Goal: Task Accomplishment & Management: Manage account settings

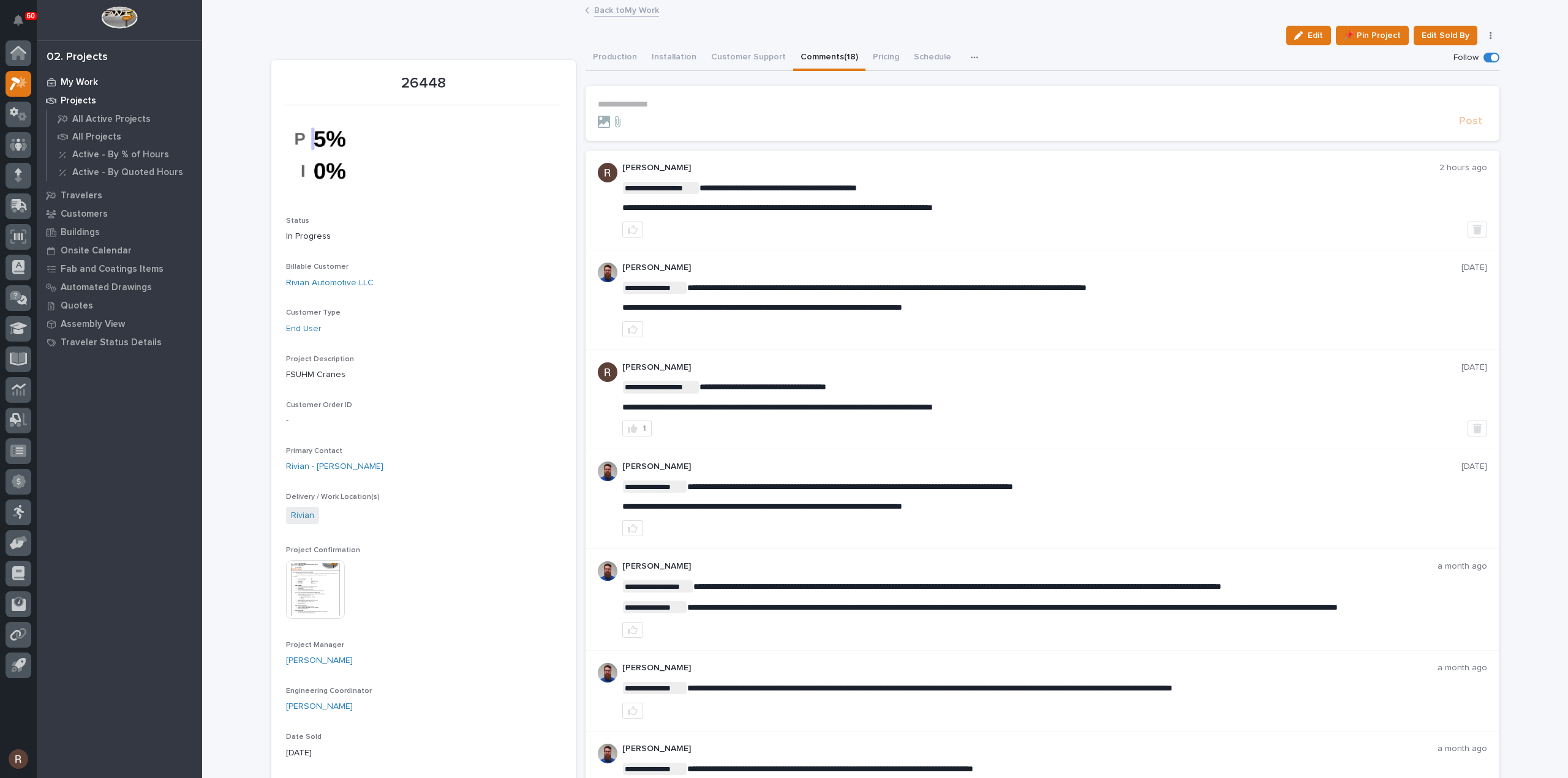
click at [65, 85] on p "My Work" at bounding box center [79, 83] width 38 height 11
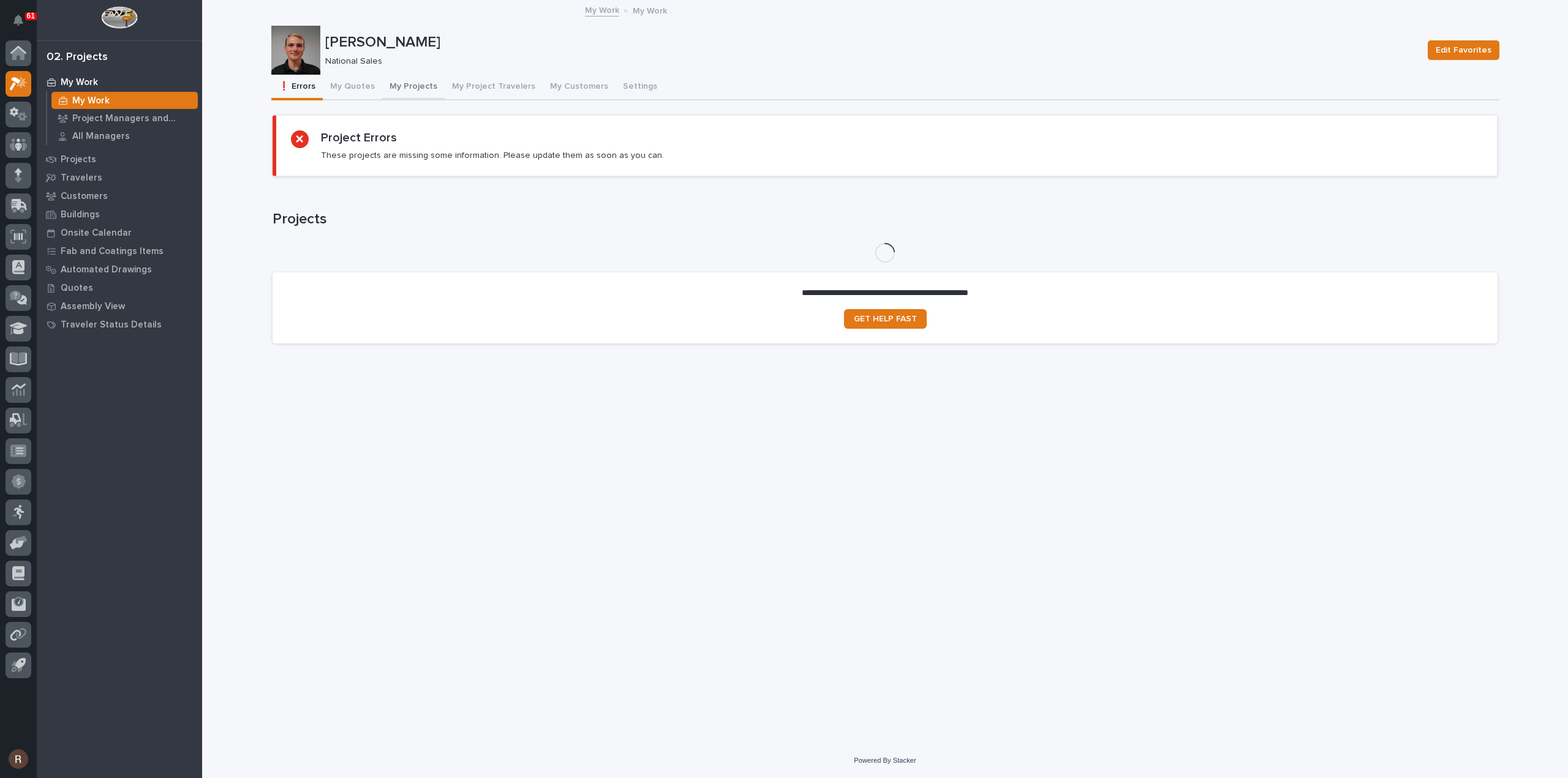
click at [403, 87] on button "My Projects" at bounding box center [413, 87] width 62 height 26
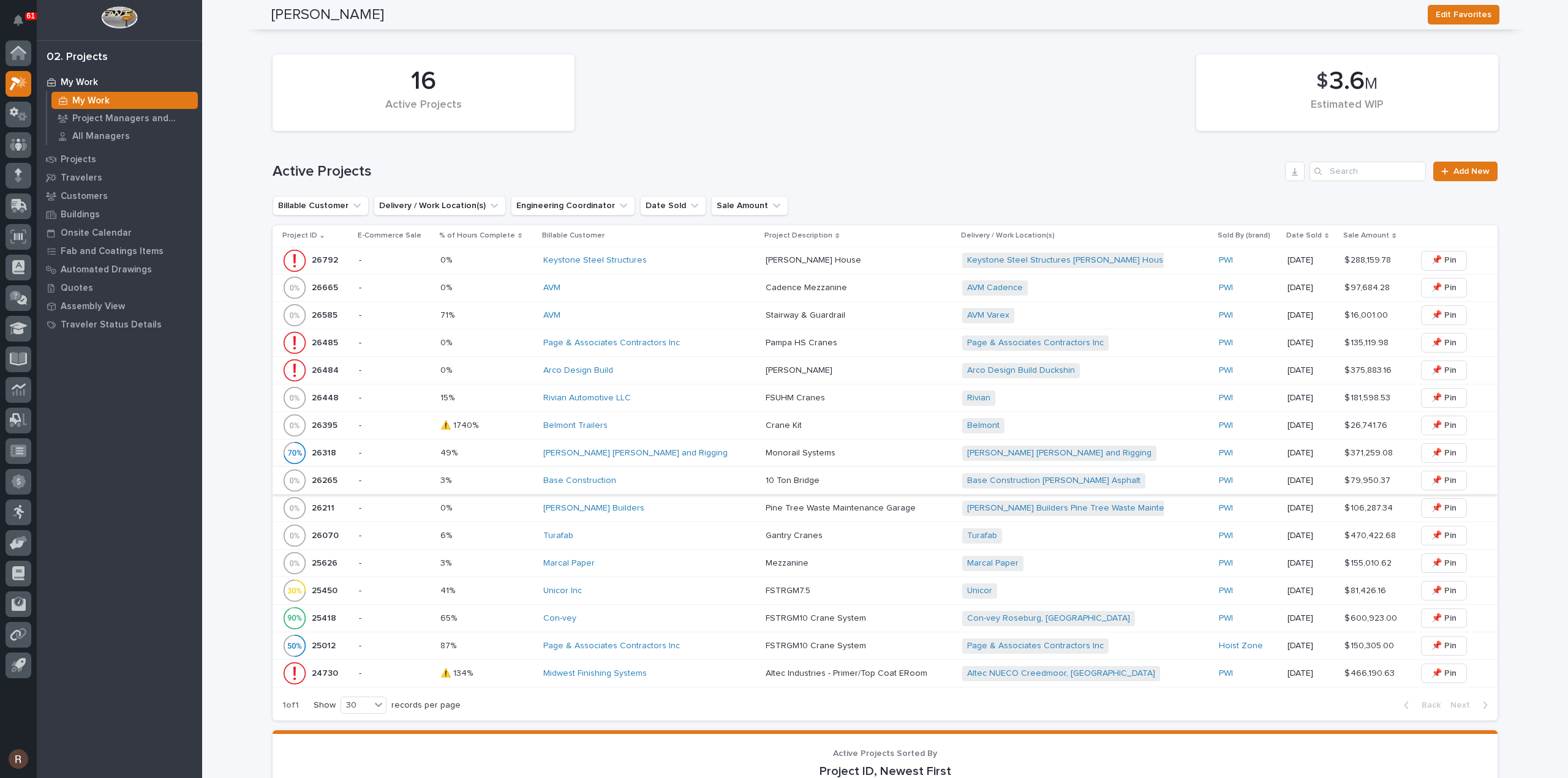
scroll to position [490, 0]
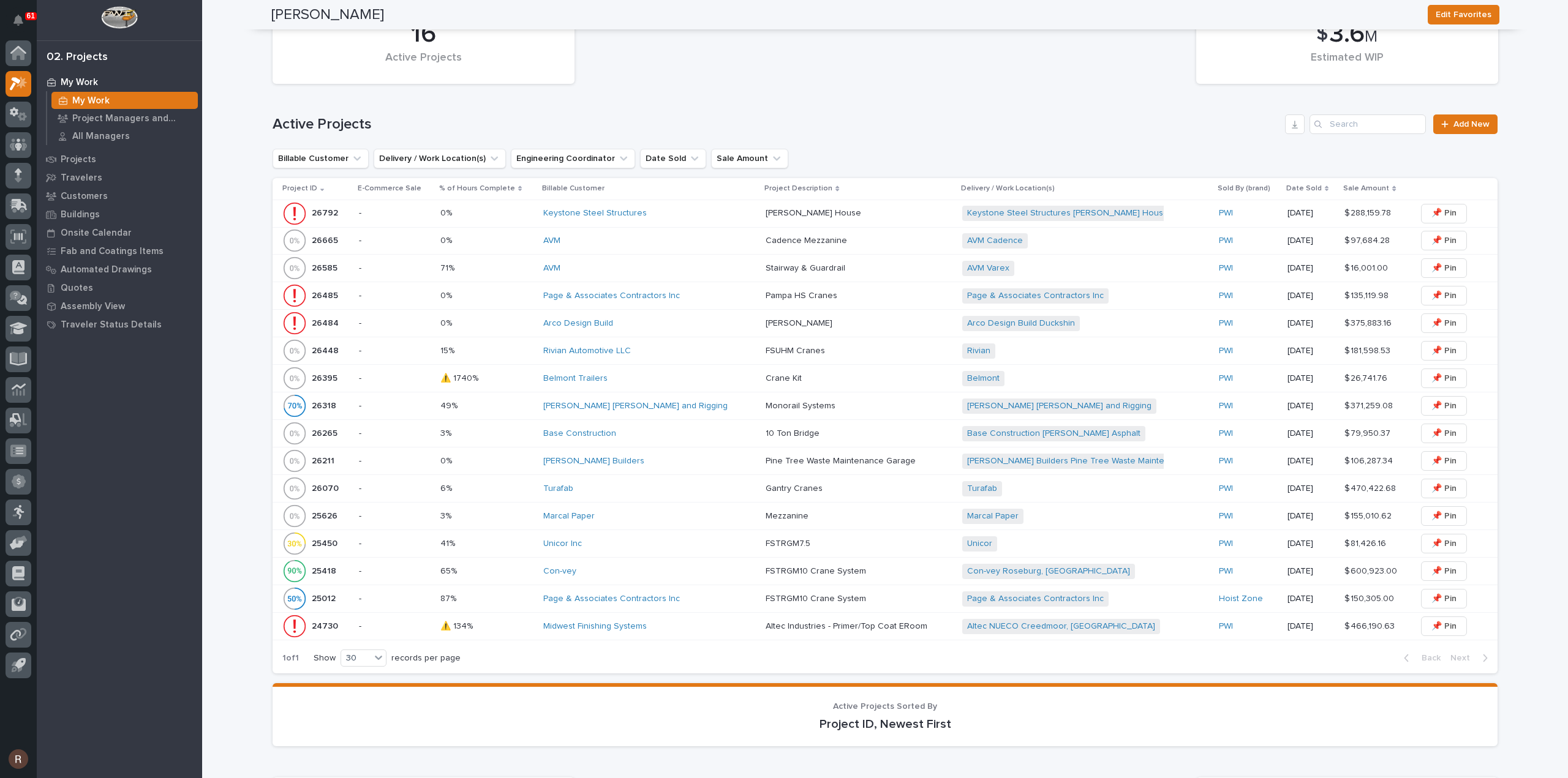
click at [631, 239] on div "AVM" at bounding box center [649, 241] width 213 height 11
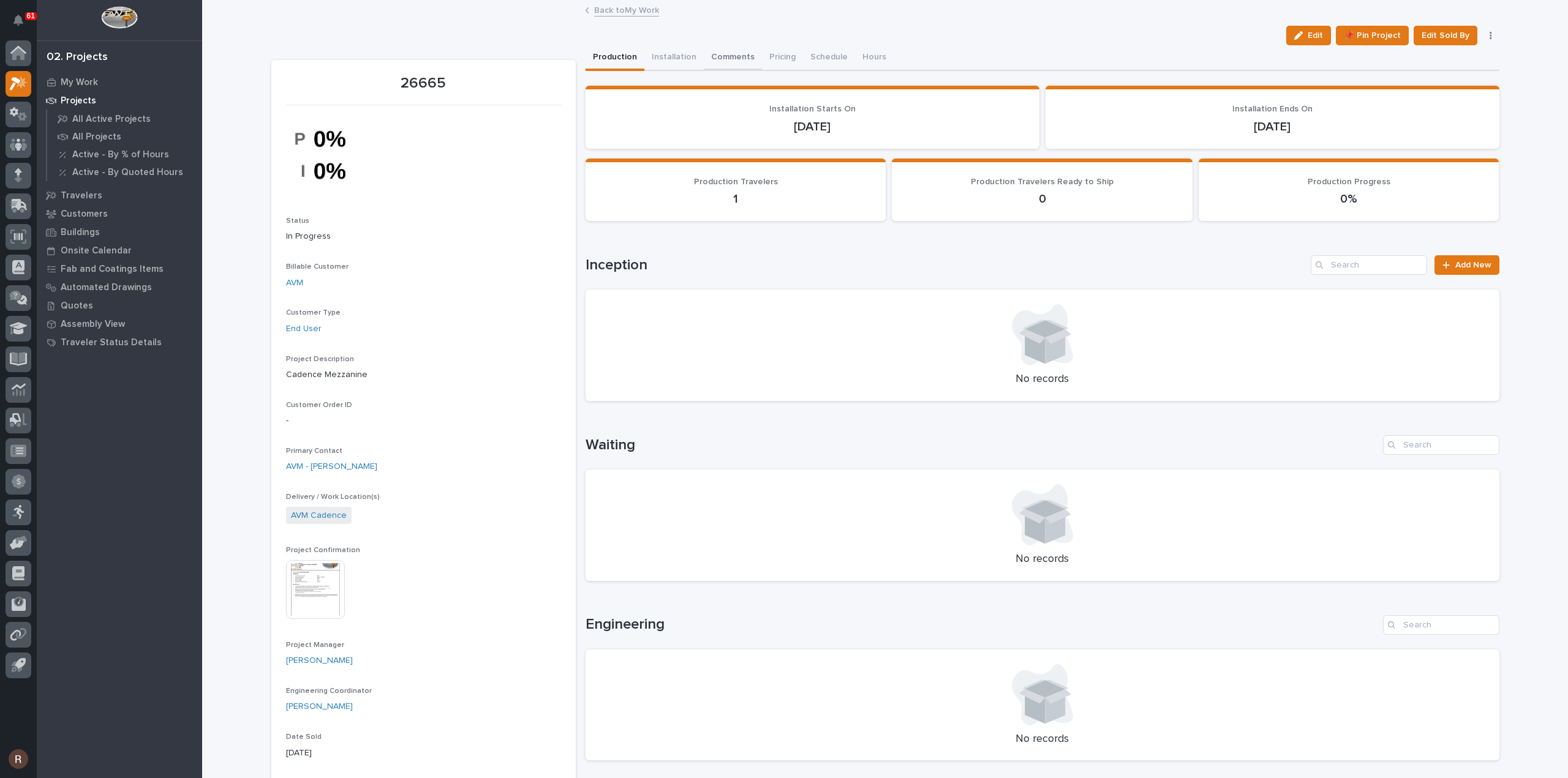
click at [709, 53] on button "Comments" at bounding box center [733, 58] width 58 height 26
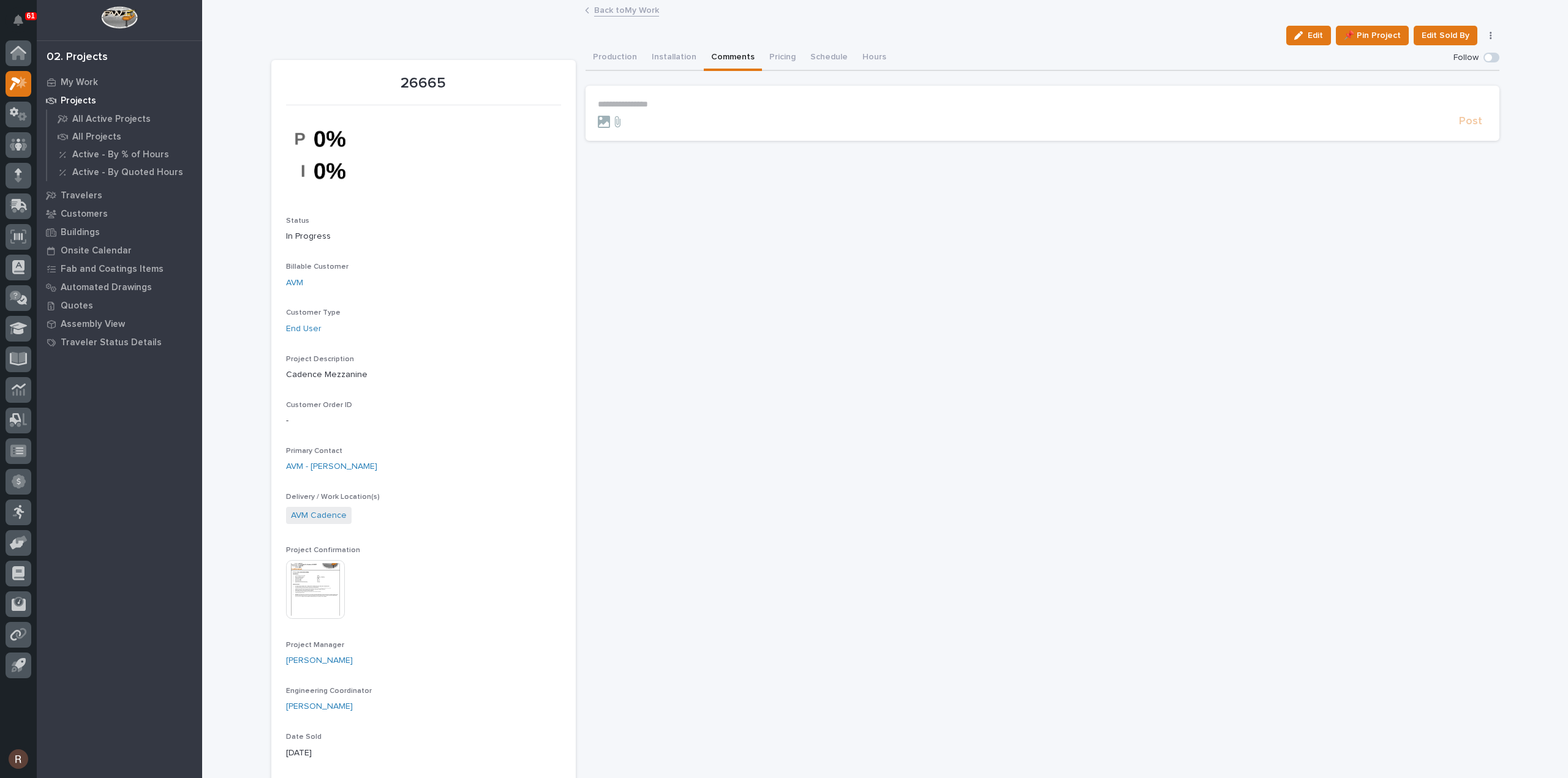
drag, startPoint x: 650, startPoint y: 108, endPoint x: 637, endPoint y: 104, distance: 13.6
click at [649, 108] on p "**********" at bounding box center [1042, 104] width 890 height 11
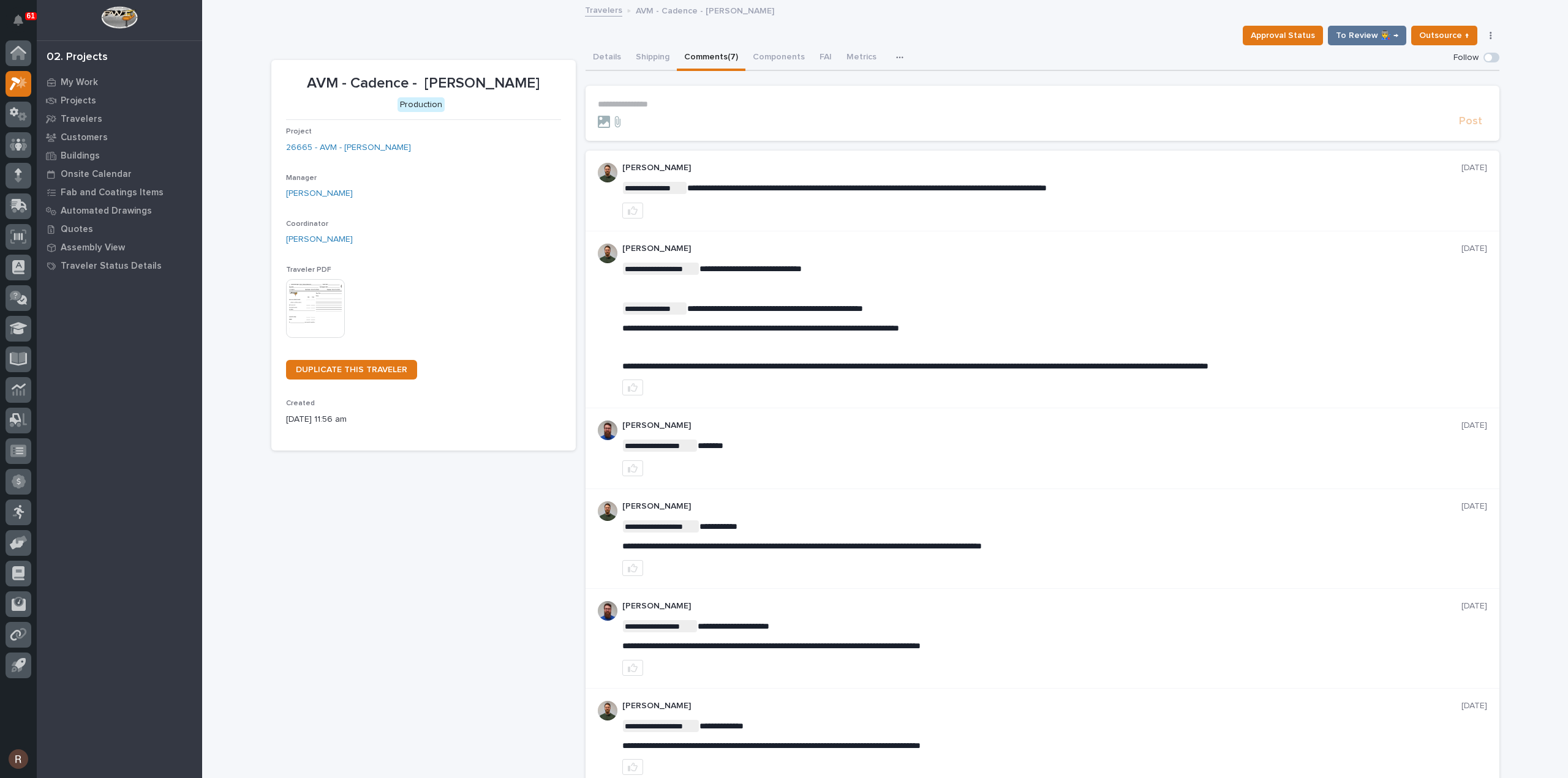
click at [633, 101] on p "**********" at bounding box center [1042, 104] width 890 height 11
click at [656, 107] on p "**********" at bounding box center [1042, 104] width 890 height 11
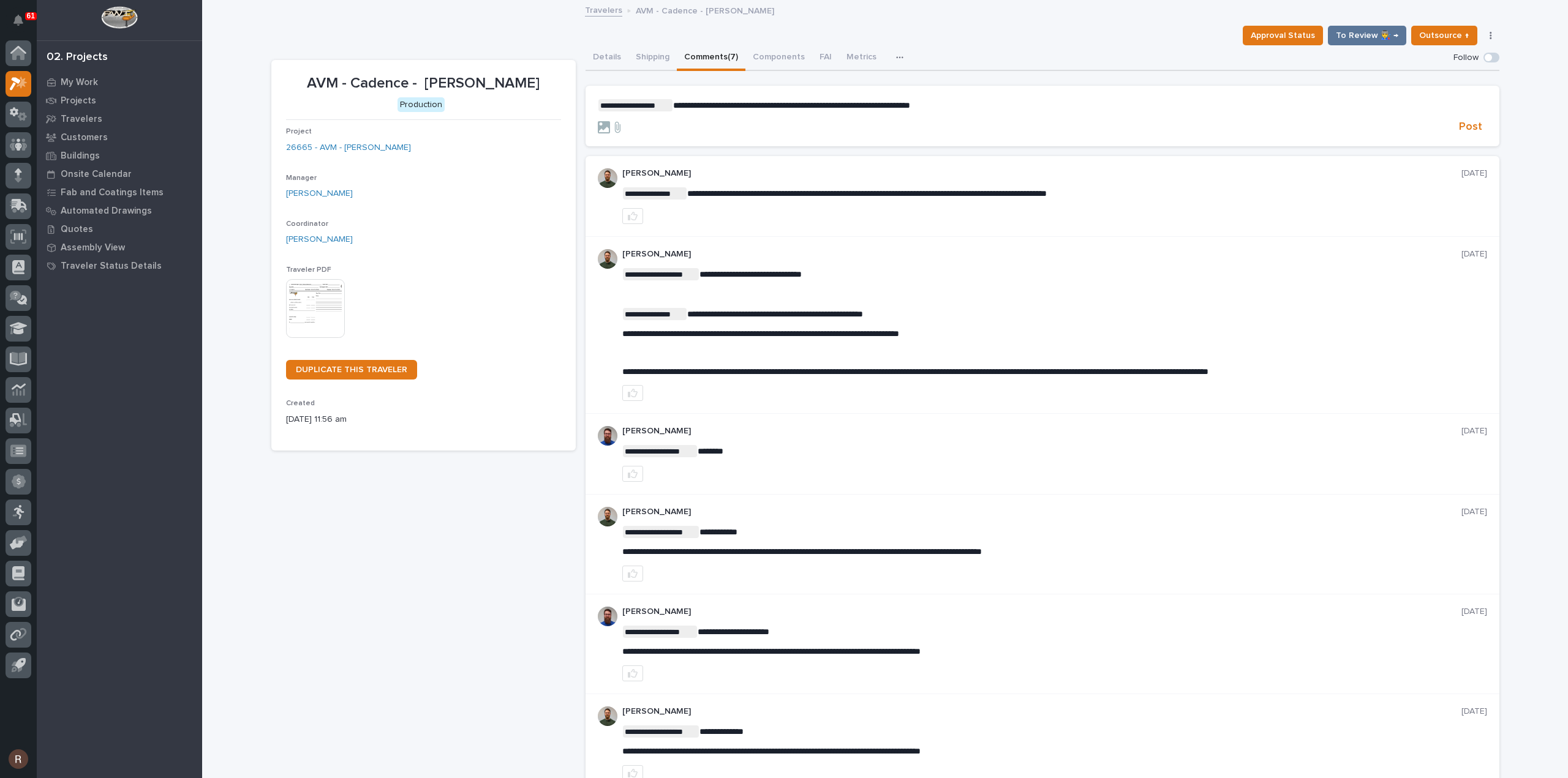
click at [975, 106] on p "**********" at bounding box center [1042, 105] width 890 height 12
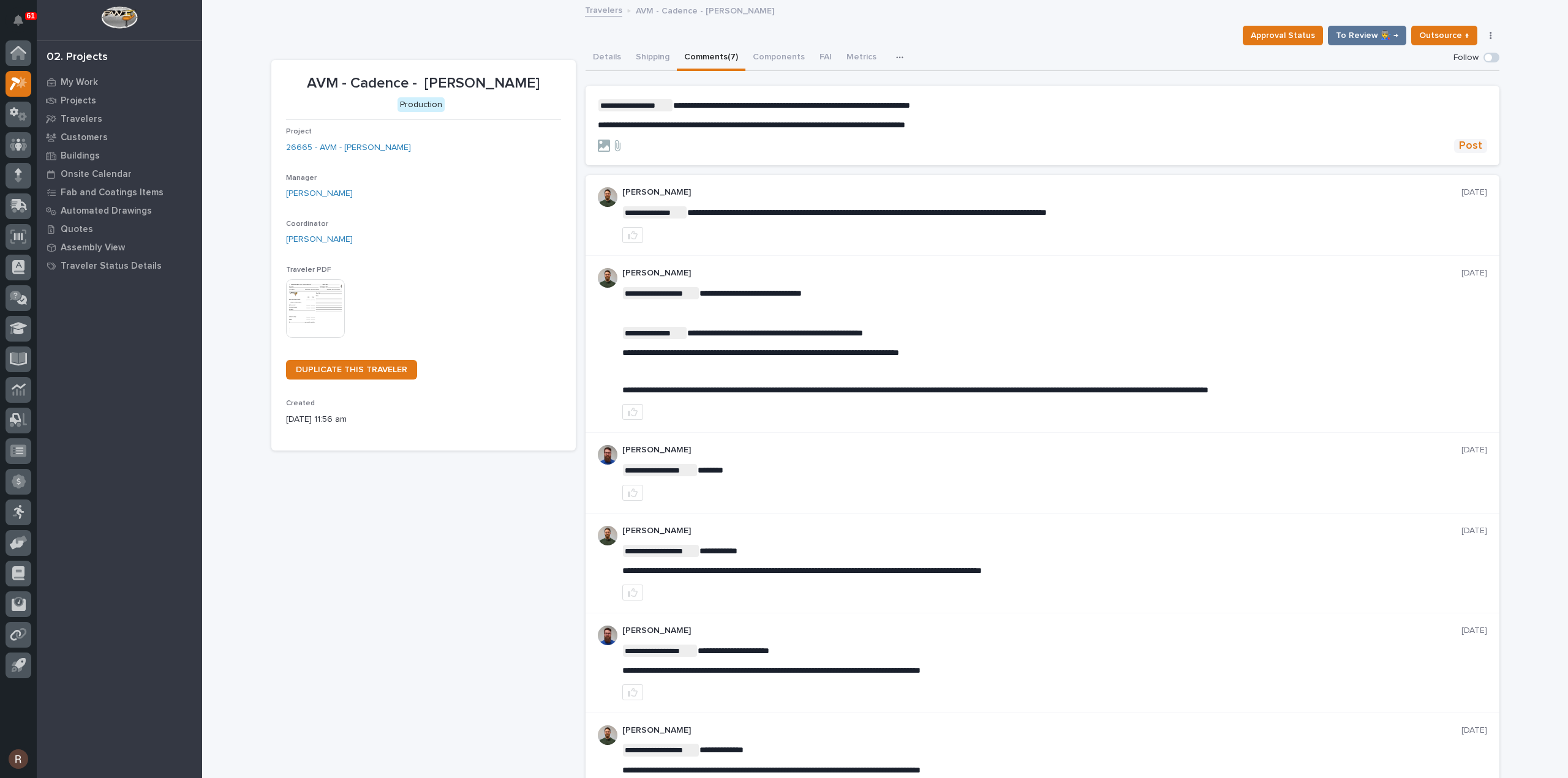
click at [1460, 144] on span "Post" at bounding box center [1471, 146] width 23 height 14
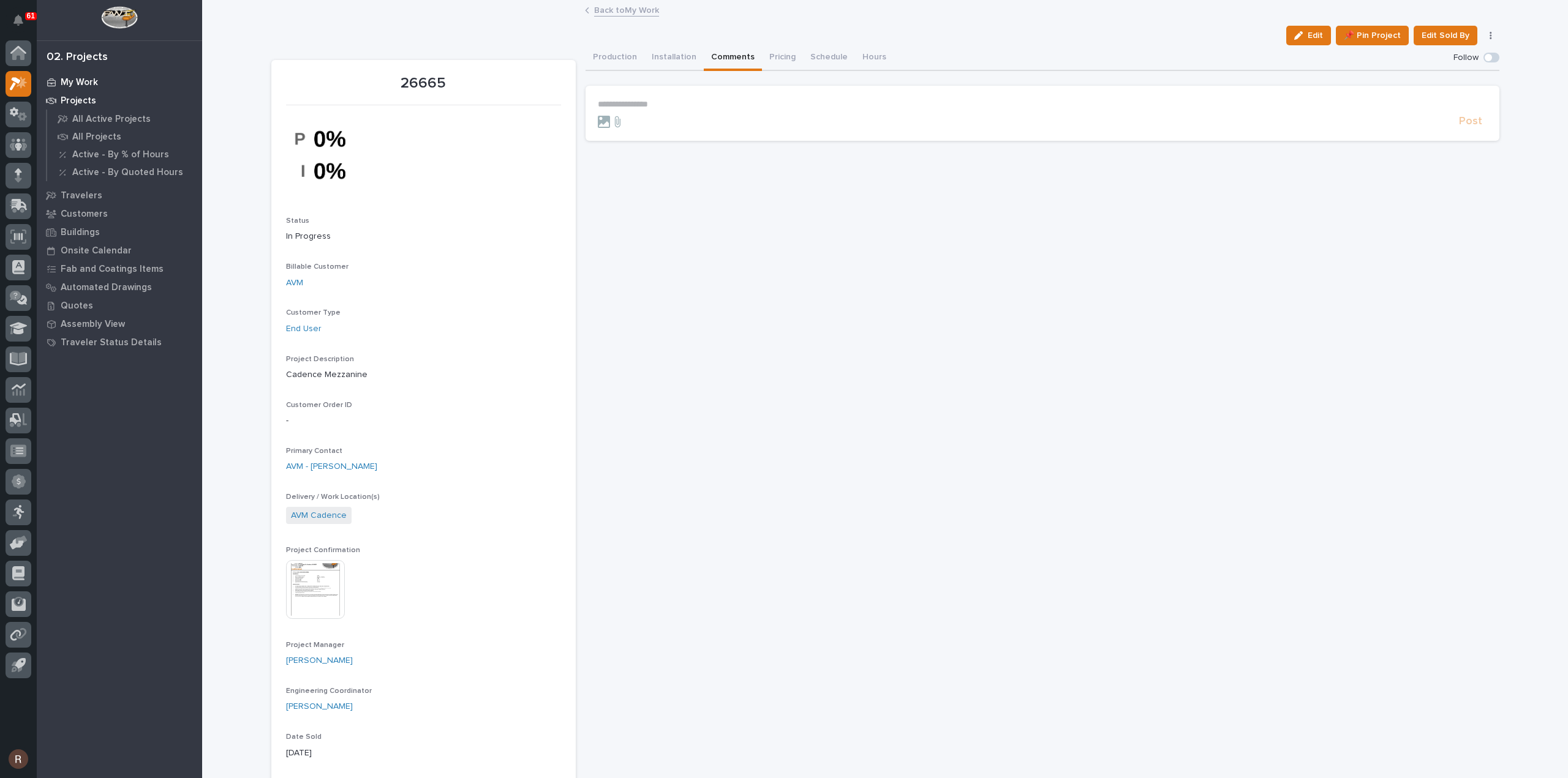
click at [74, 84] on p "My Work" at bounding box center [79, 83] width 38 height 11
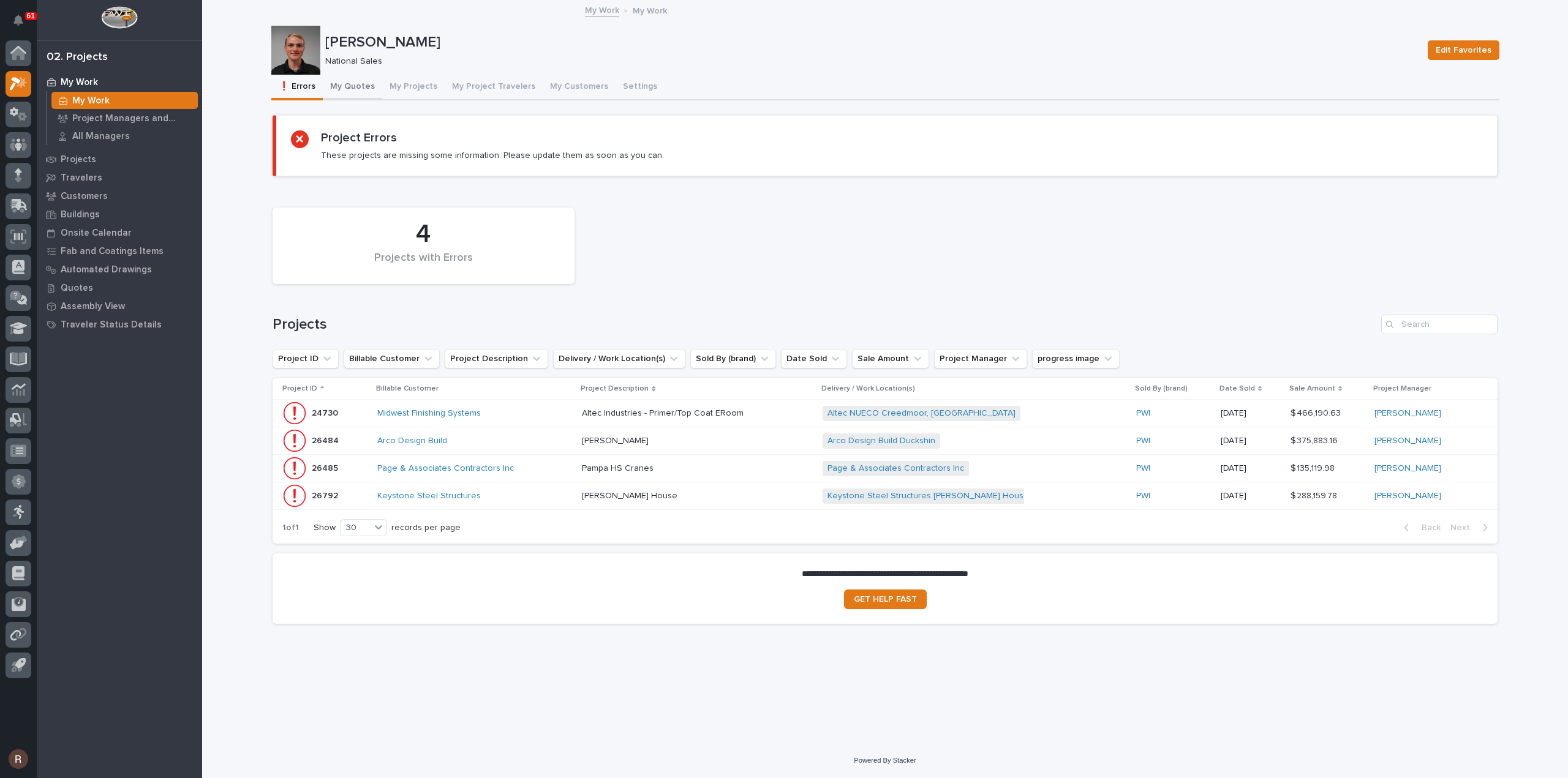
click at [354, 91] on button "My Quotes" at bounding box center [352, 87] width 59 height 26
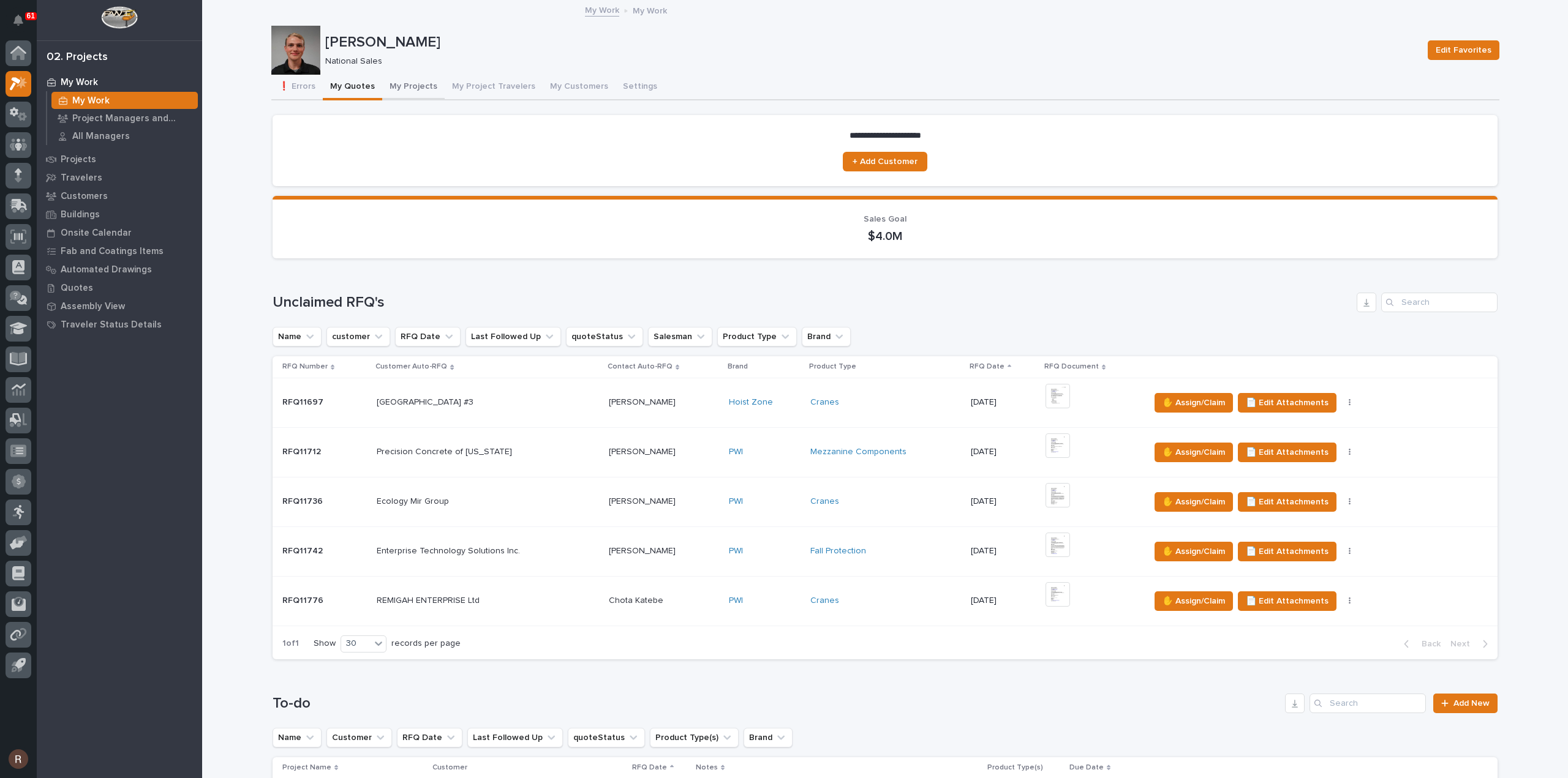
click at [411, 84] on button "My Projects" at bounding box center [413, 87] width 62 height 26
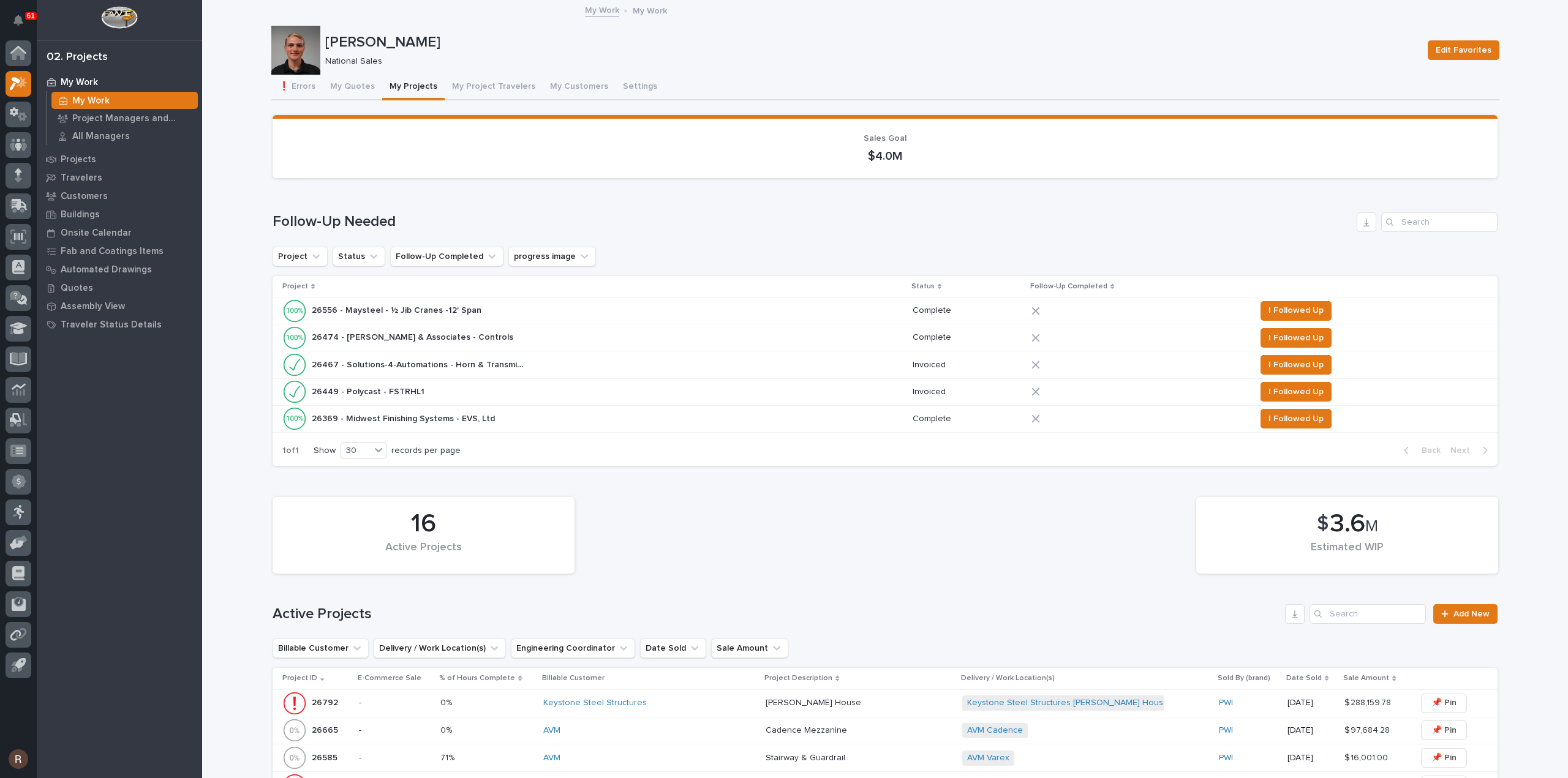
scroll to position [429, 0]
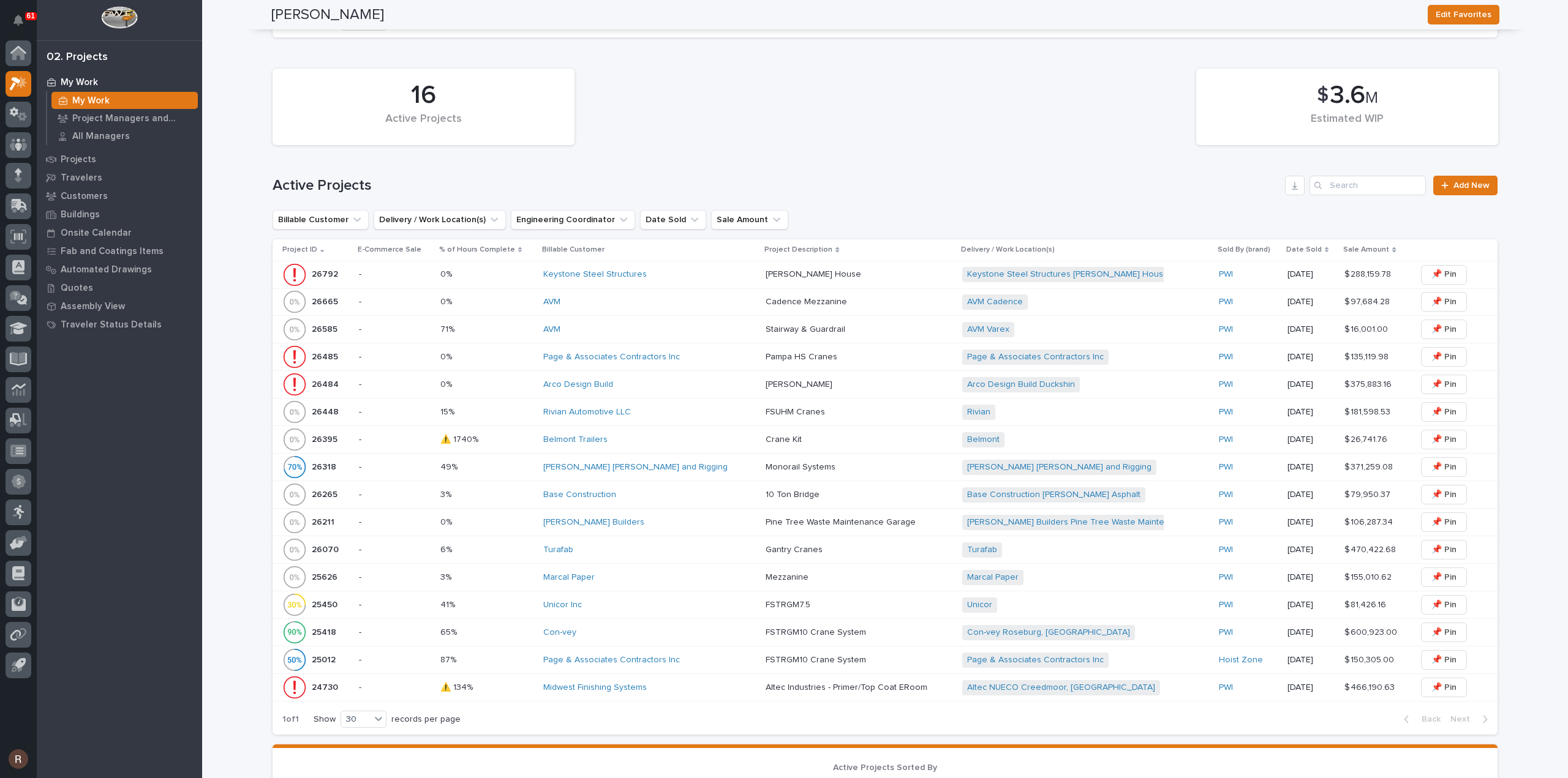
click at [511, 686] on p at bounding box center [487, 688] width 94 height 11
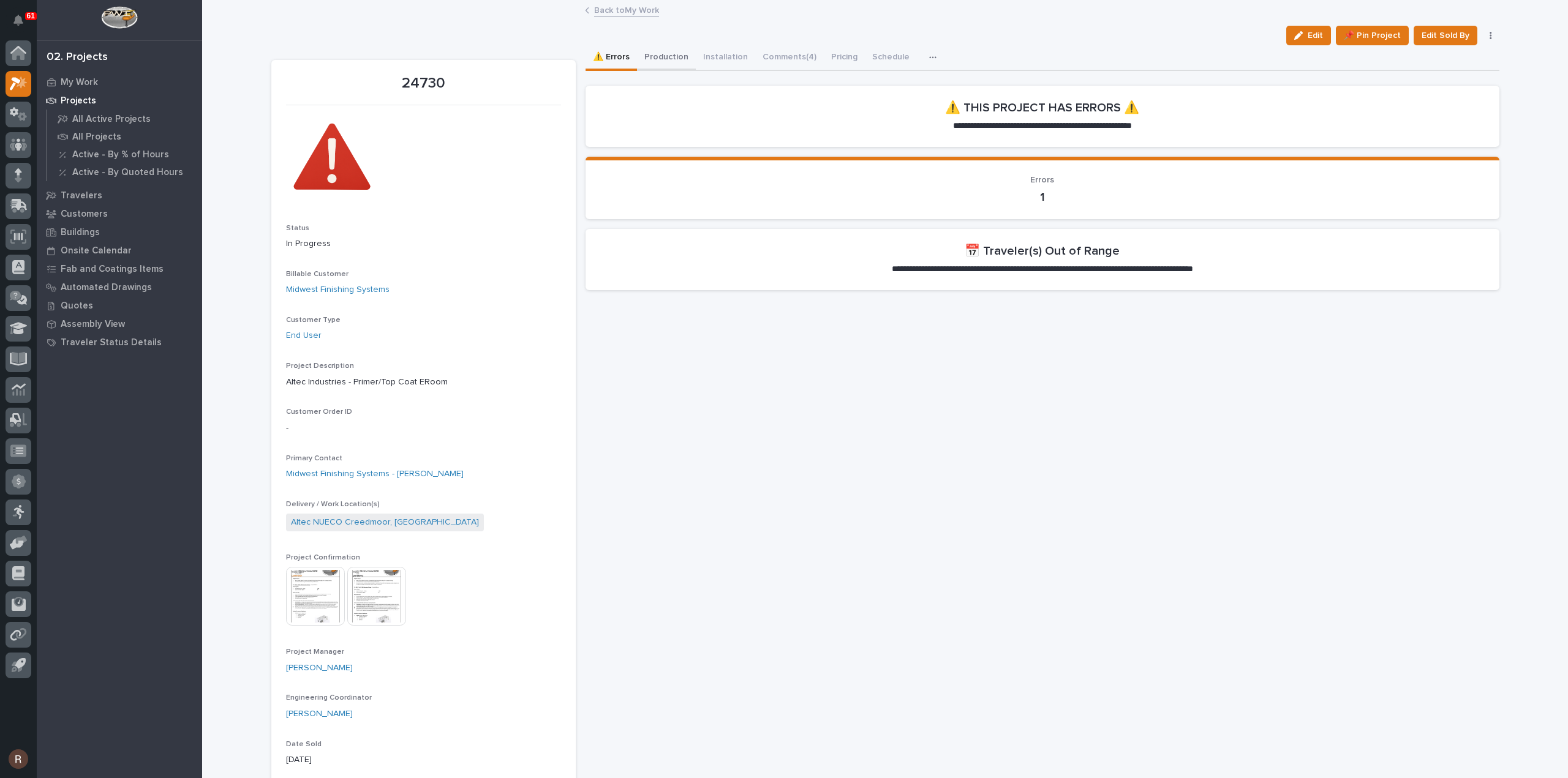
click at [674, 59] on button "Production" at bounding box center [666, 58] width 59 height 26
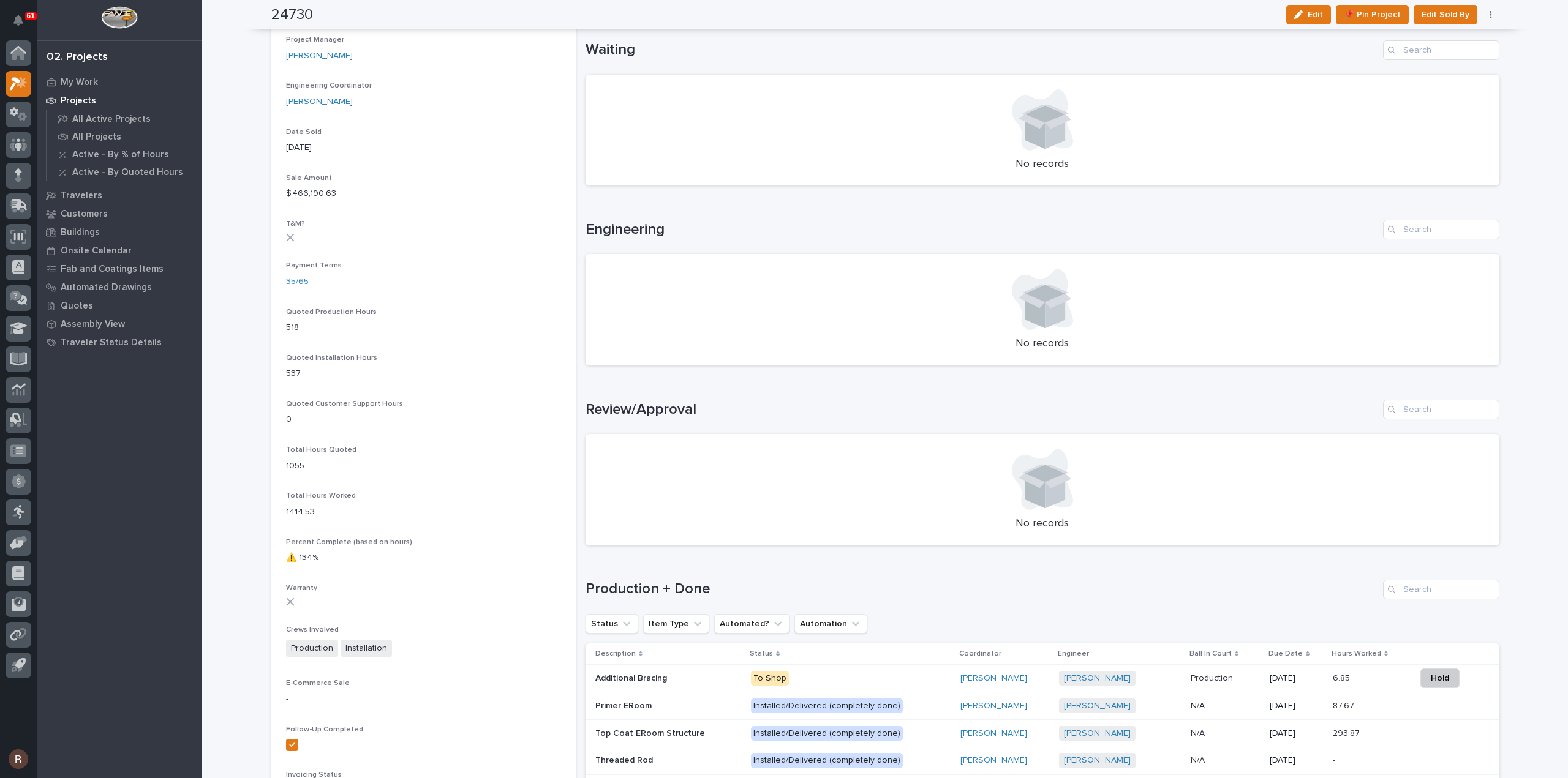
scroll to position [735, 0]
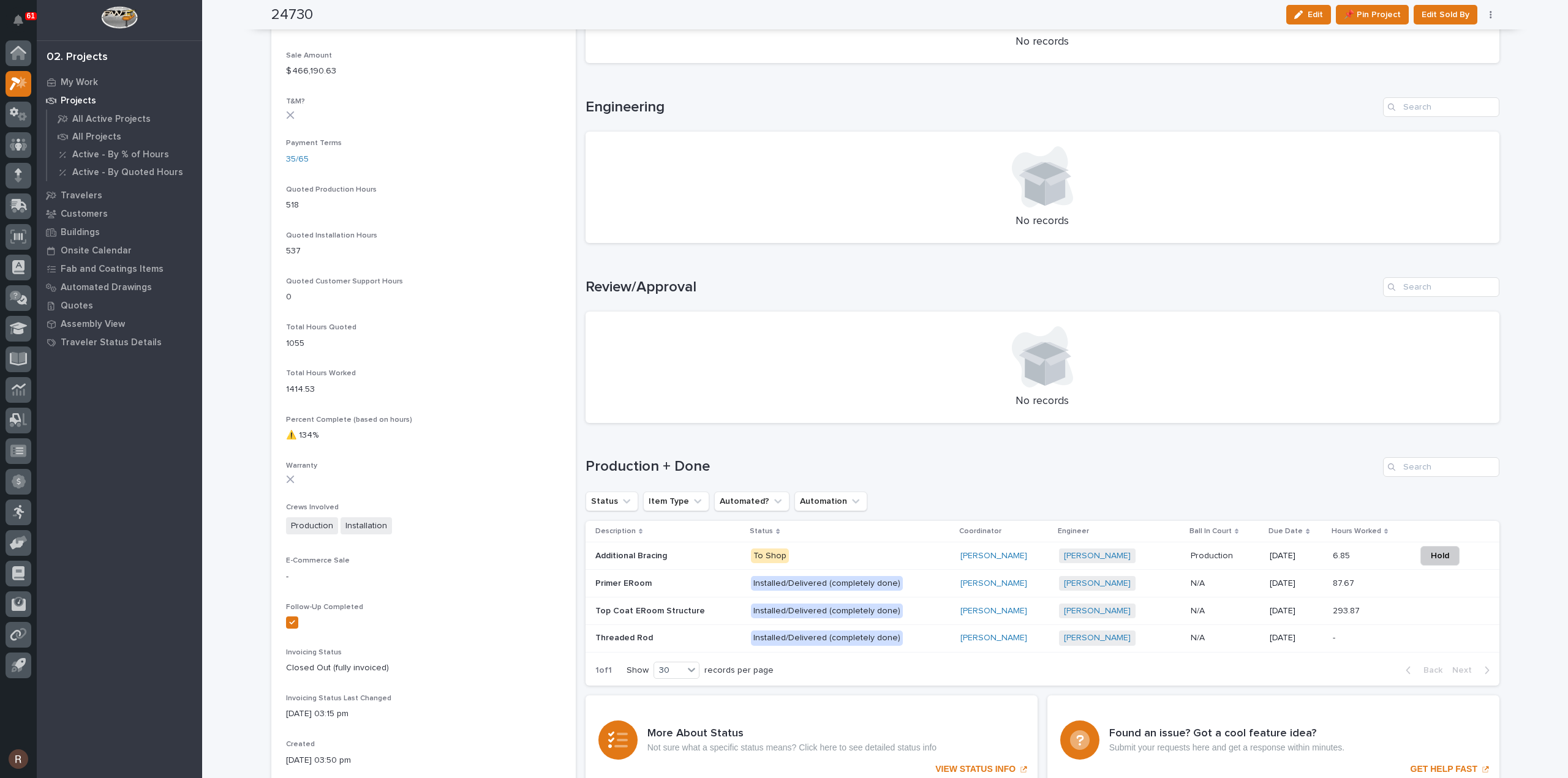
click at [823, 551] on p "To Shop" at bounding box center [850, 556] width 199 height 15
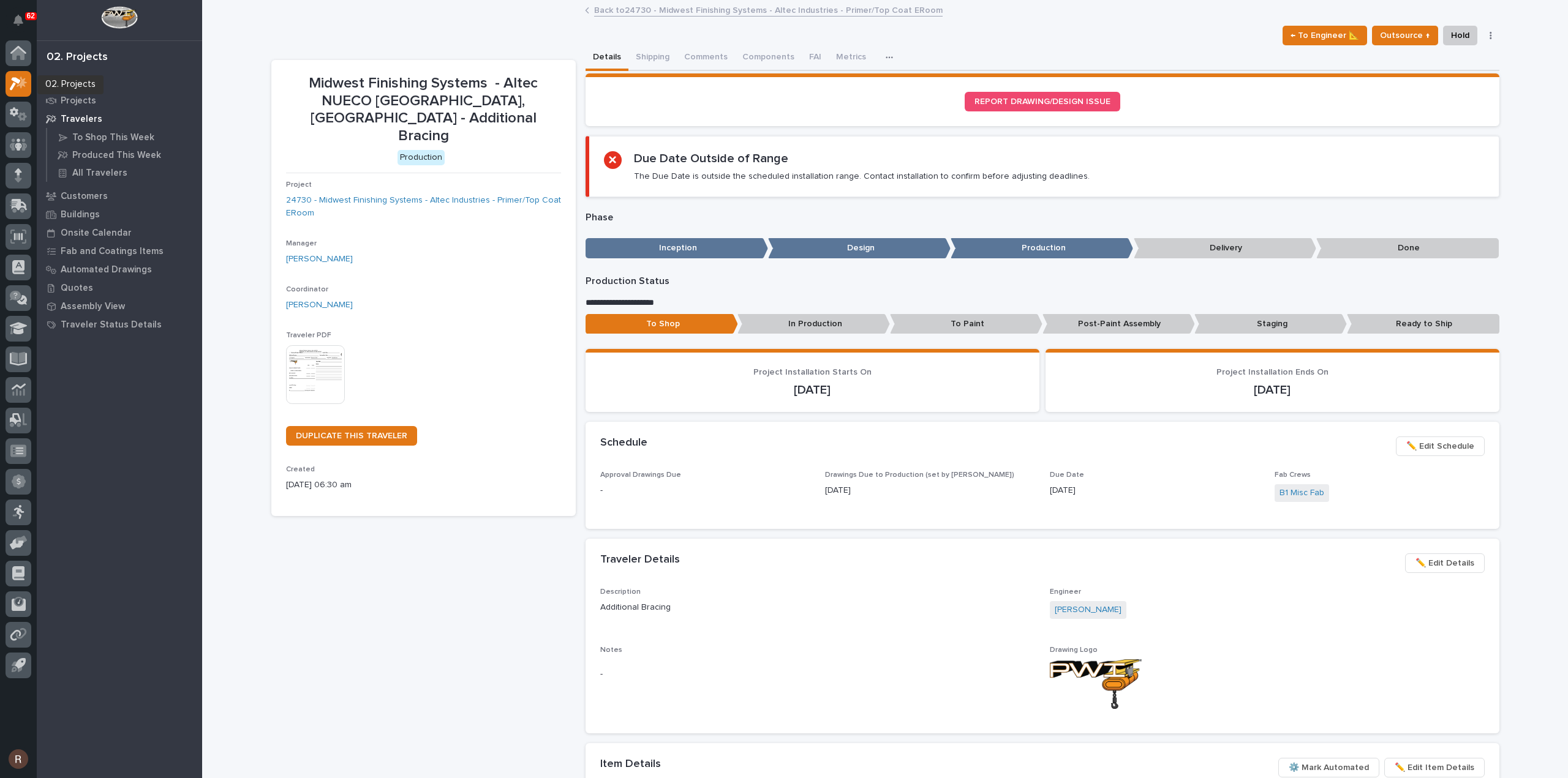
click at [5, 72] on div at bounding box center [18, 87] width 26 height 31
click at [14, 84] on icon at bounding box center [15, 84] width 11 height 14
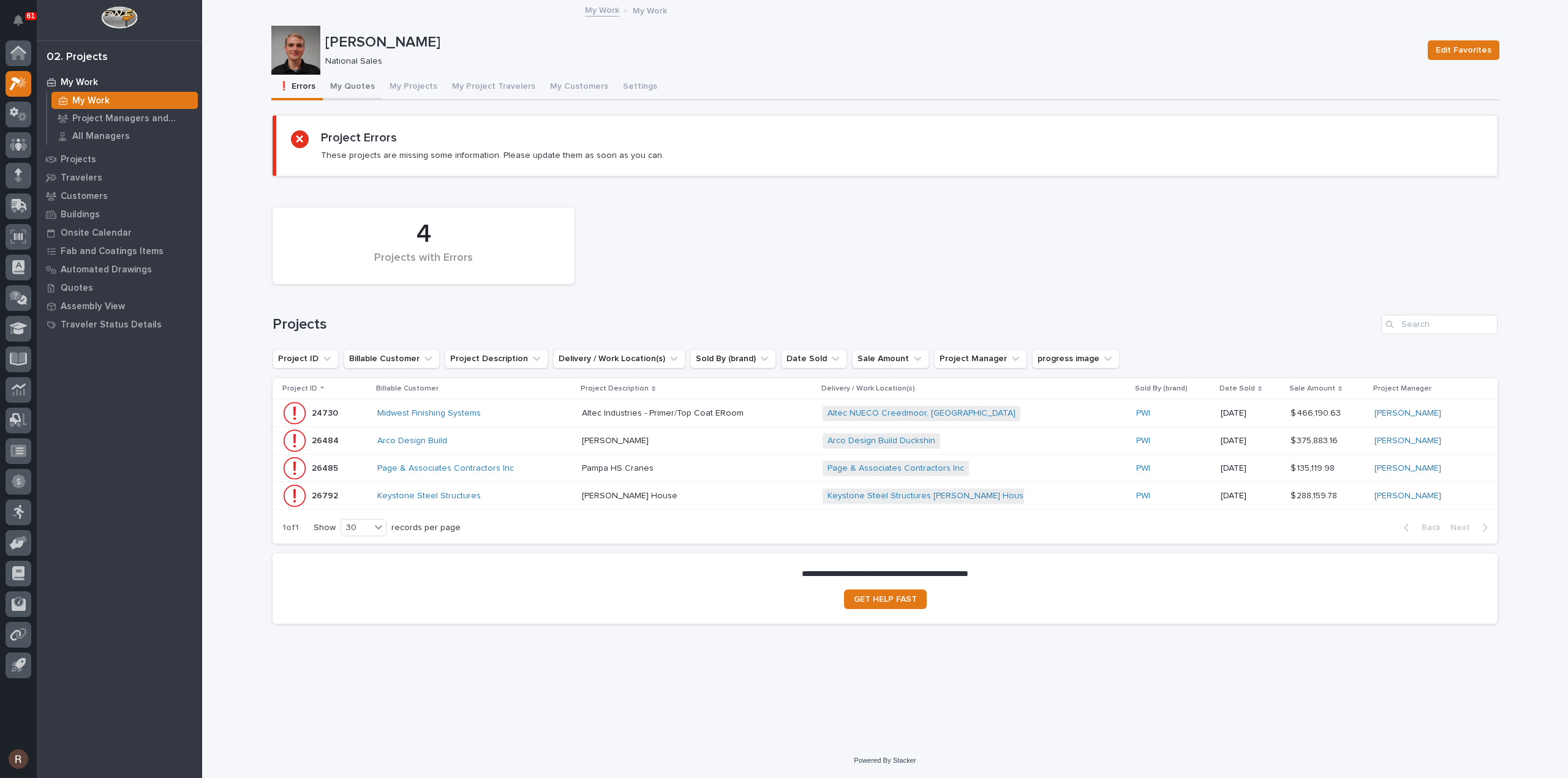
click at [359, 81] on button "My Quotes" at bounding box center [352, 87] width 59 height 26
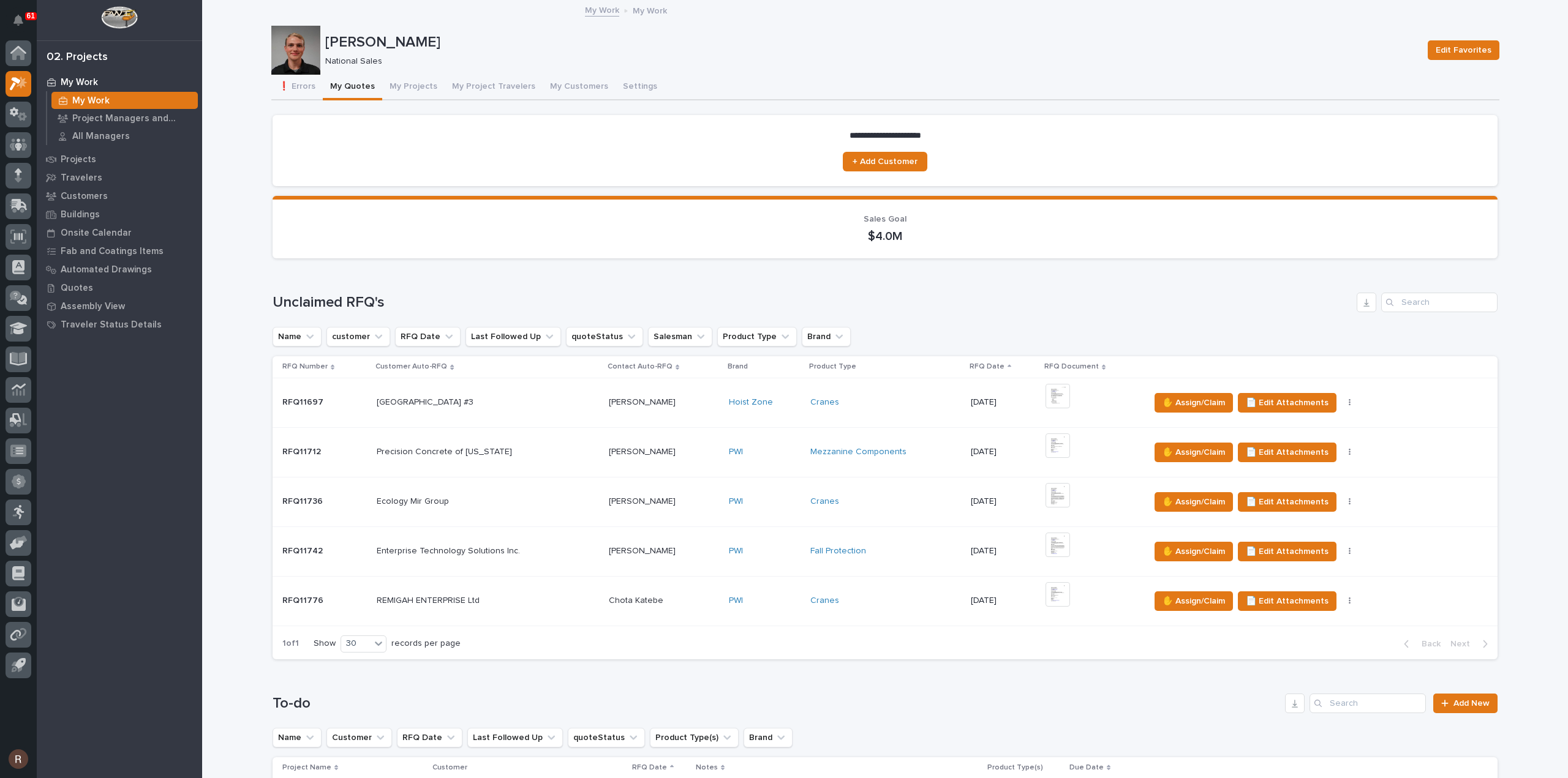
scroll to position [429, 0]
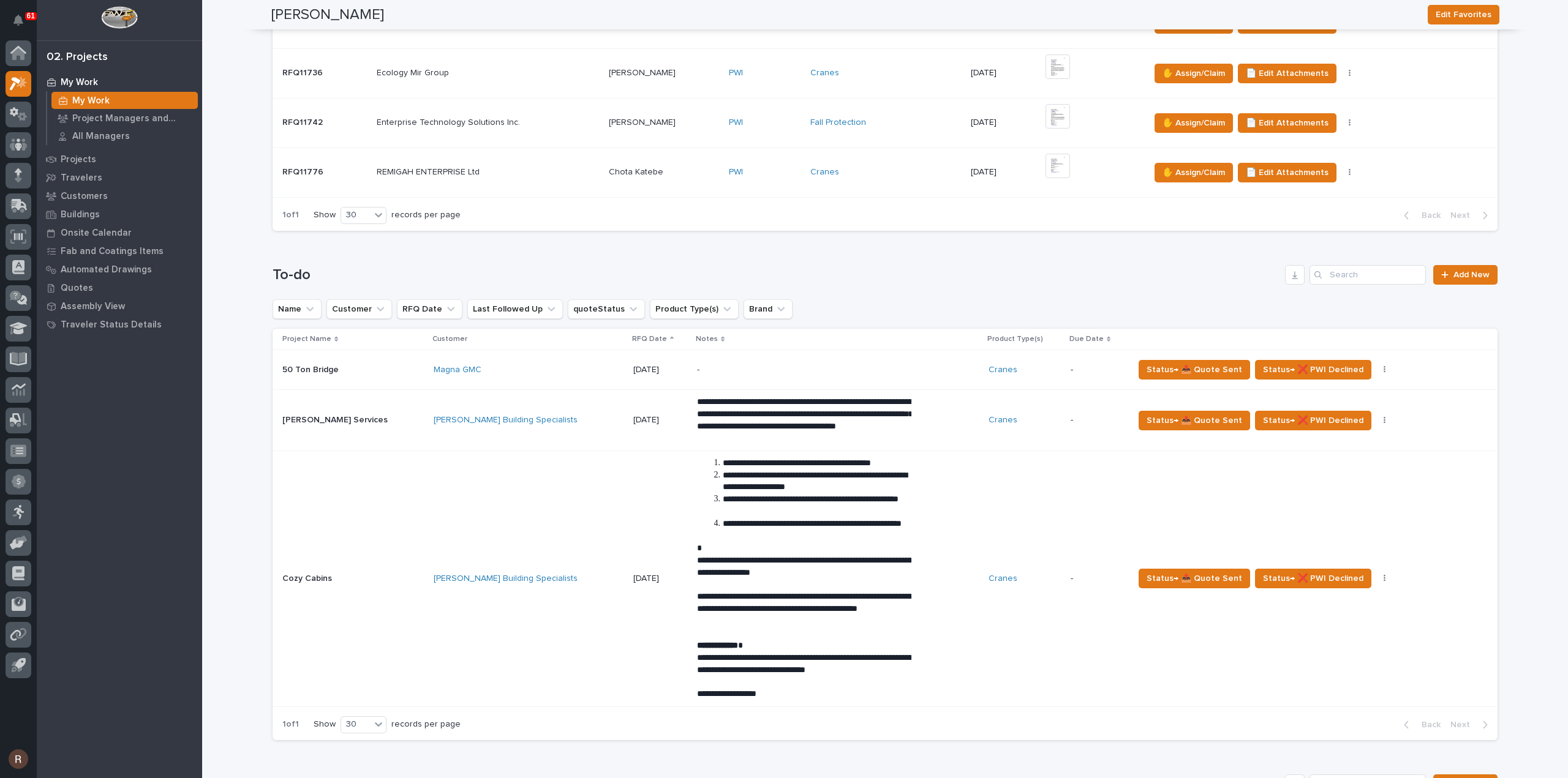
click at [1213, 691] on td "Status→ 📤 Quote Sent Status→ ❌ PWI Declined Status→ ⏳ Inactive 🚩 Edit Flags" at bounding box center [1313, 579] width 368 height 256
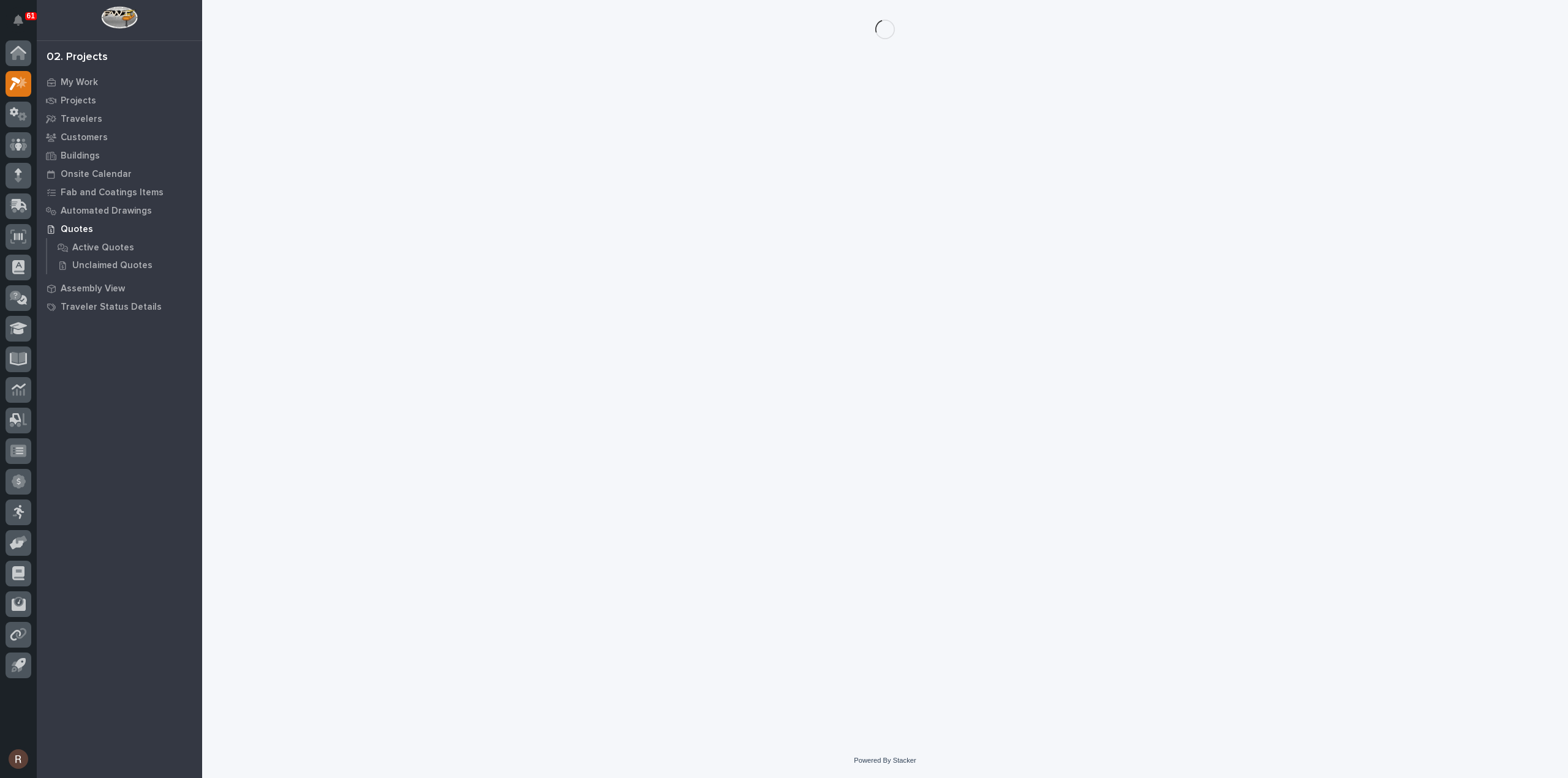
drag, startPoint x: 694, startPoint y: 453, endPoint x: 659, endPoint y: 437, distance: 38.5
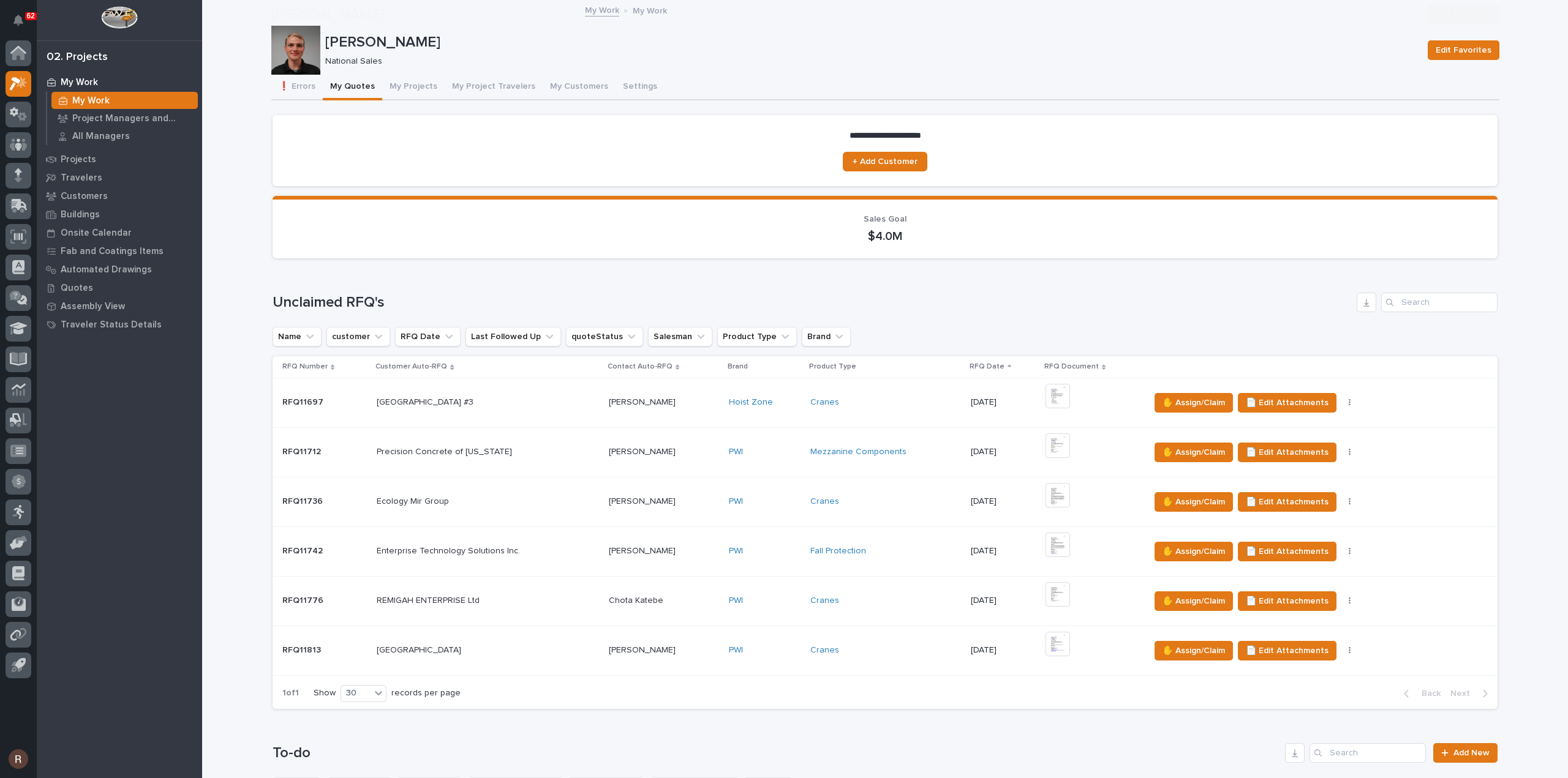
scroll to position [674, 0]
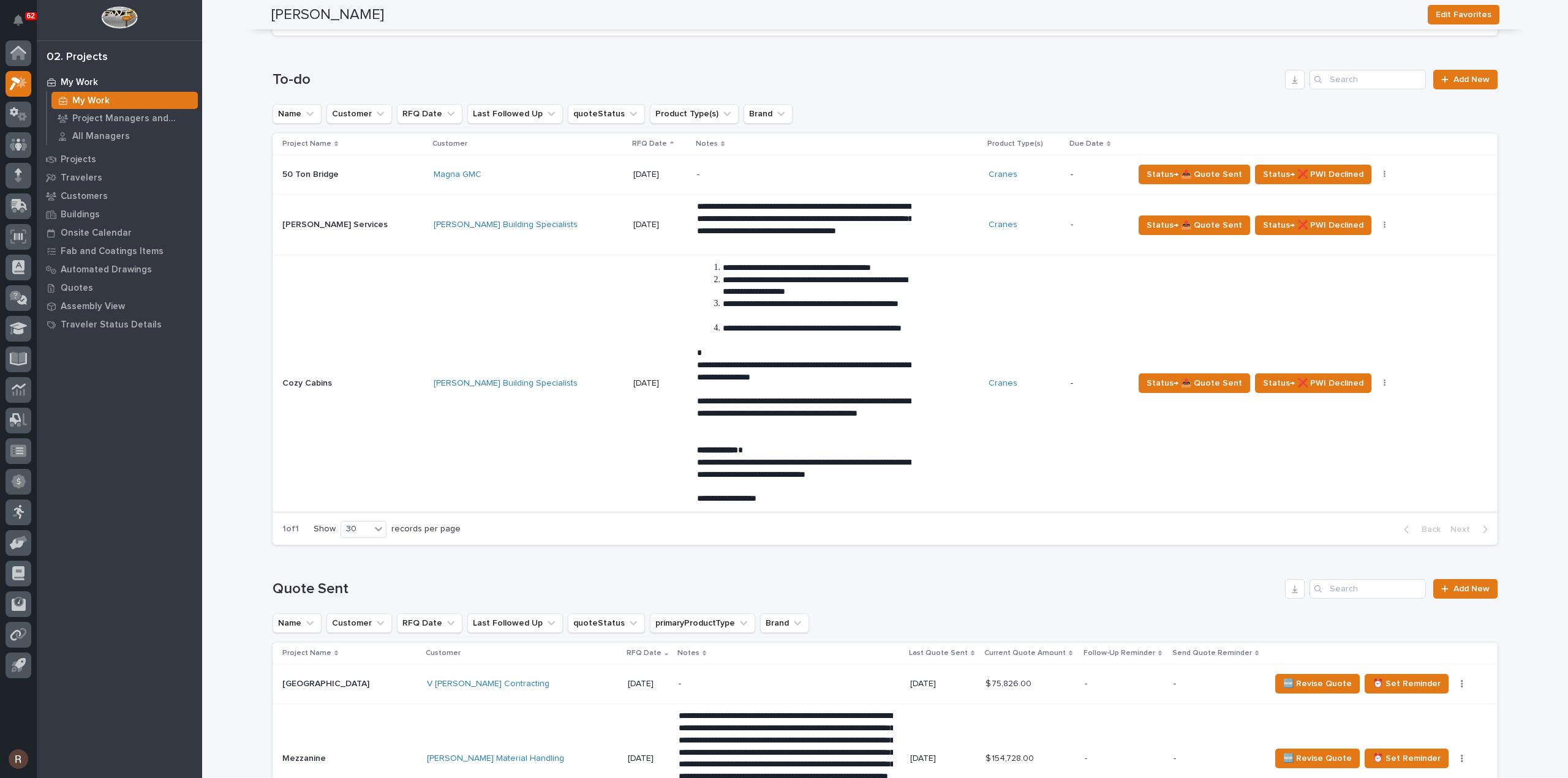
click at [725, 231] on p "**********" at bounding box center [804, 226] width 214 height 49
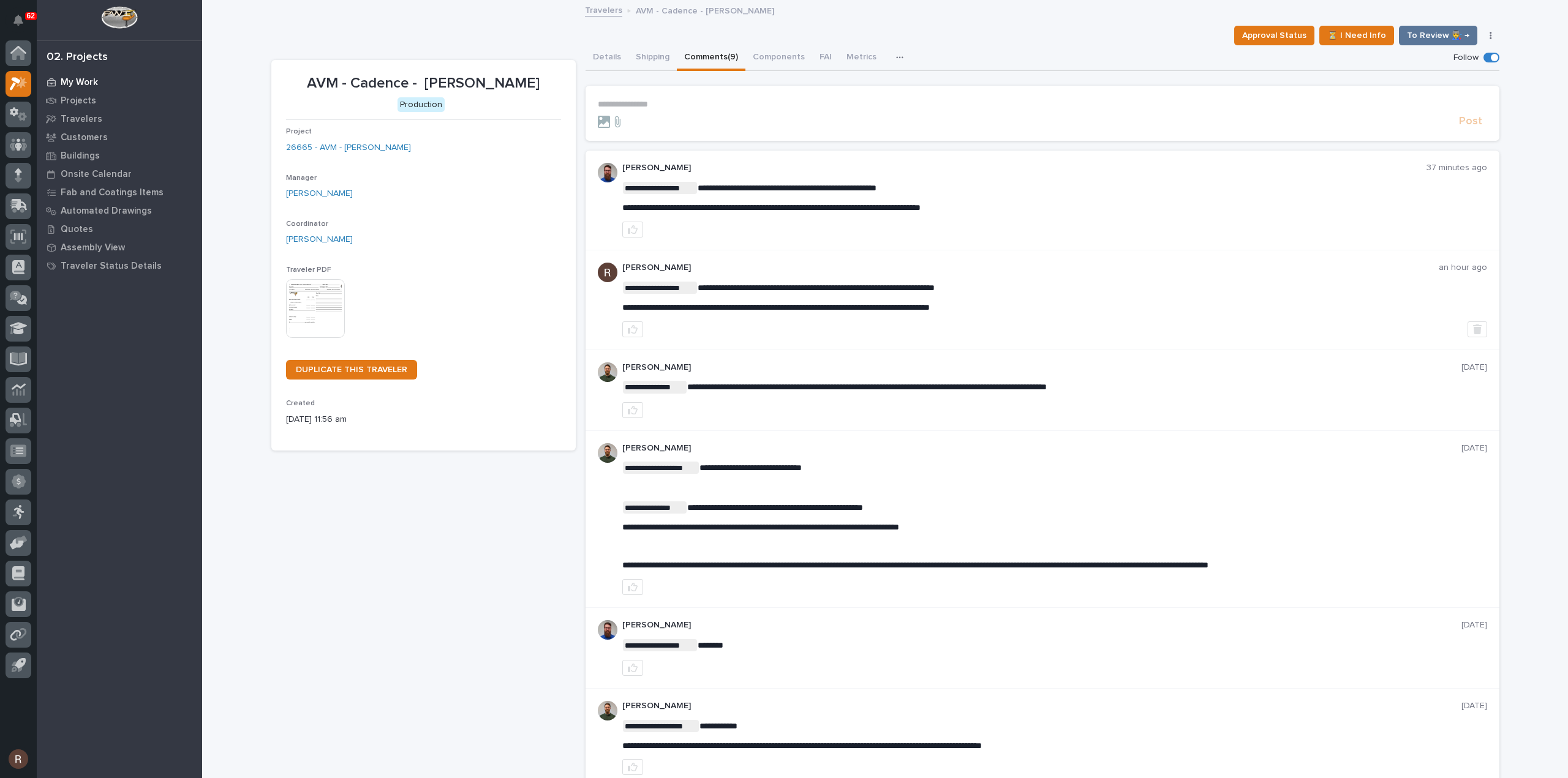
click at [79, 81] on p "My Work" at bounding box center [79, 83] width 38 height 11
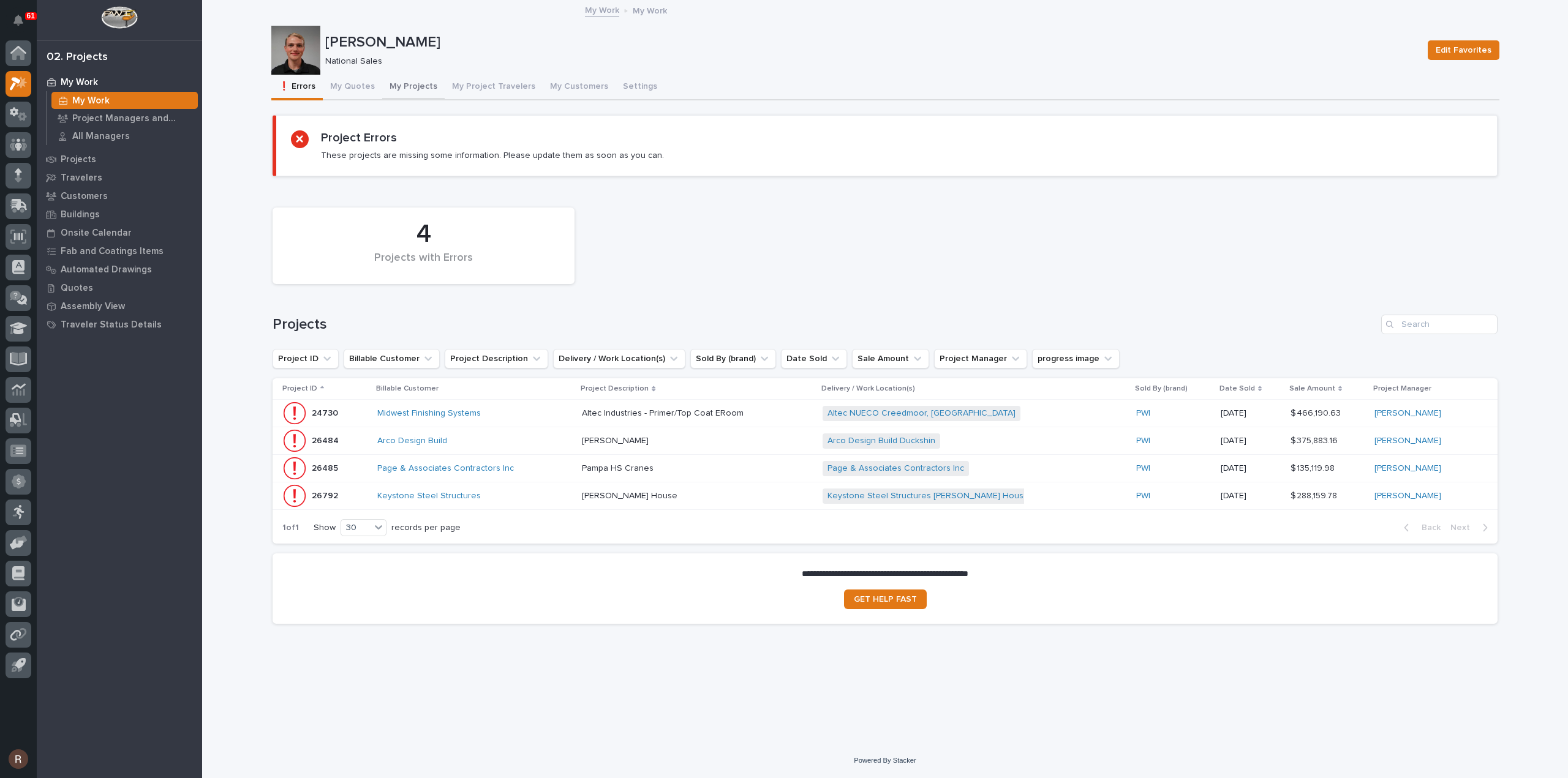
click at [420, 89] on button "My Projects" at bounding box center [413, 87] width 62 height 26
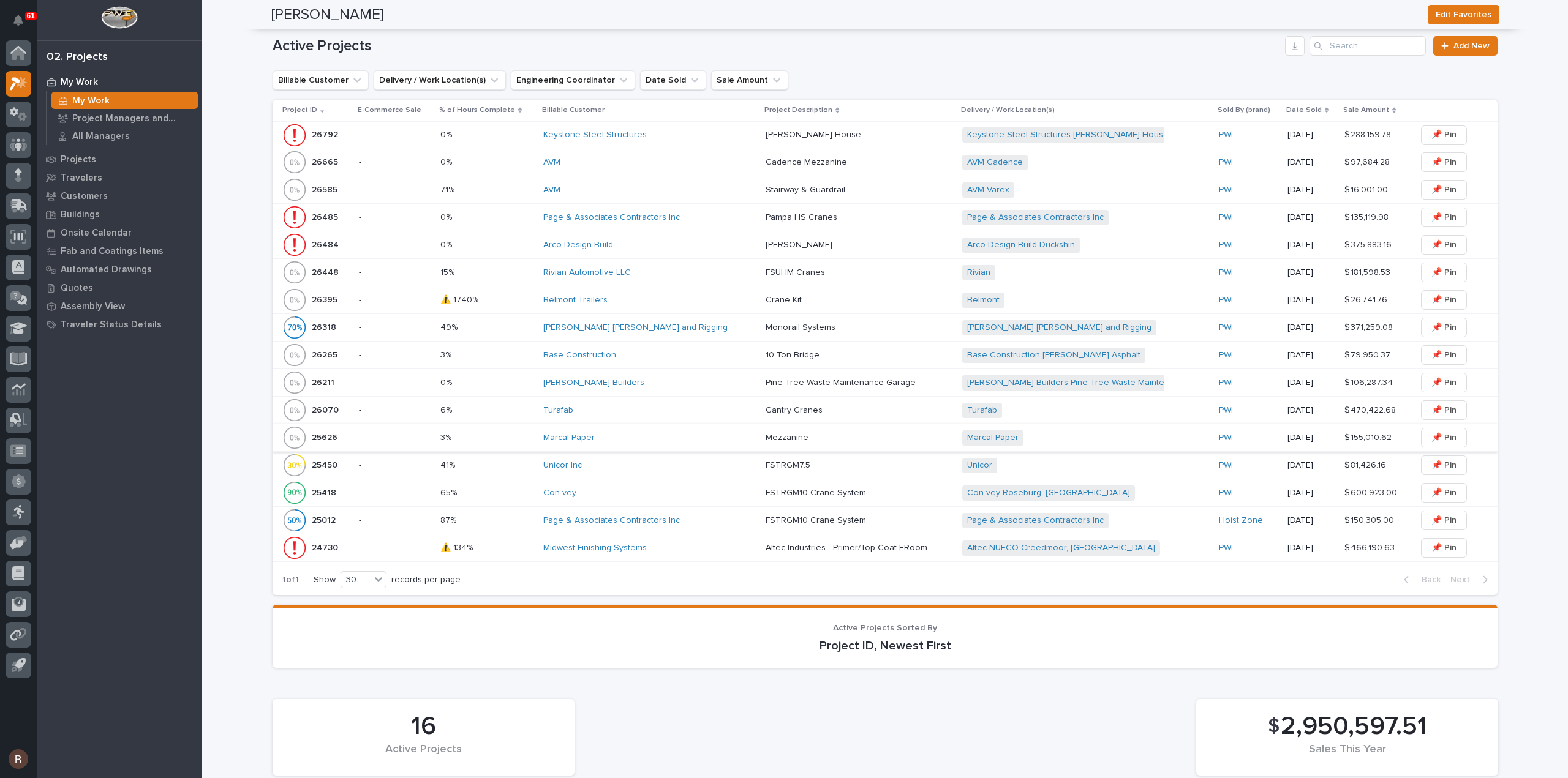
scroll to position [564, 0]
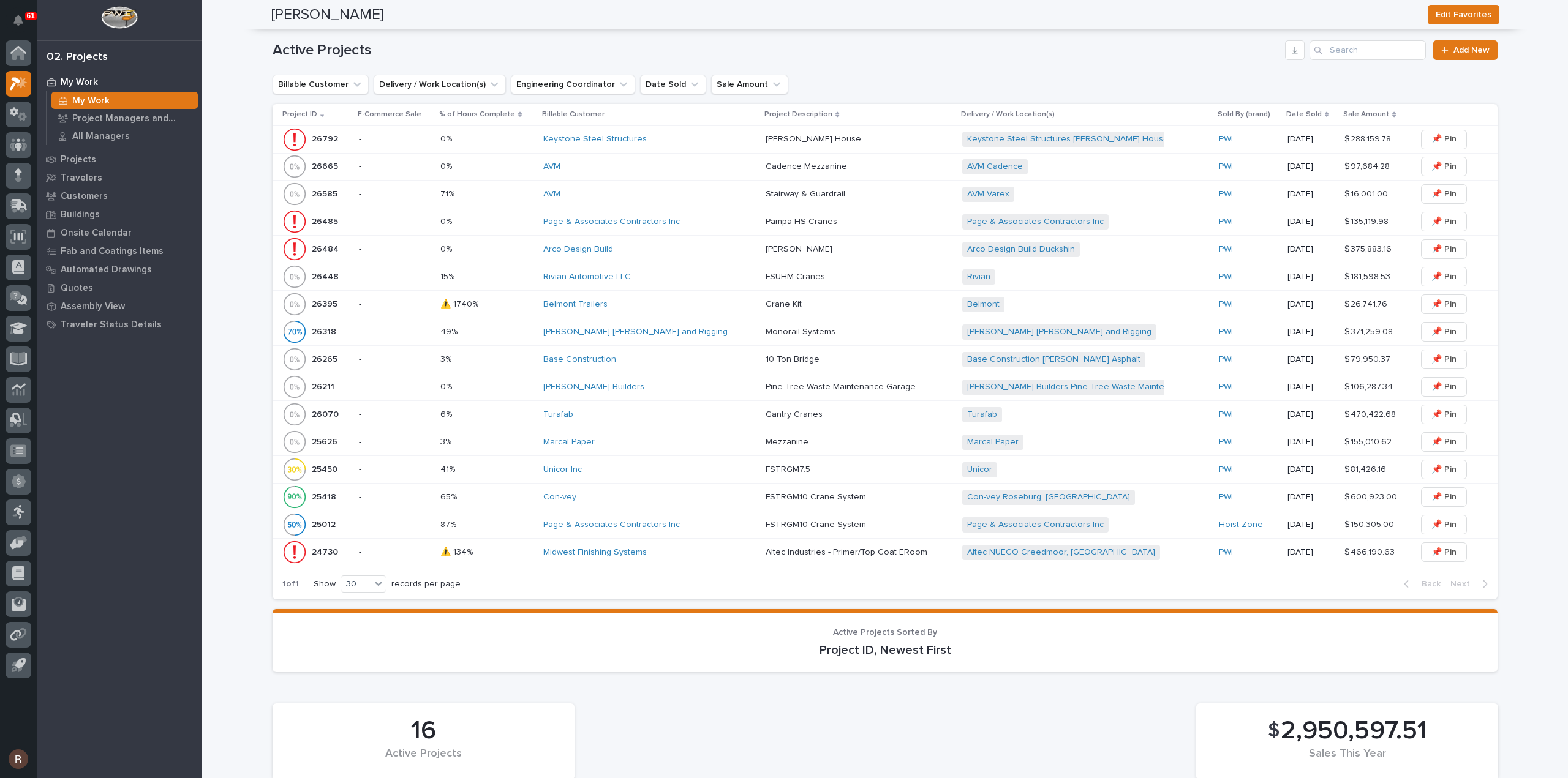
click at [609, 460] on div "Unicor Inc" at bounding box center [649, 470] width 213 height 20
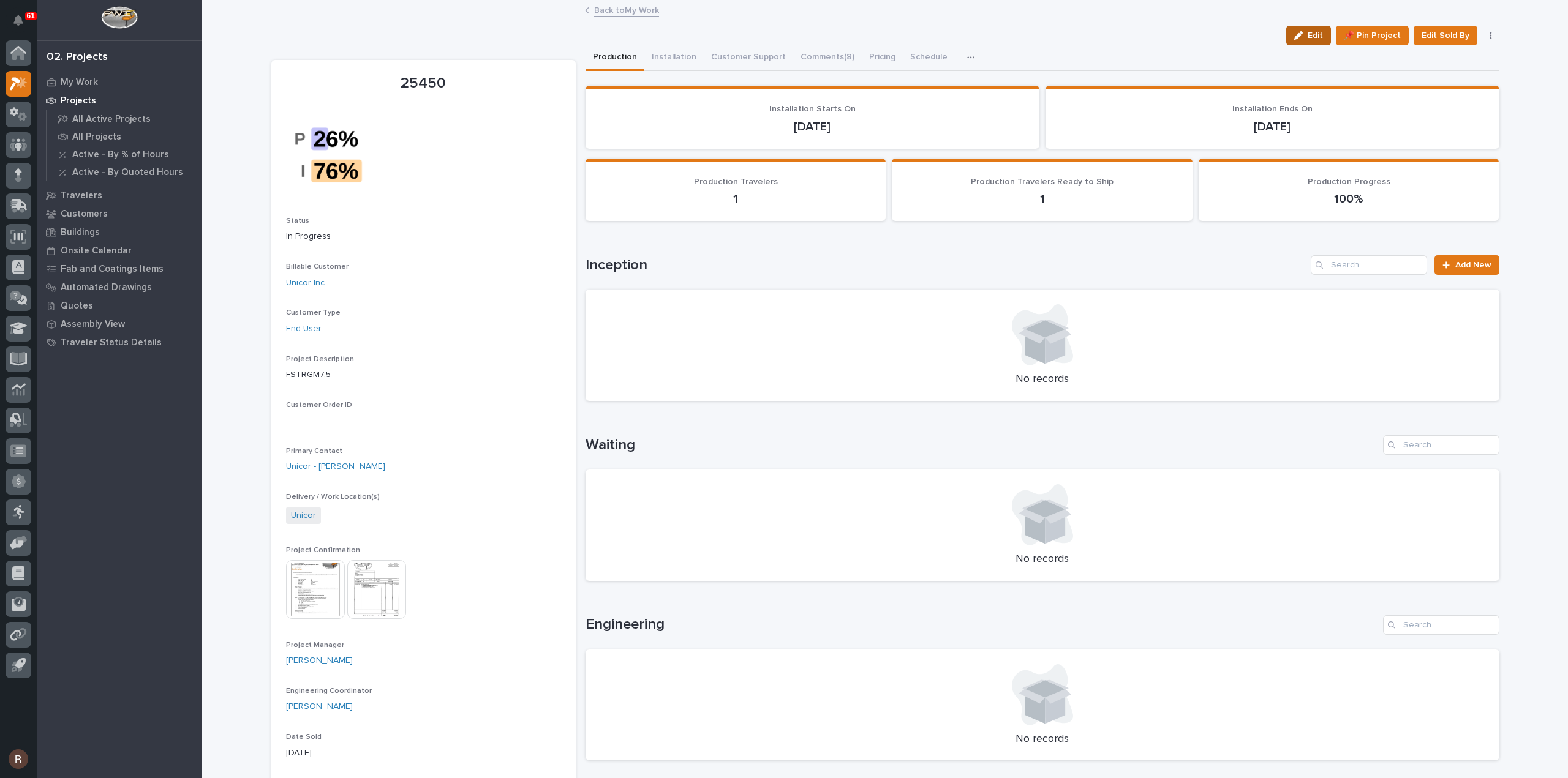
click at [1300, 31] on icon "button" at bounding box center [1298, 35] width 8 height 8
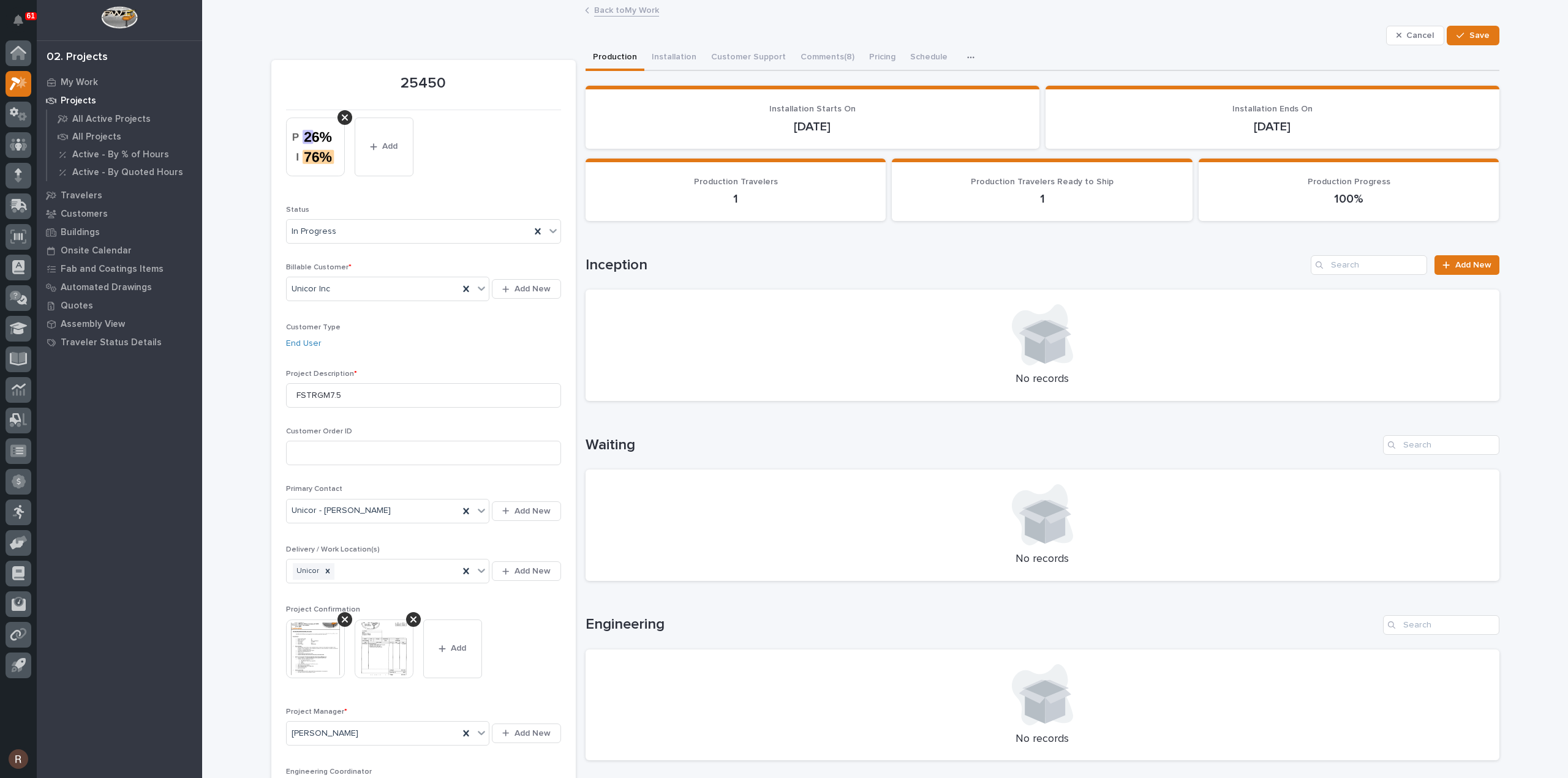
click at [435, 640] on button "Add" at bounding box center [452, 649] width 59 height 59
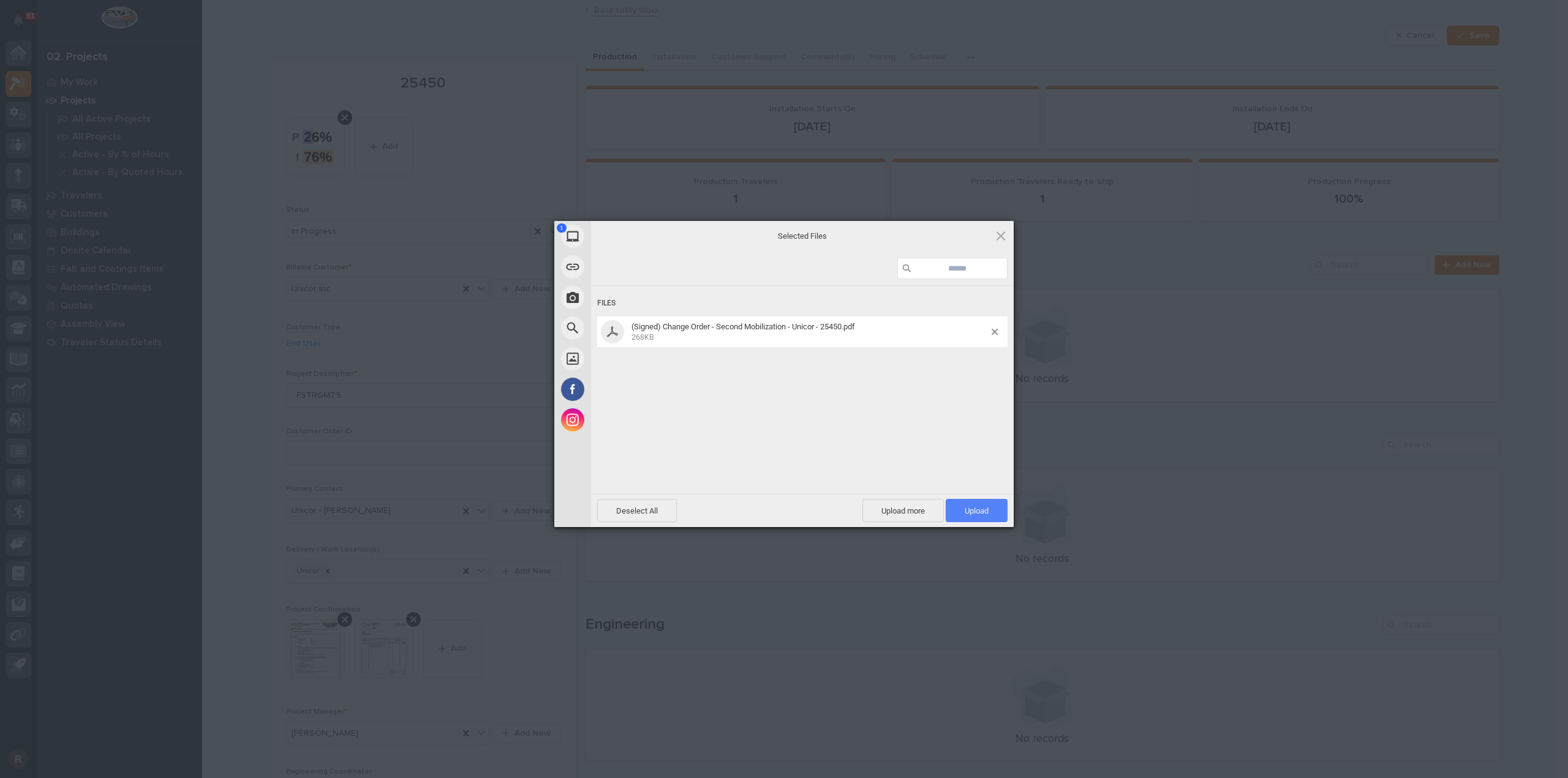
click at [967, 511] on span "Upload 1" at bounding box center [976, 511] width 24 height 9
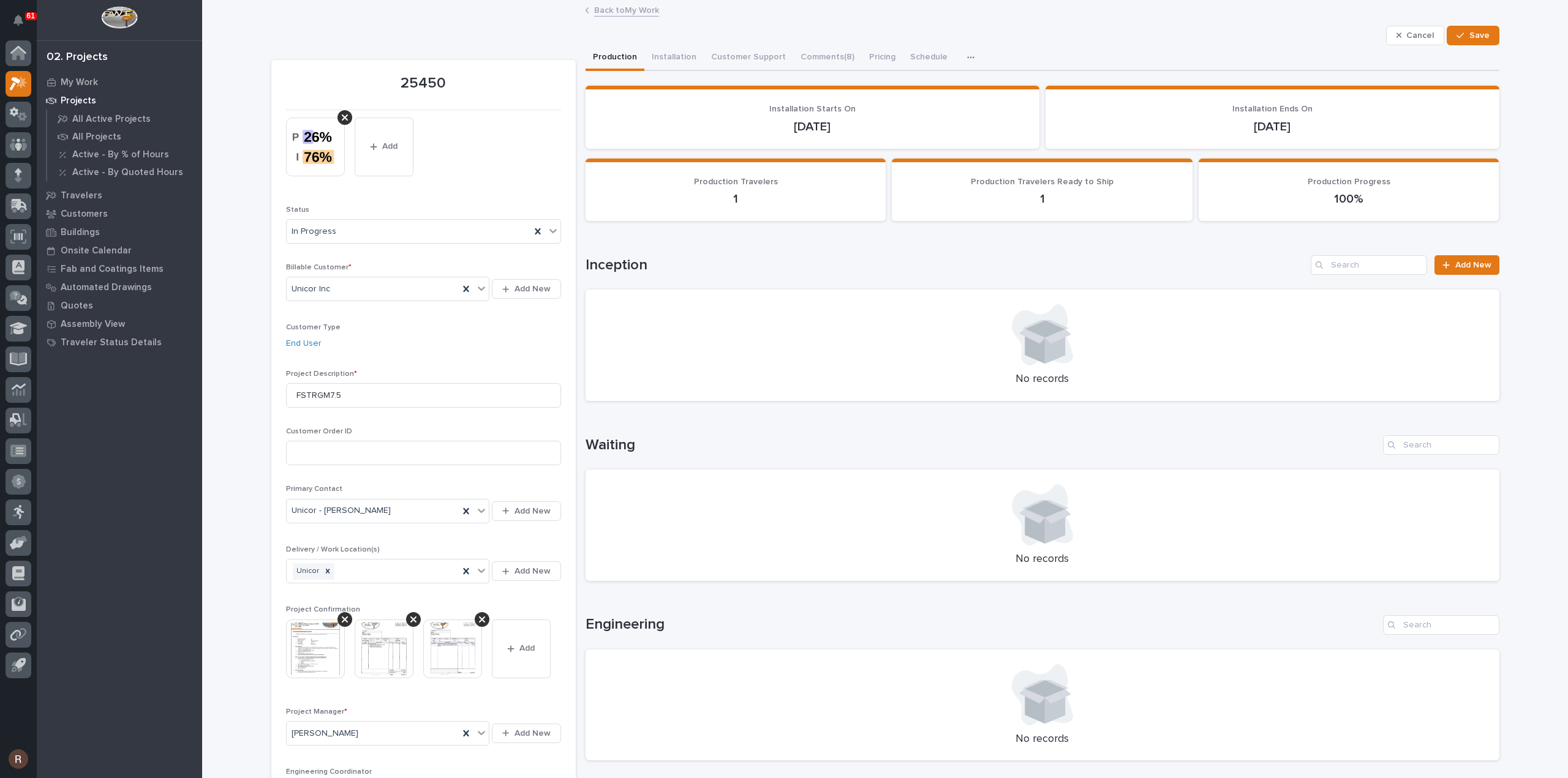
drag, startPoint x: 1473, startPoint y: 35, endPoint x: 1405, endPoint y: 67, distance: 75.2
click at [1473, 34] on span "Save" at bounding box center [1480, 35] width 20 height 11
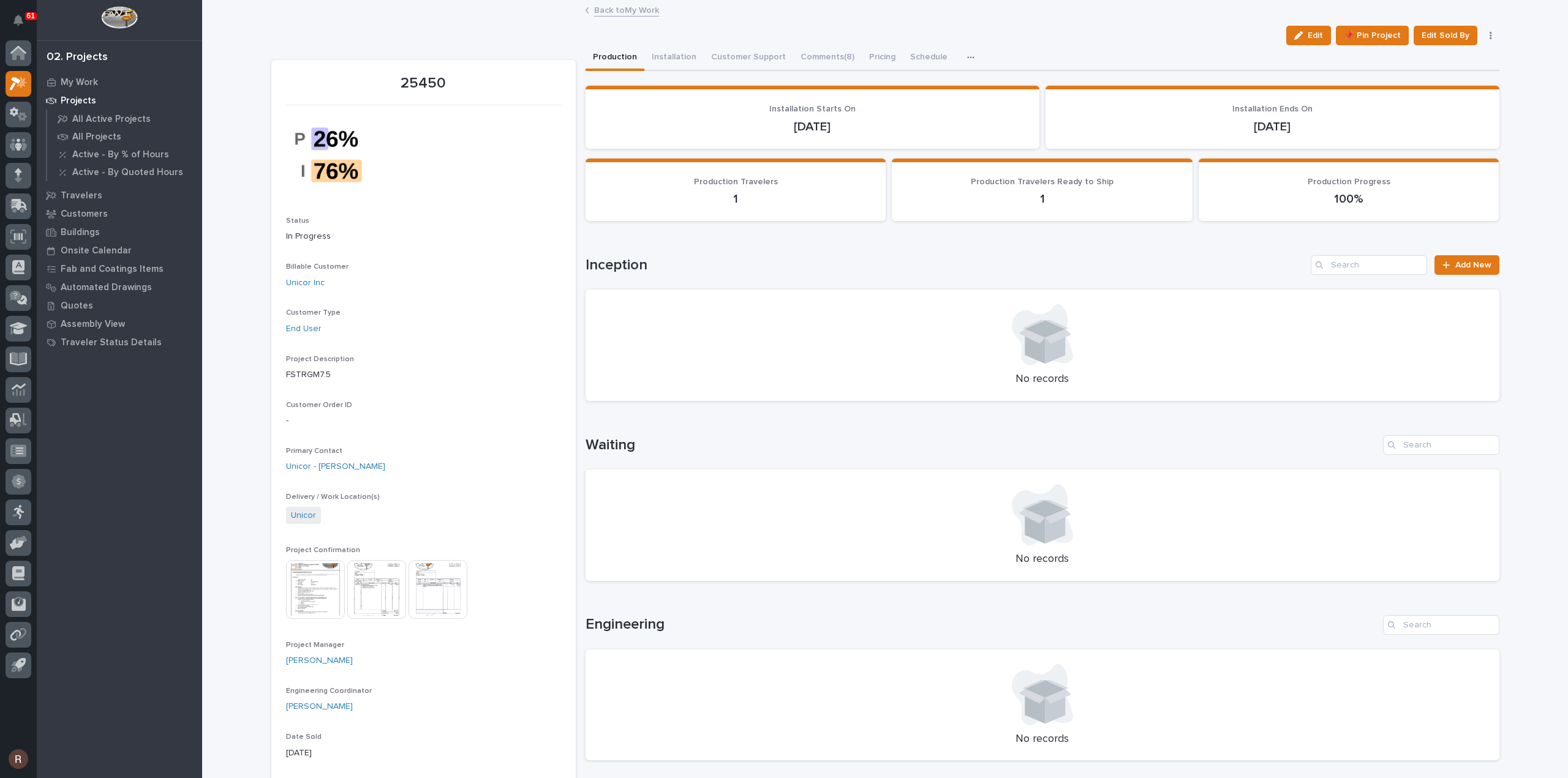
click at [596, 15] on link "Back to My Work" at bounding box center [626, 9] width 65 height 14
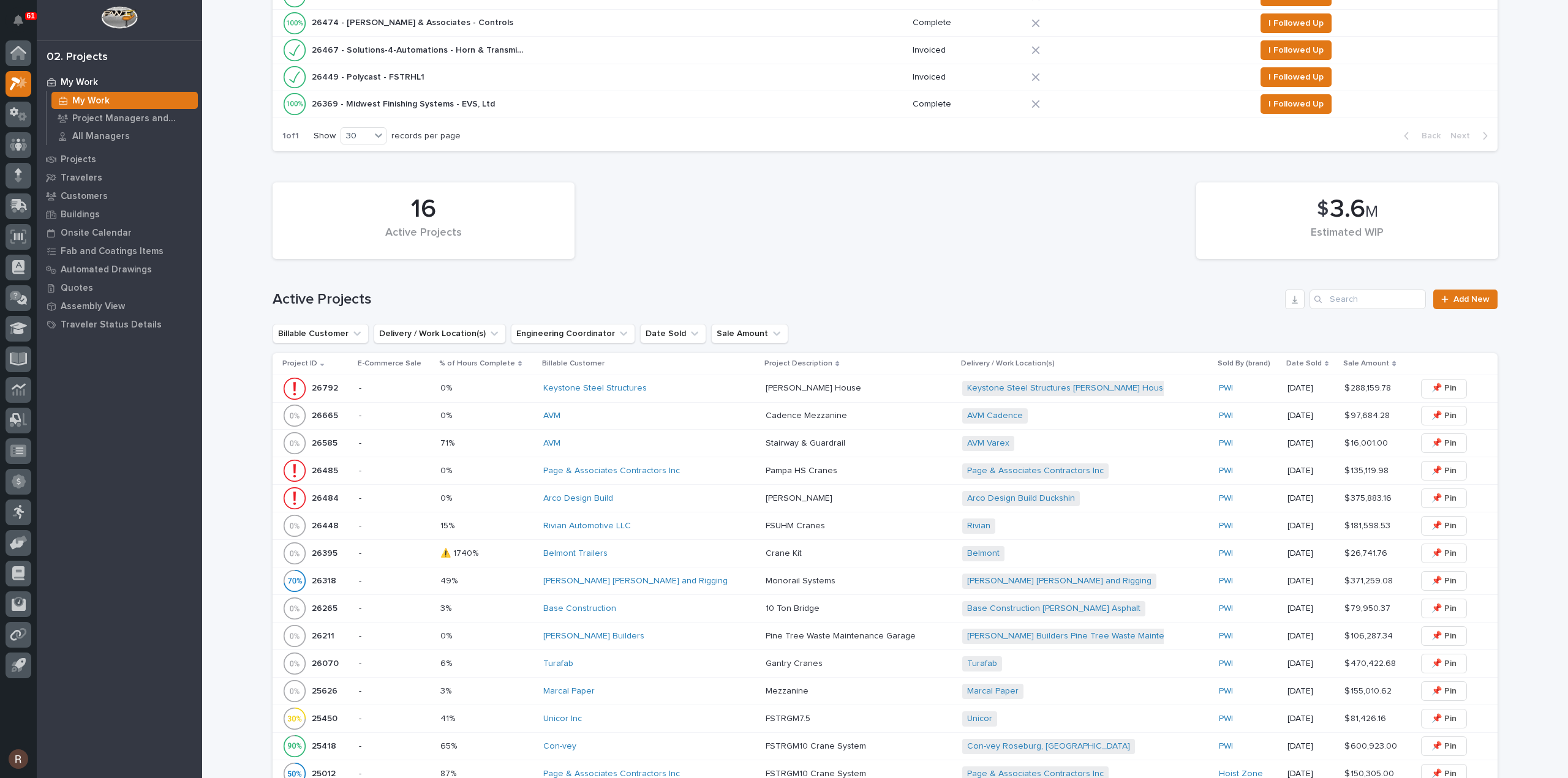
scroll to position [490, 0]
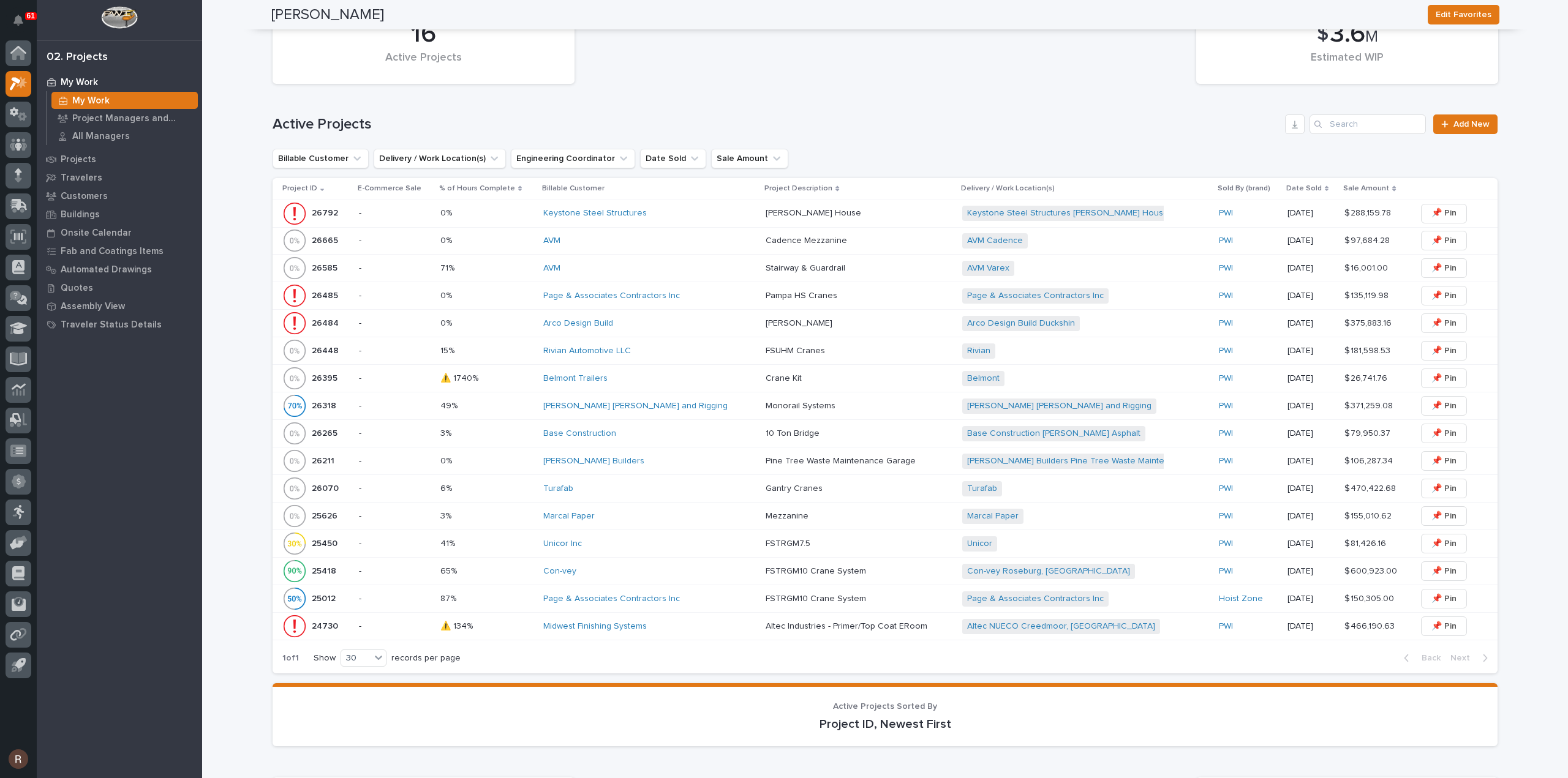
click at [685, 599] on div "Page & Associates Contractors Inc" at bounding box center [649, 599] width 213 height 11
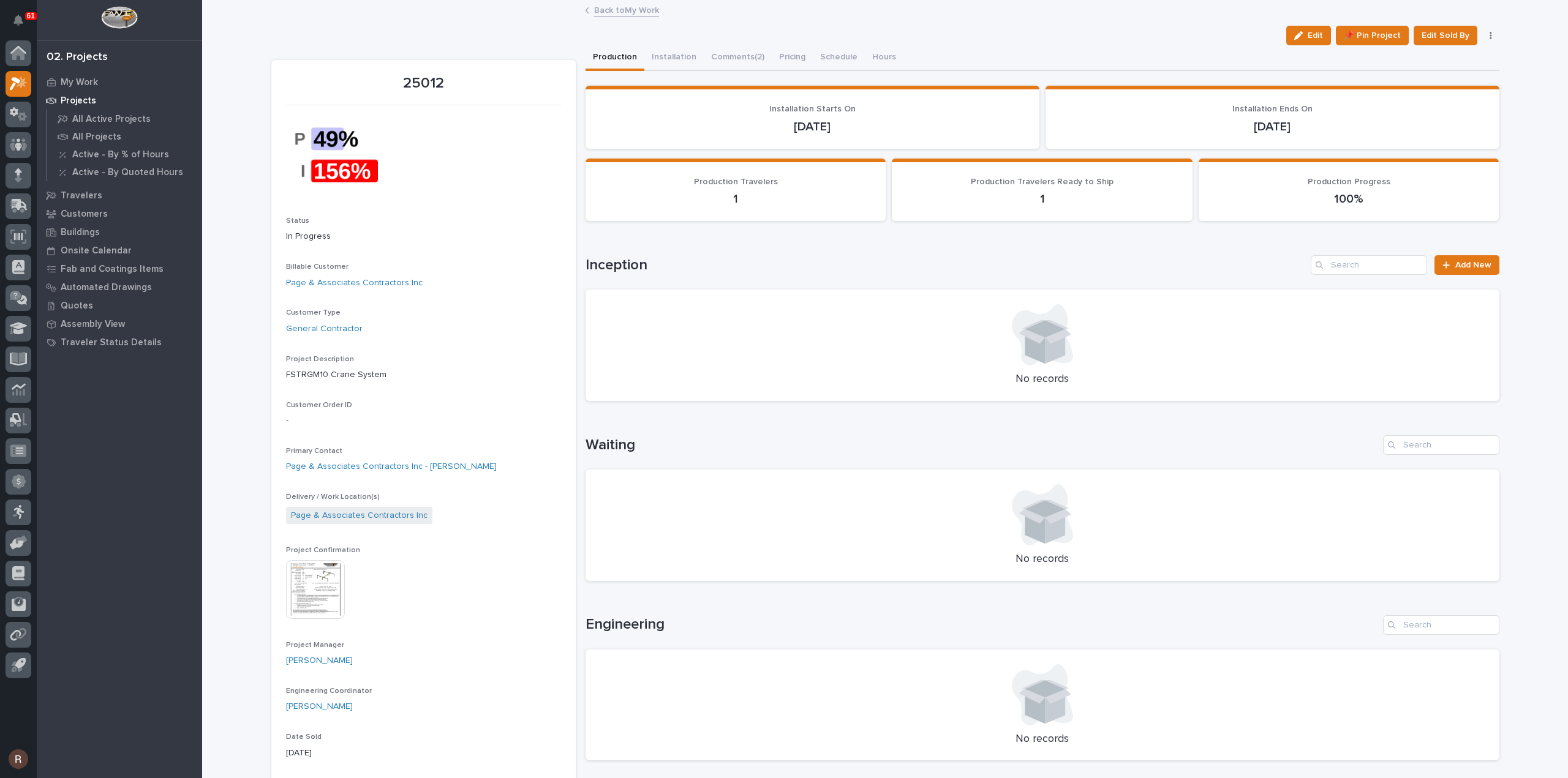
click at [1311, 36] on span "Edit" at bounding box center [1315, 35] width 15 height 11
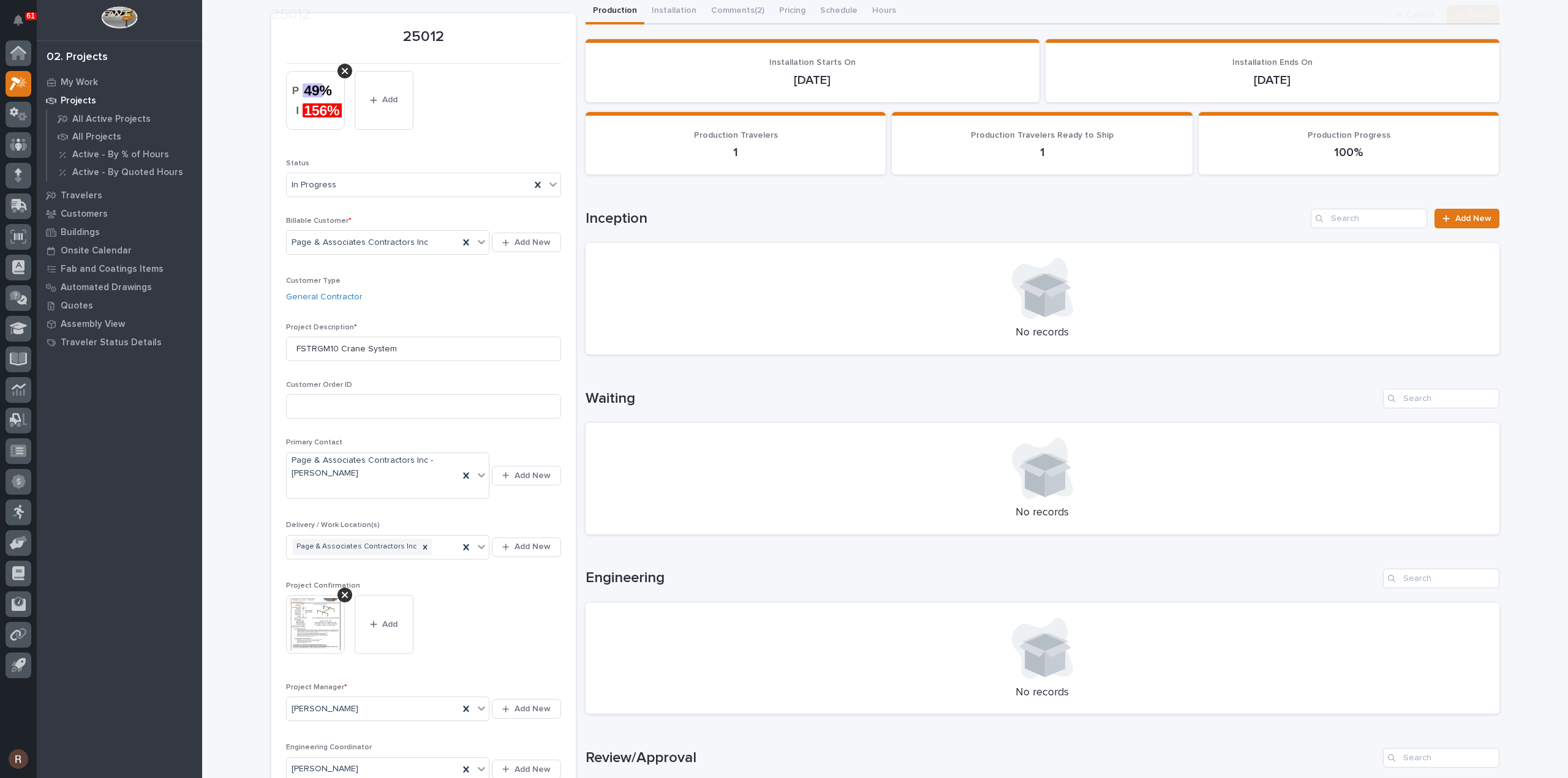
scroll to position [183, 0]
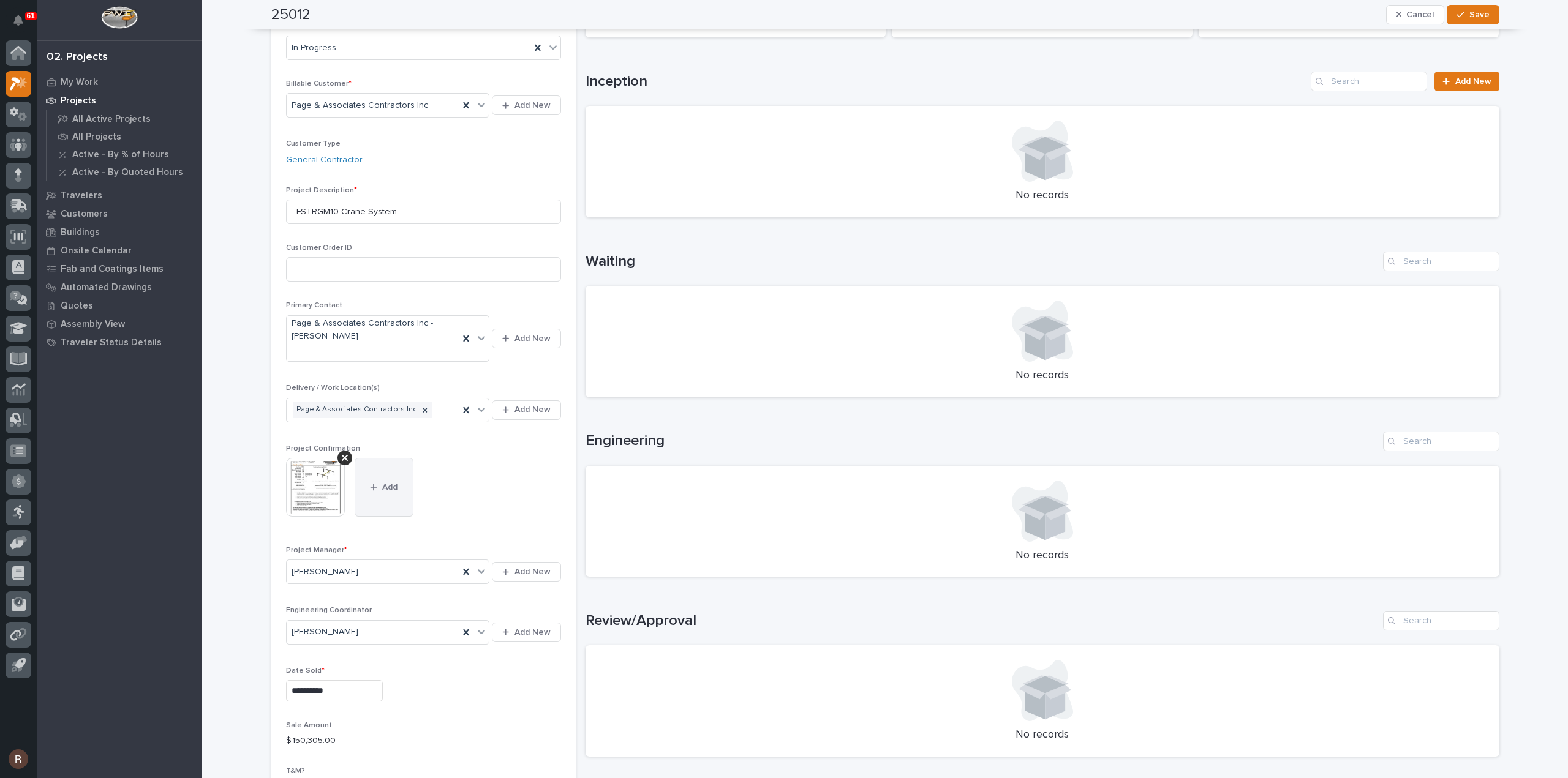
click at [375, 492] on button "Add" at bounding box center [384, 487] width 59 height 59
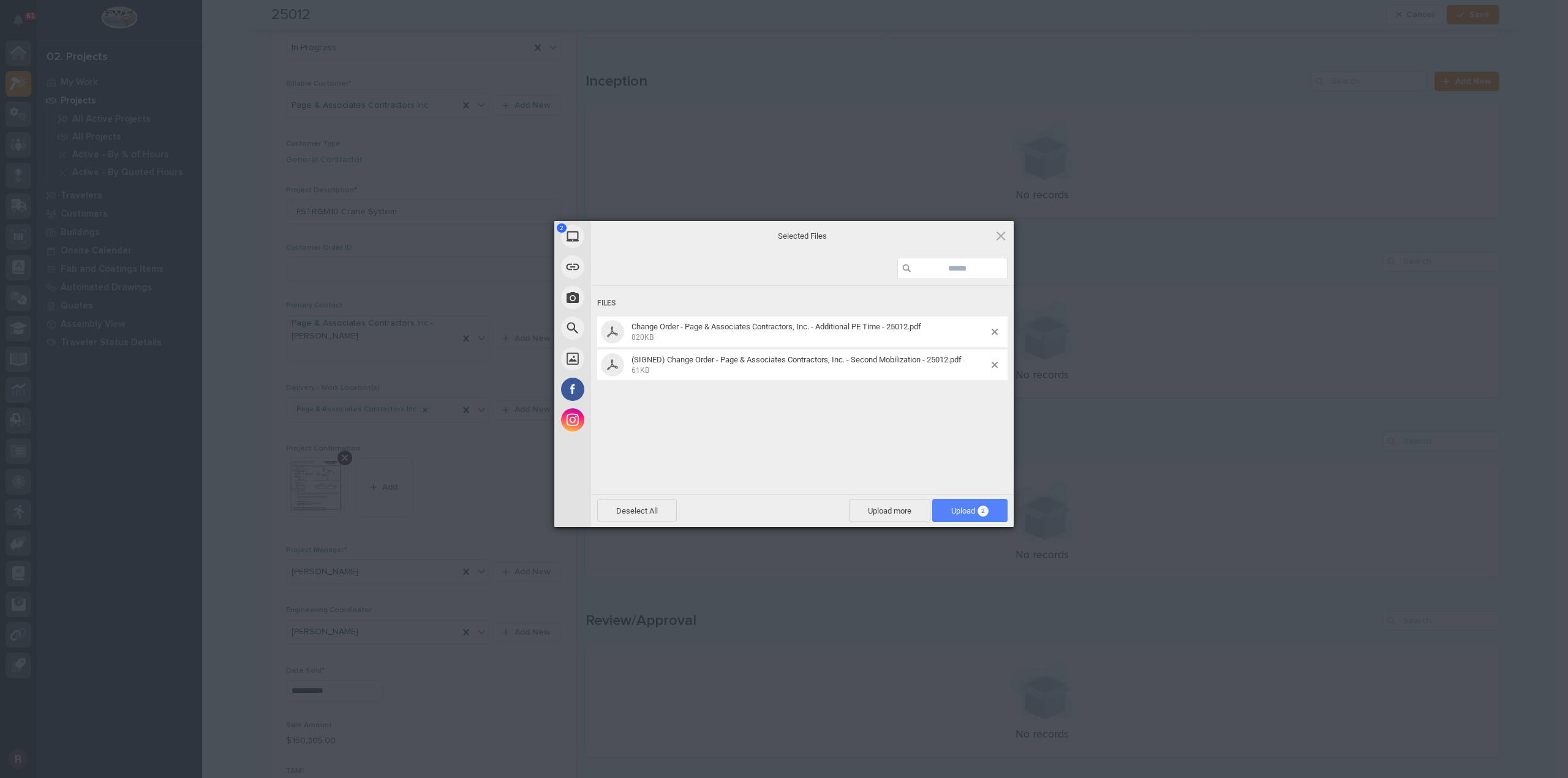
click at [969, 511] on span "Upload 2" at bounding box center [969, 511] width 38 height 9
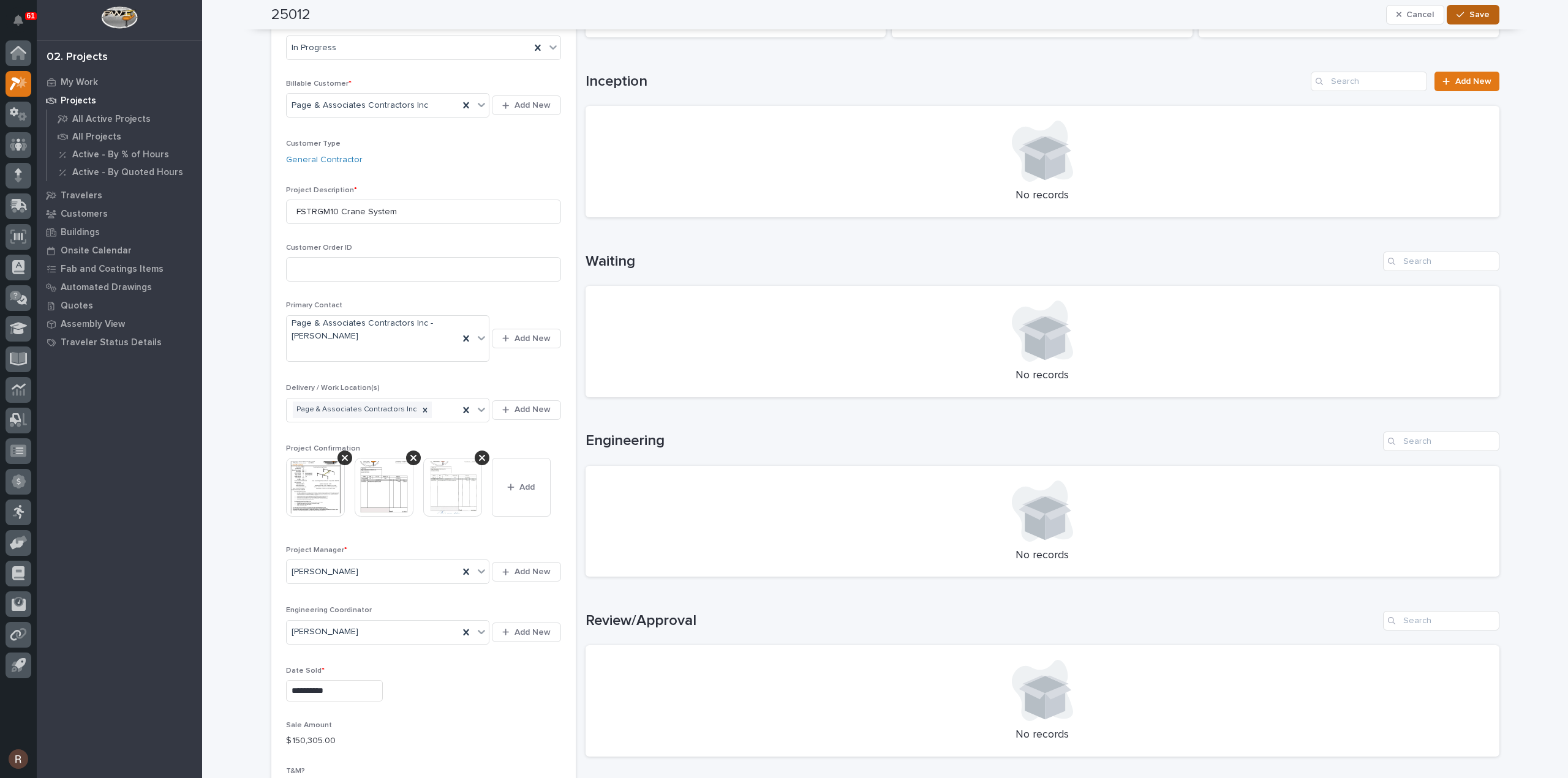
click at [1473, 12] on span "Save" at bounding box center [1480, 15] width 20 height 11
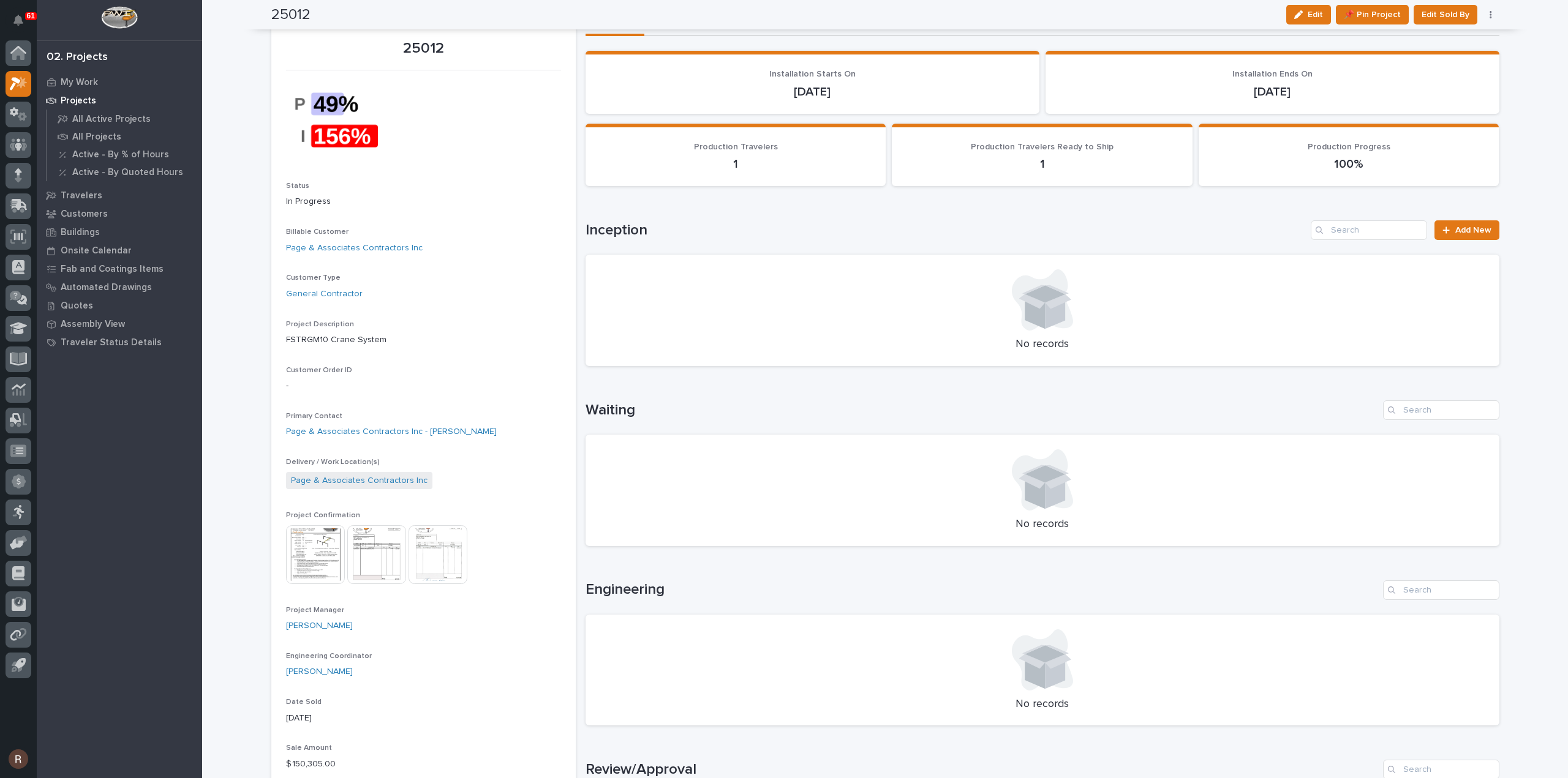
scroll to position [0, 0]
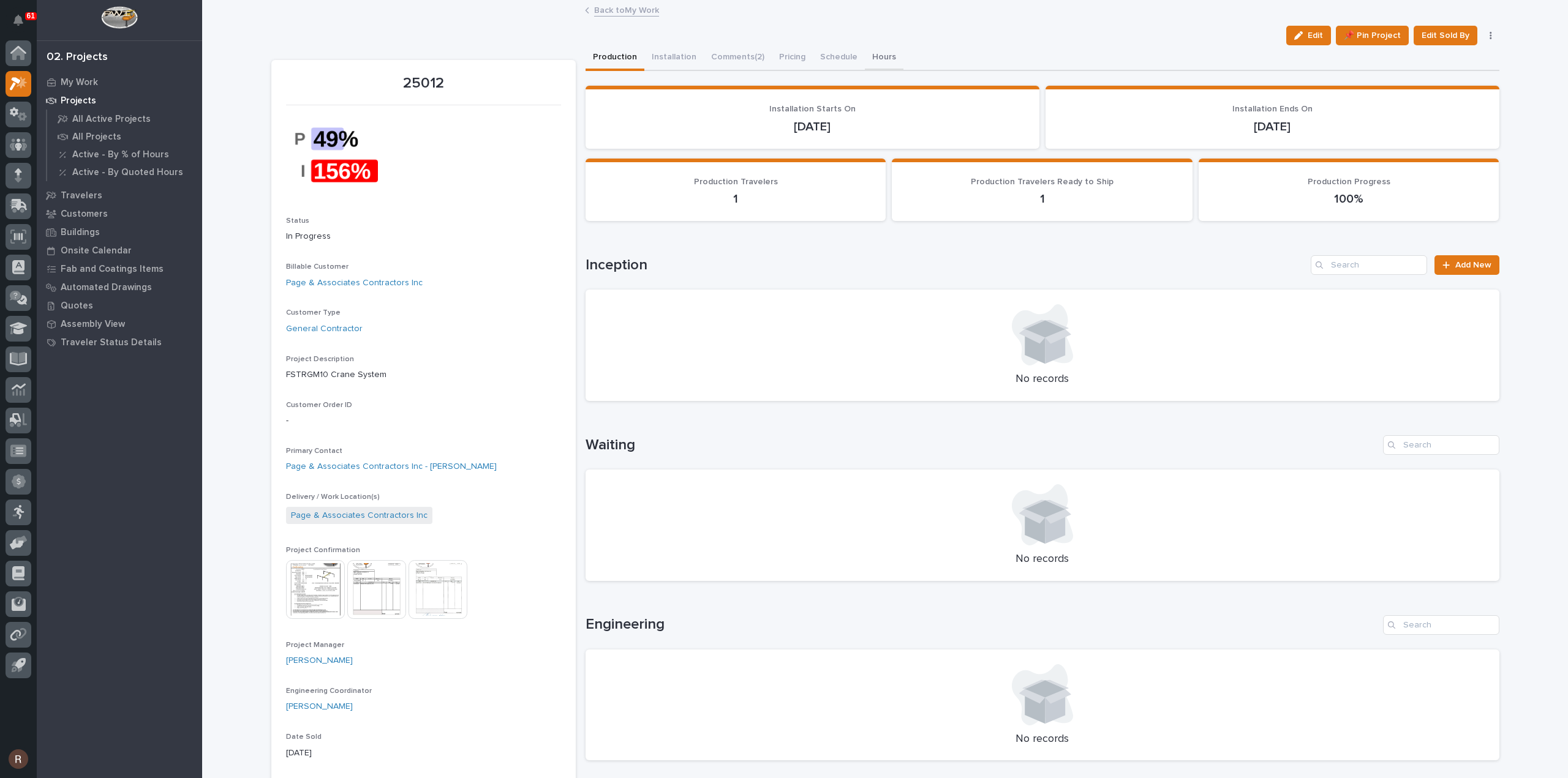
click at [867, 54] on button "Hours" at bounding box center [884, 58] width 38 height 26
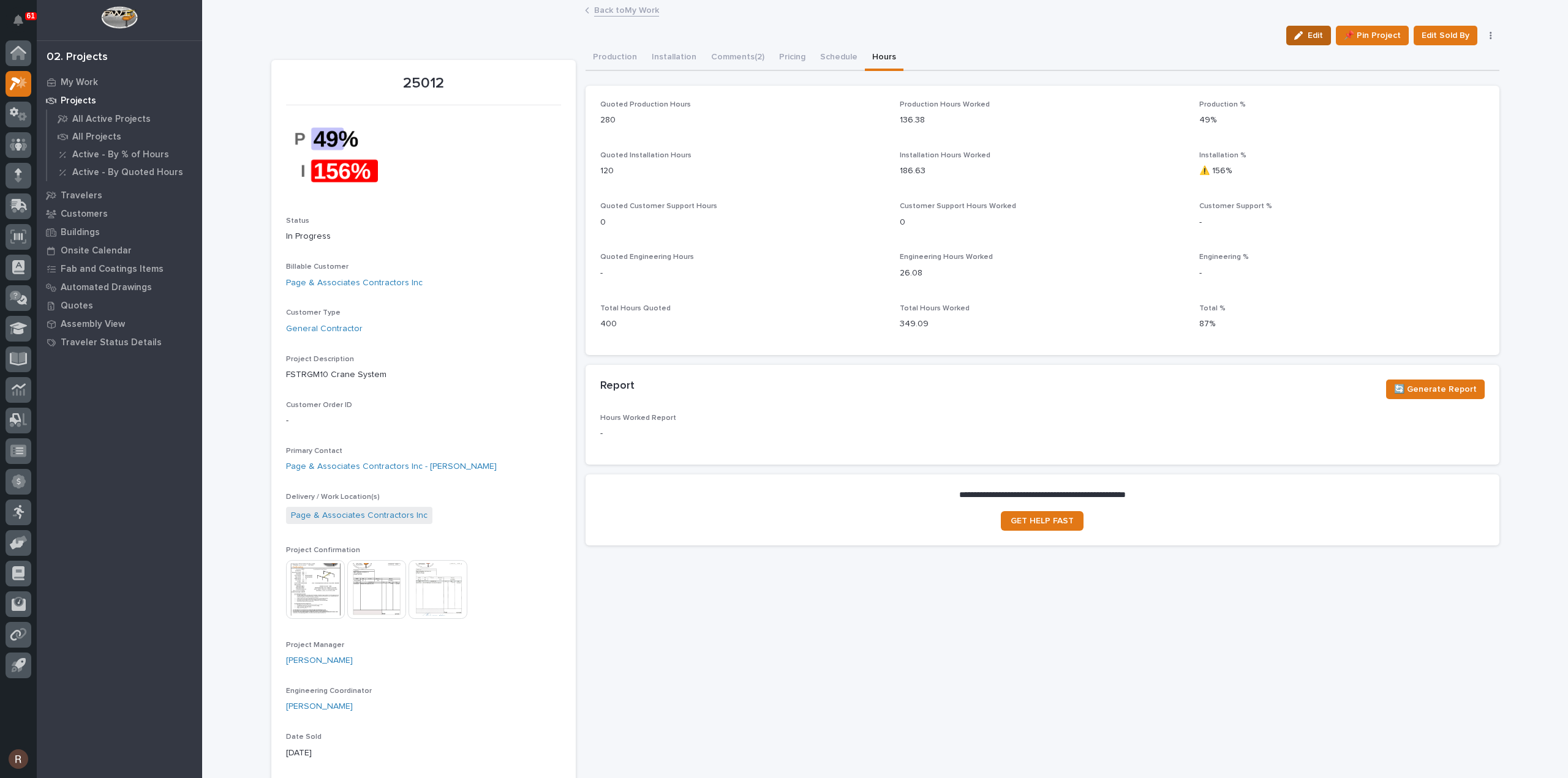
click at [1309, 32] on span "Edit" at bounding box center [1315, 35] width 15 height 11
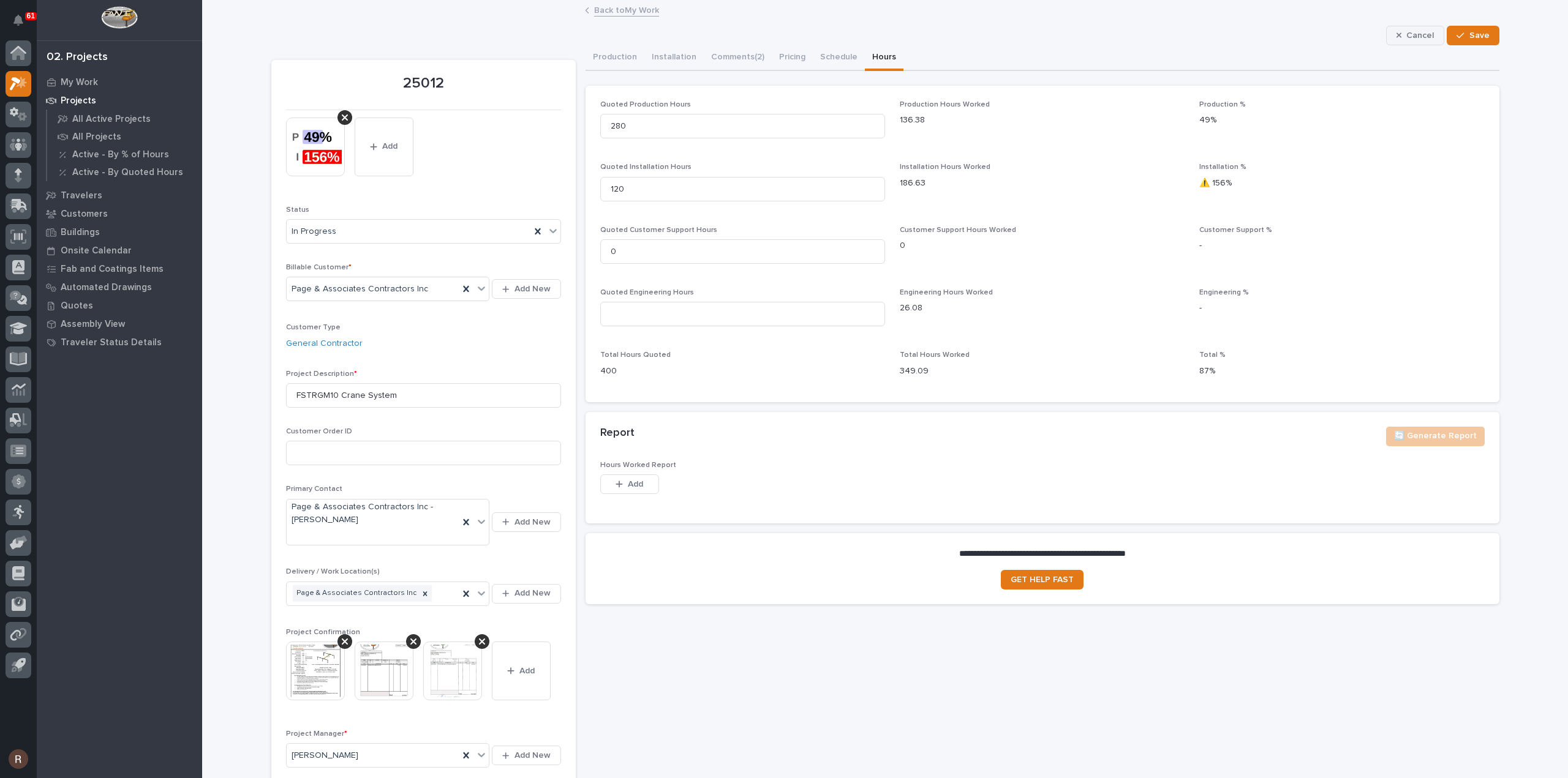
click at [1395, 29] on button "Cancel" at bounding box center [1415, 36] width 59 height 20
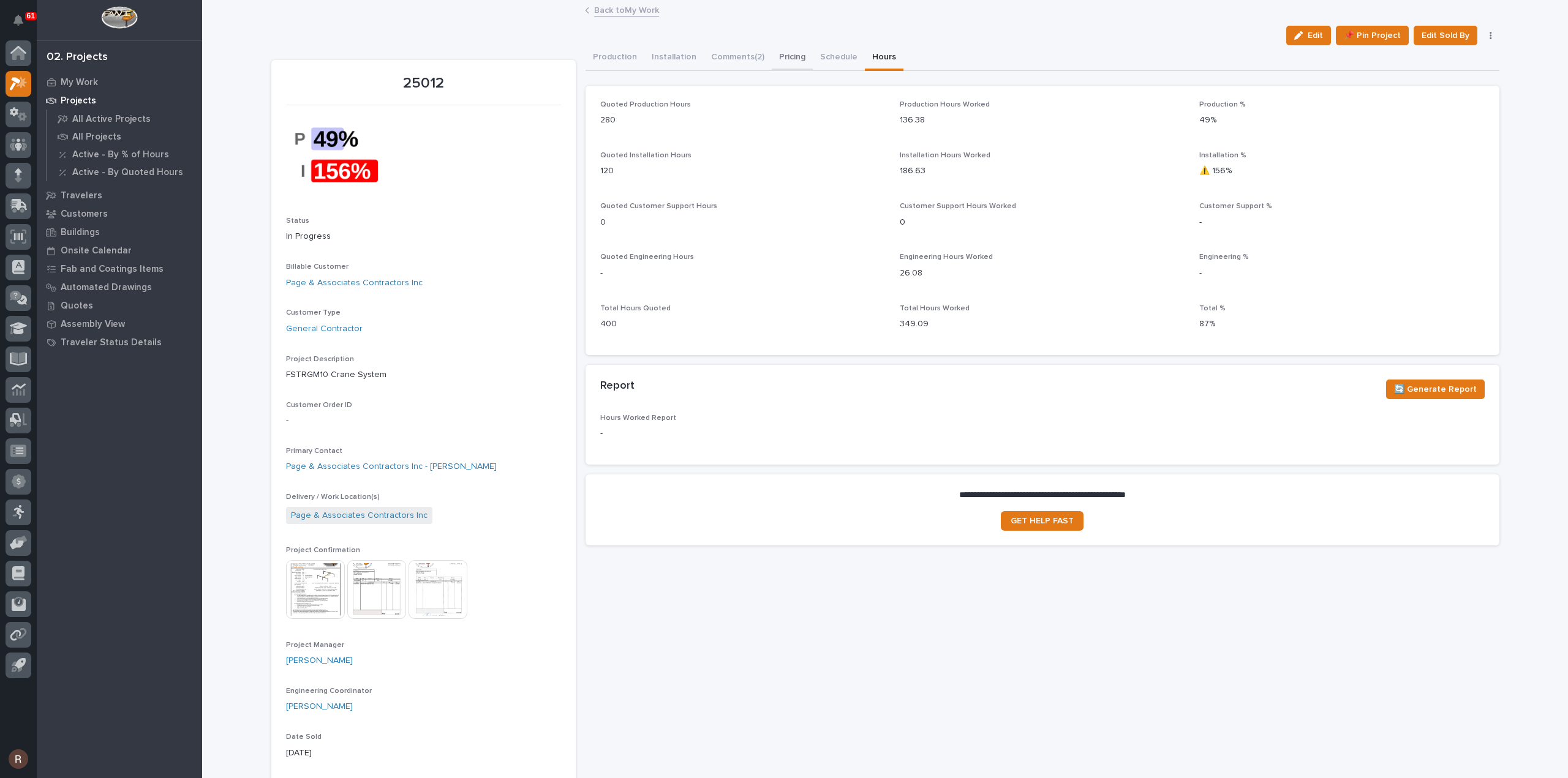
click at [793, 56] on button "Pricing" at bounding box center [792, 58] width 41 height 26
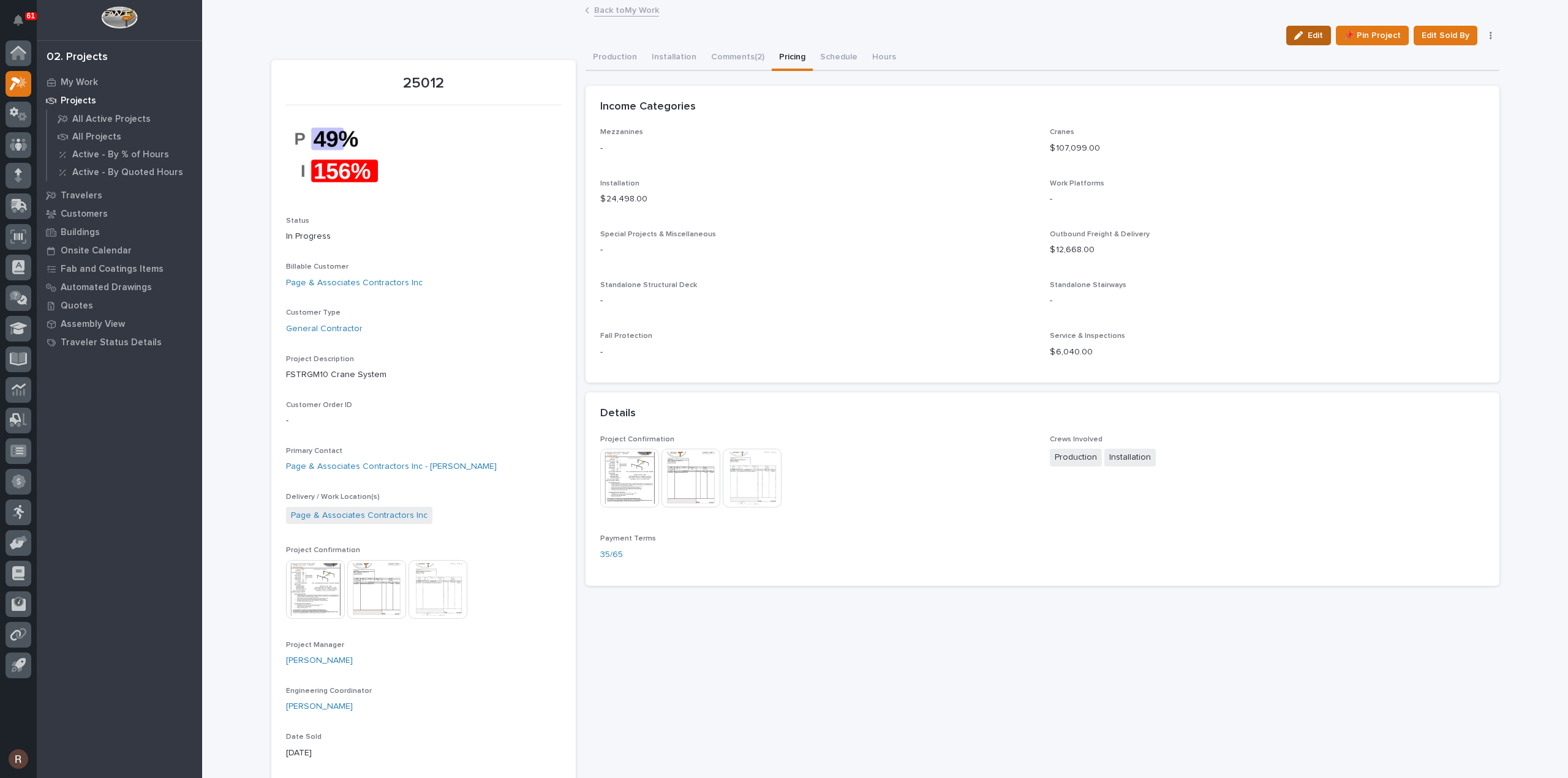
click at [1317, 34] on span "Edit" at bounding box center [1315, 35] width 15 height 11
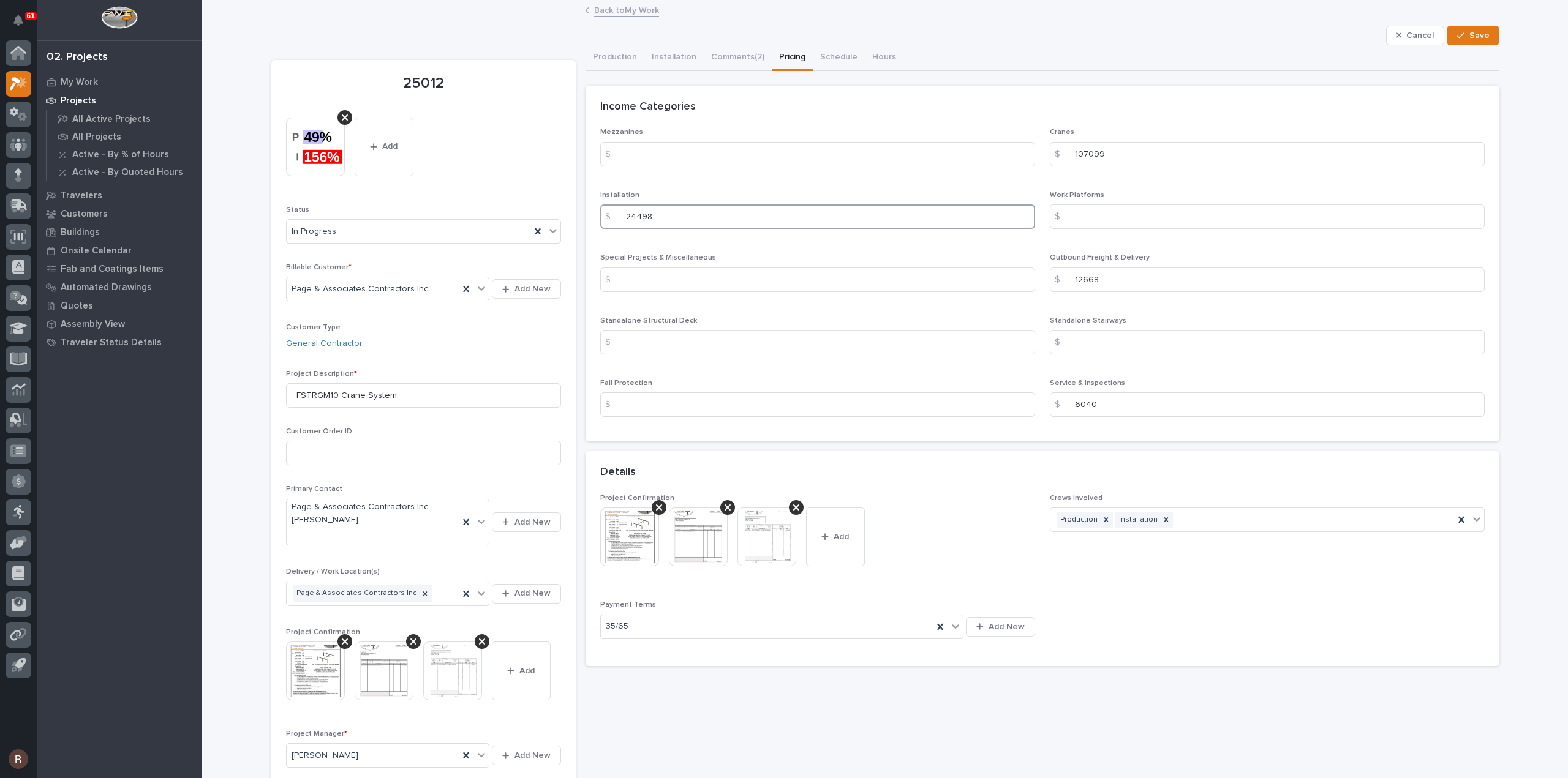
drag, startPoint x: 711, startPoint y: 215, endPoint x: 295, endPoint y: 197, distance: 416.4
type input "48081"
drag, startPoint x: 1141, startPoint y: 153, endPoint x: 757, endPoint y: 183, distance: 385.2
click at [757, 183] on div "Mezzanines $ Cranes $ 107099 Installation $ 48081 Work Platforms $ Special Proj…" at bounding box center [1042, 277] width 884 height 298
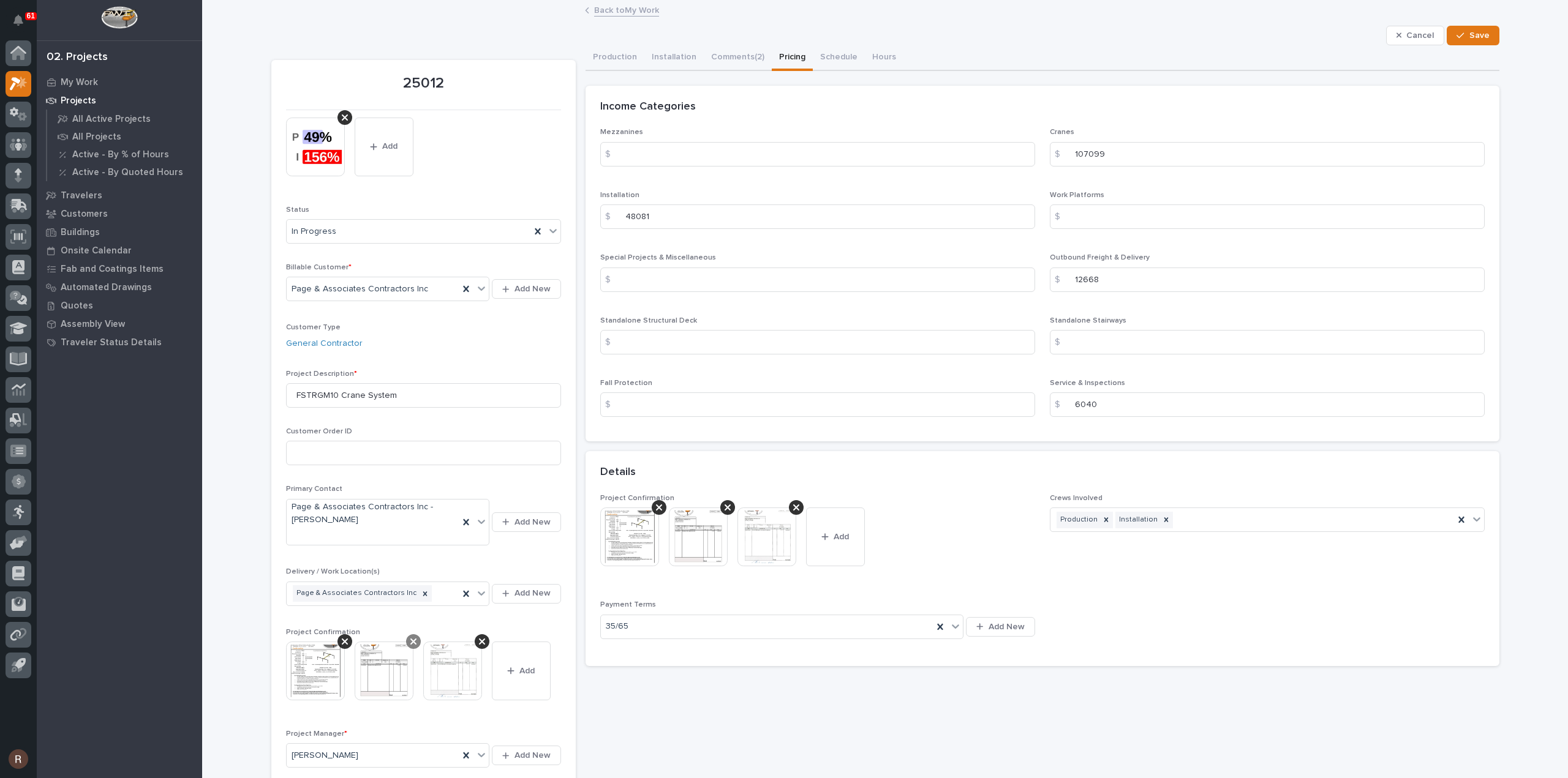
click at [411, 638] on icon at bounding box center [414, 641] width 6 height 6
click at [1479, 30] on span "Save" at bounding box center [1480, 35] width 20 height 11
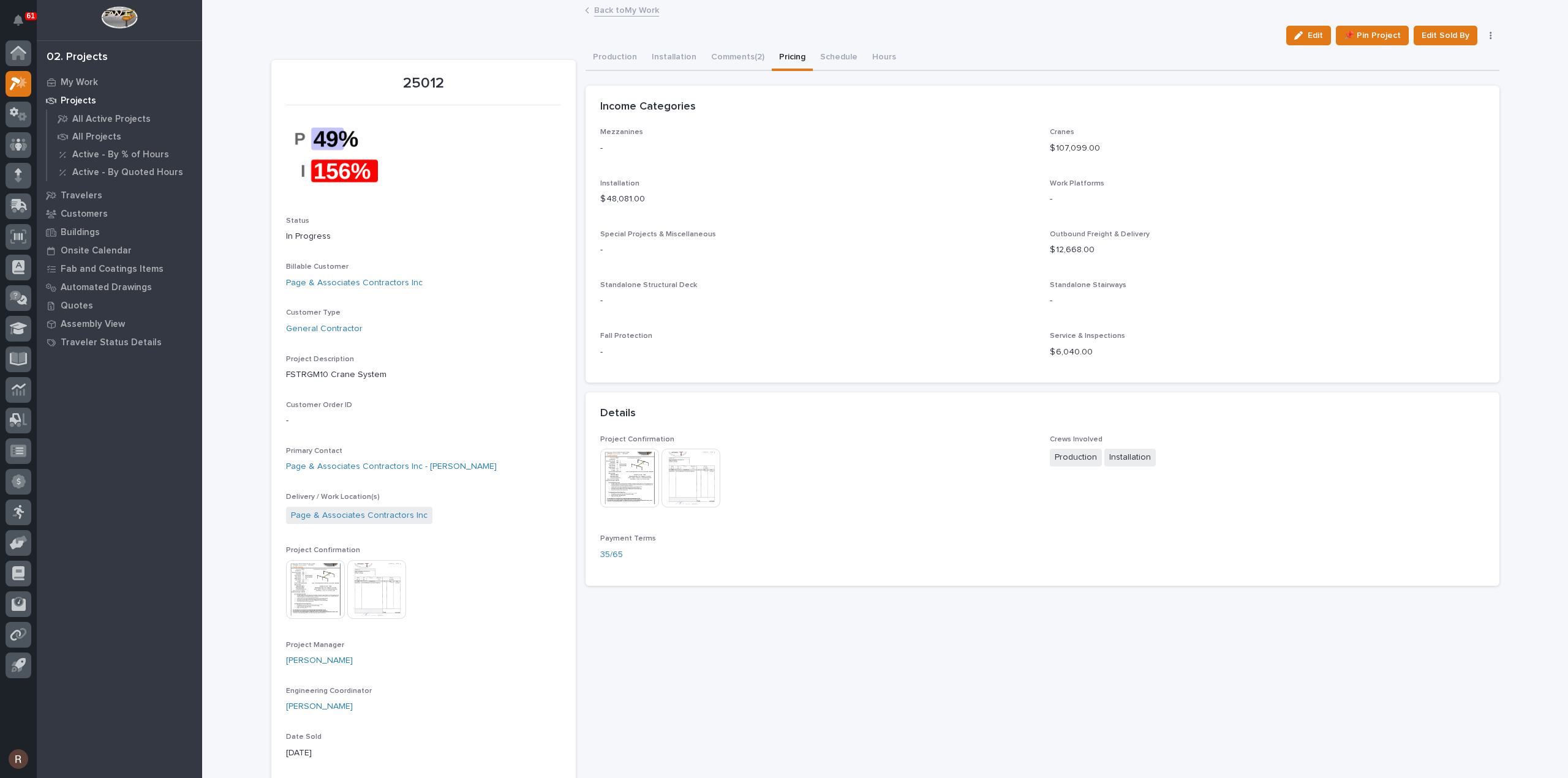
click at [684, 475] on img at bounding box center [691, 478] width 59 height 59
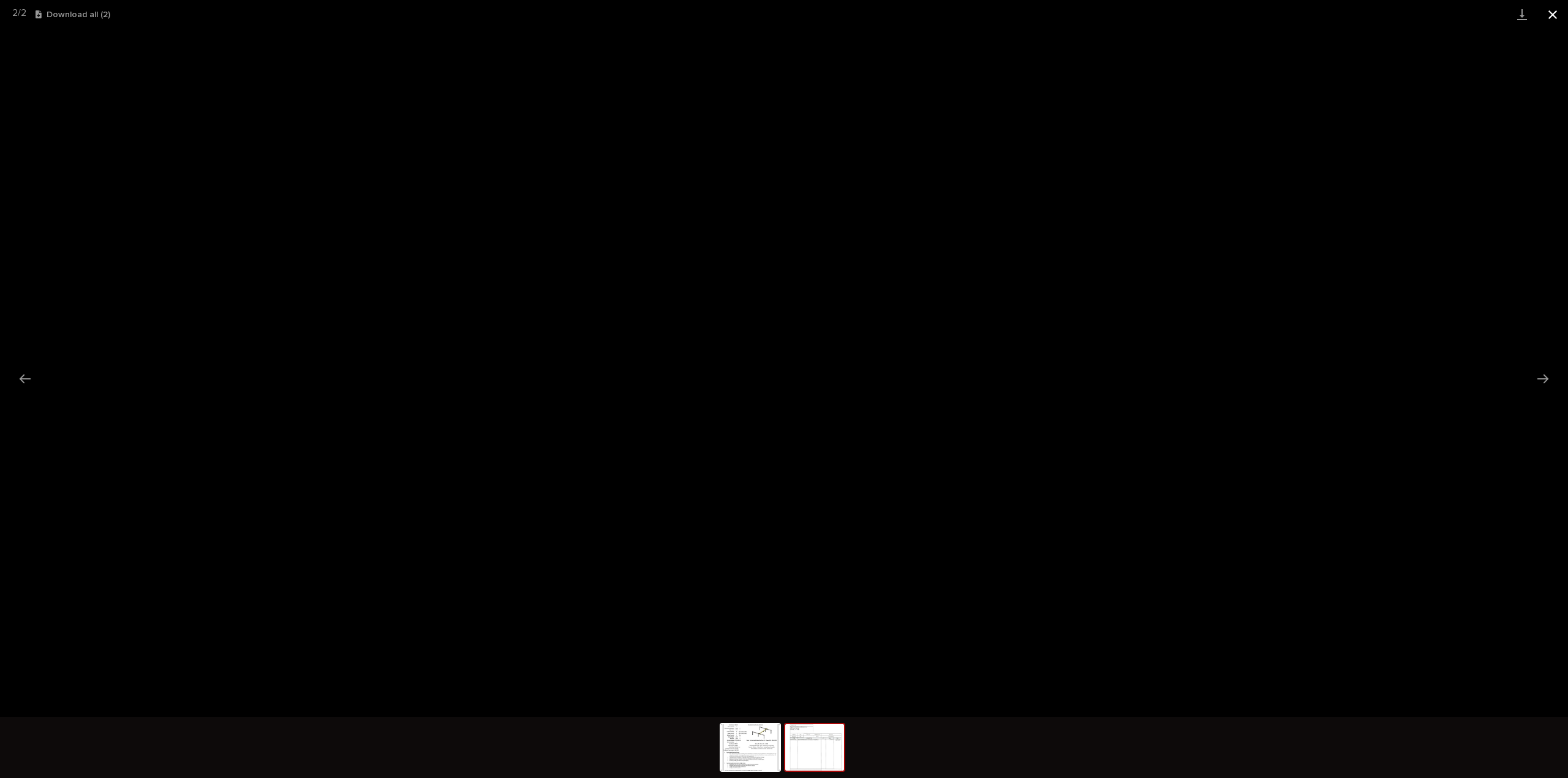
click at [1566, 5] on button "Close gallery" at bounding box center [1553, 15] width 31 height 29
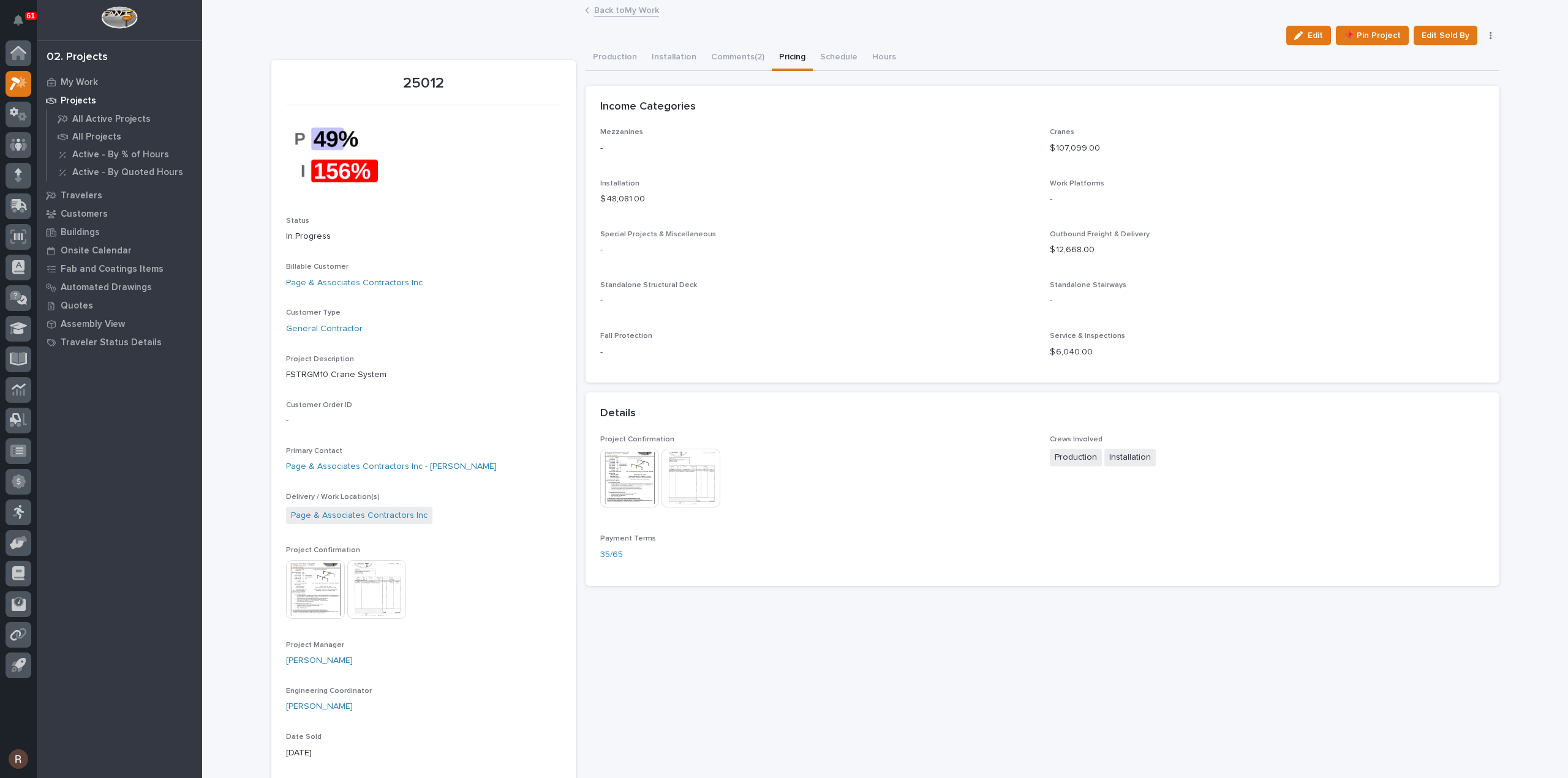
click at [599, 11] on link "Back to My Work" at bounding box center [626, 9] width 65 height 14
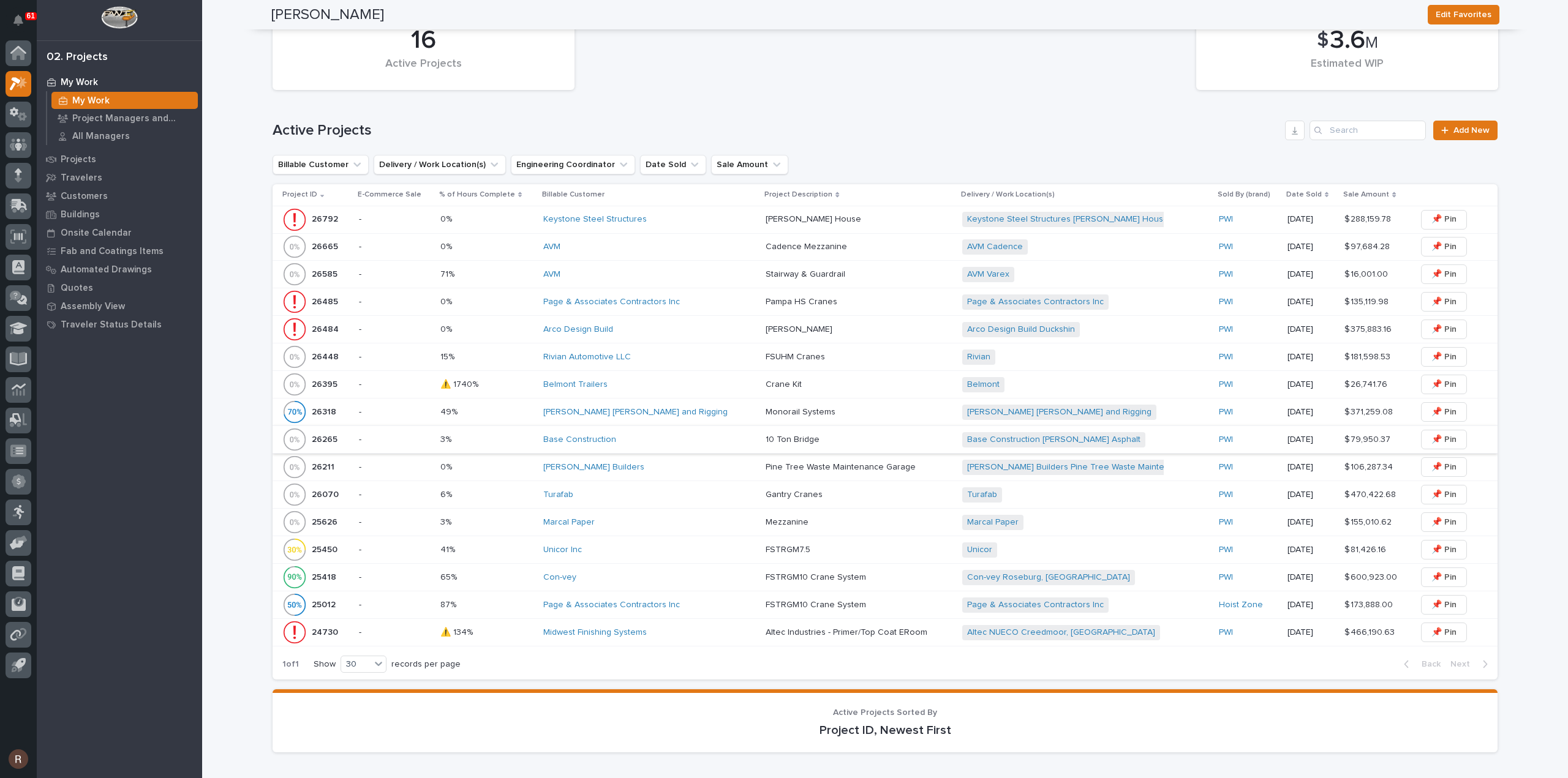
scroll to position [612, 0]
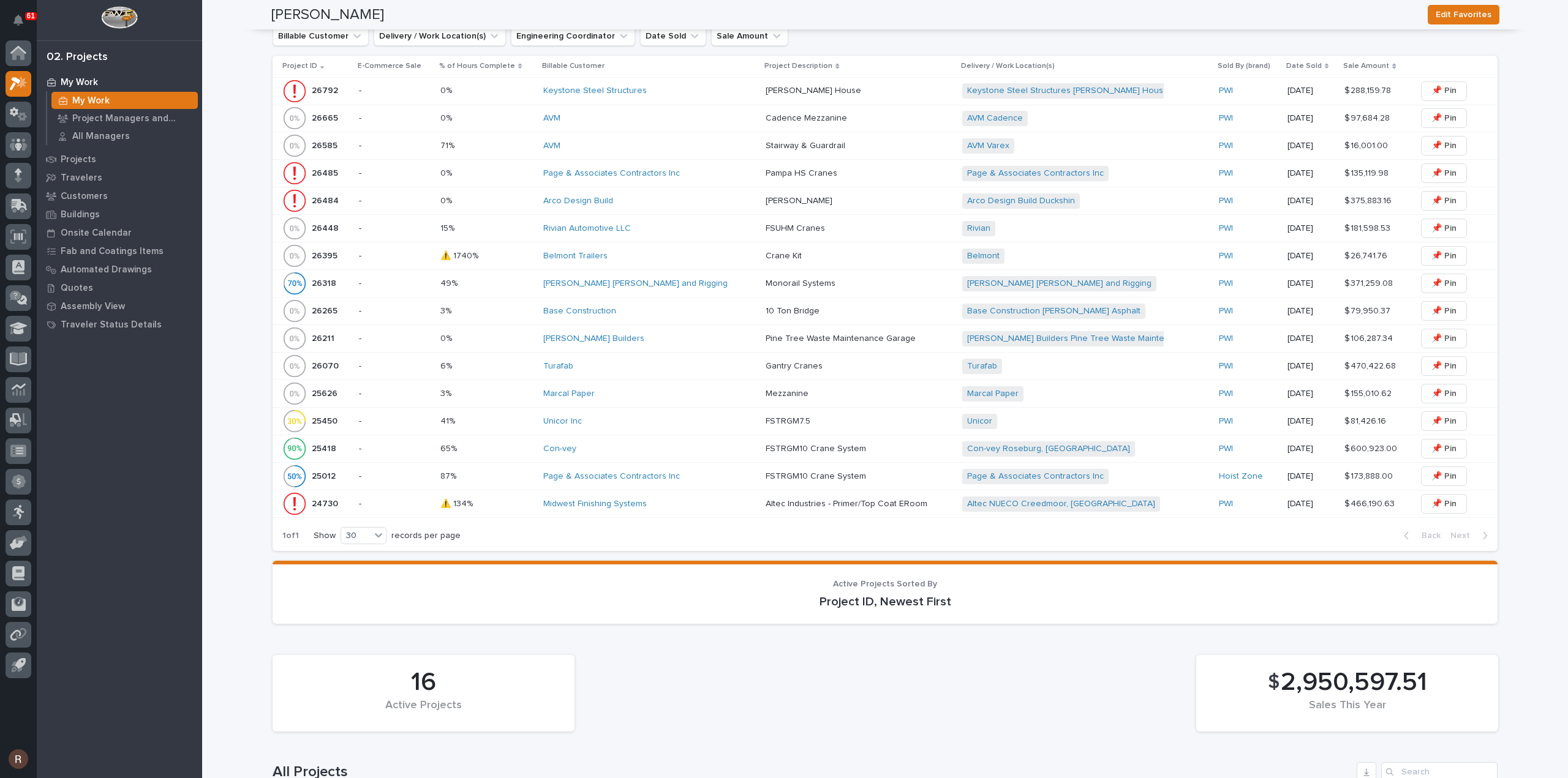
click at [601, 418] on div "Unicor Inc" at bounding box center [649, 422] width 213 height 11
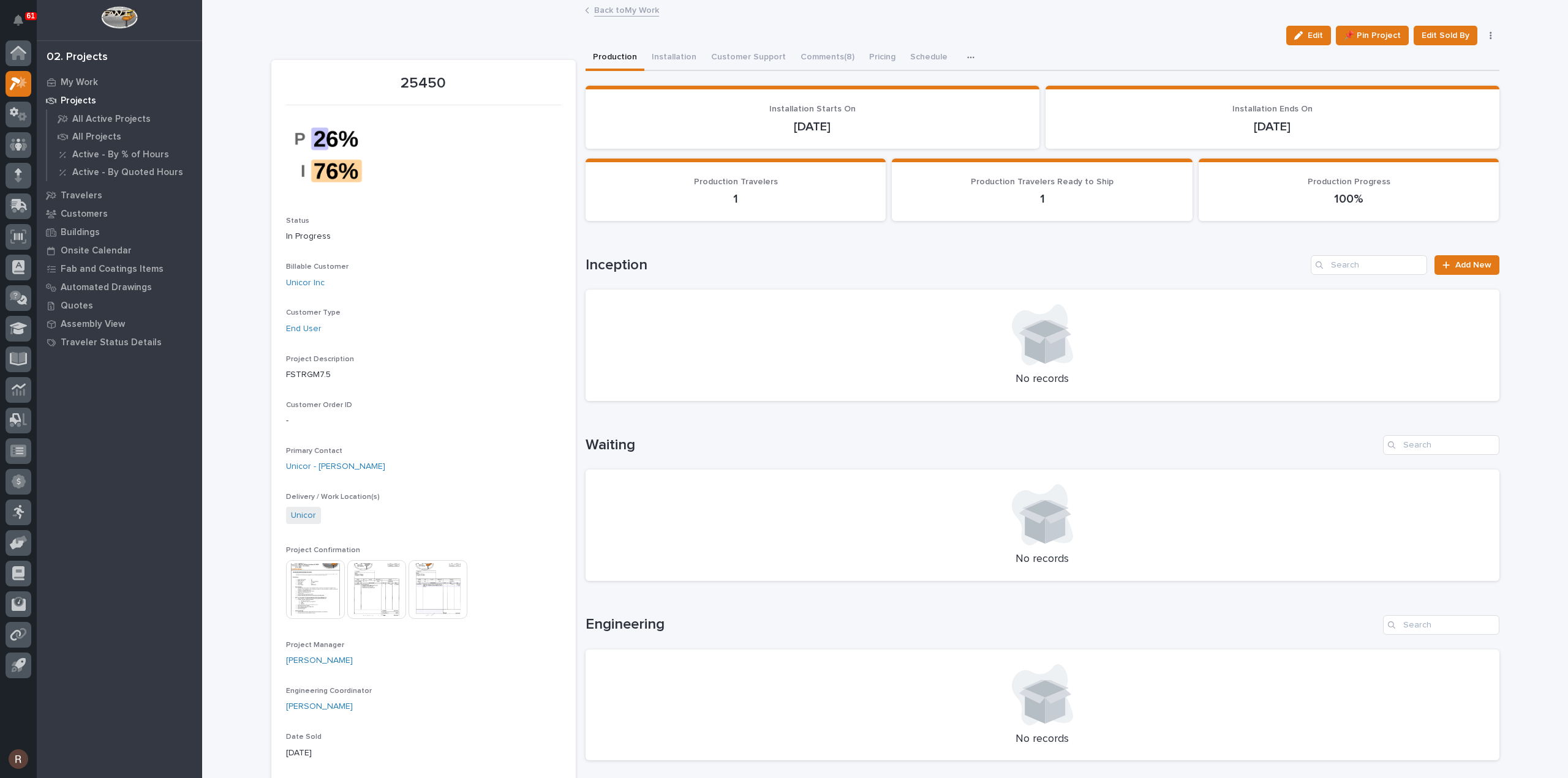
click at [316, 593] on img at bounding box center [315, 589] width 59 height 59
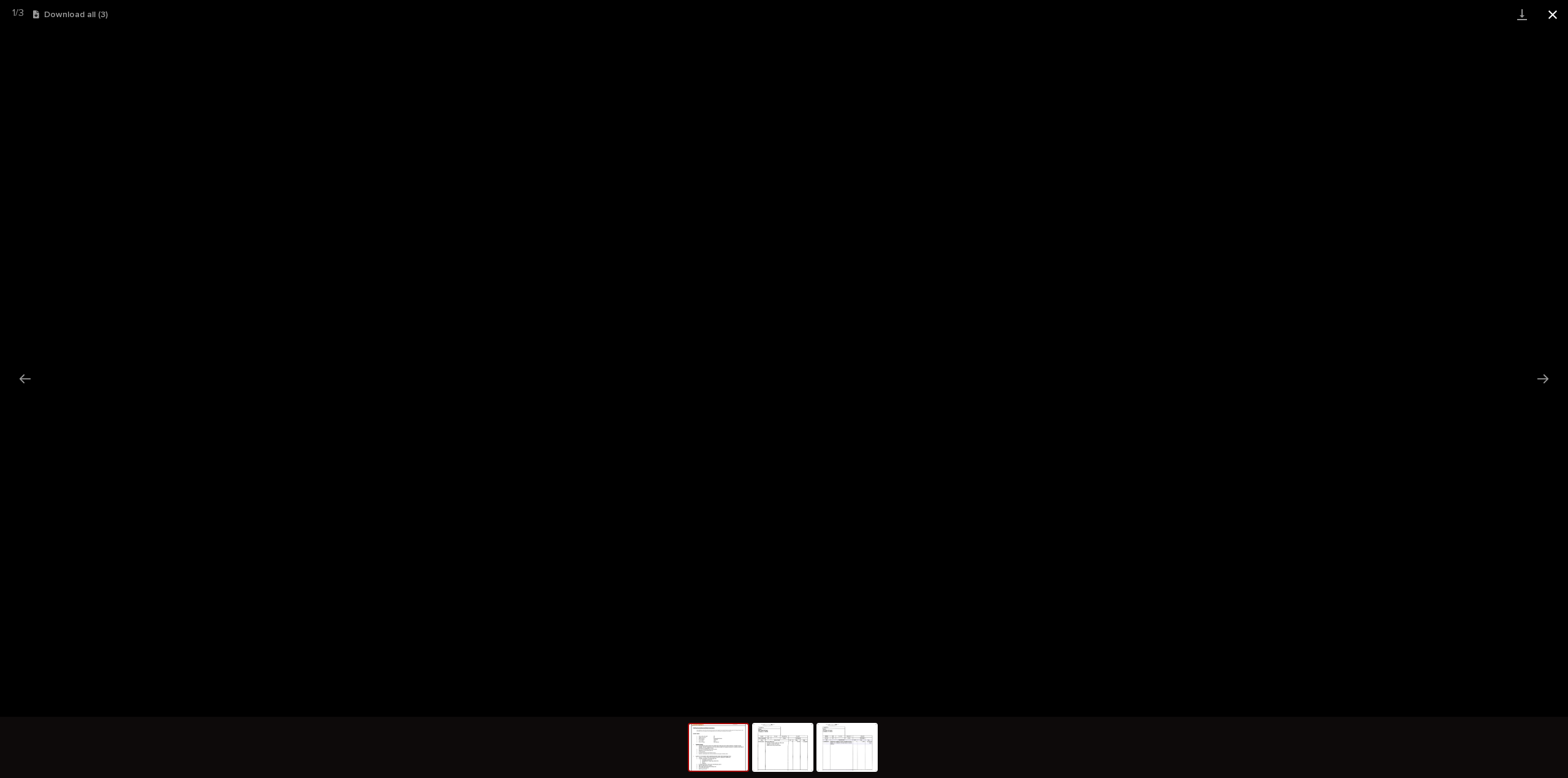
click at [1555, 12] on button "Close gallery" at bounding box center [1553, 15] width 31 height 29
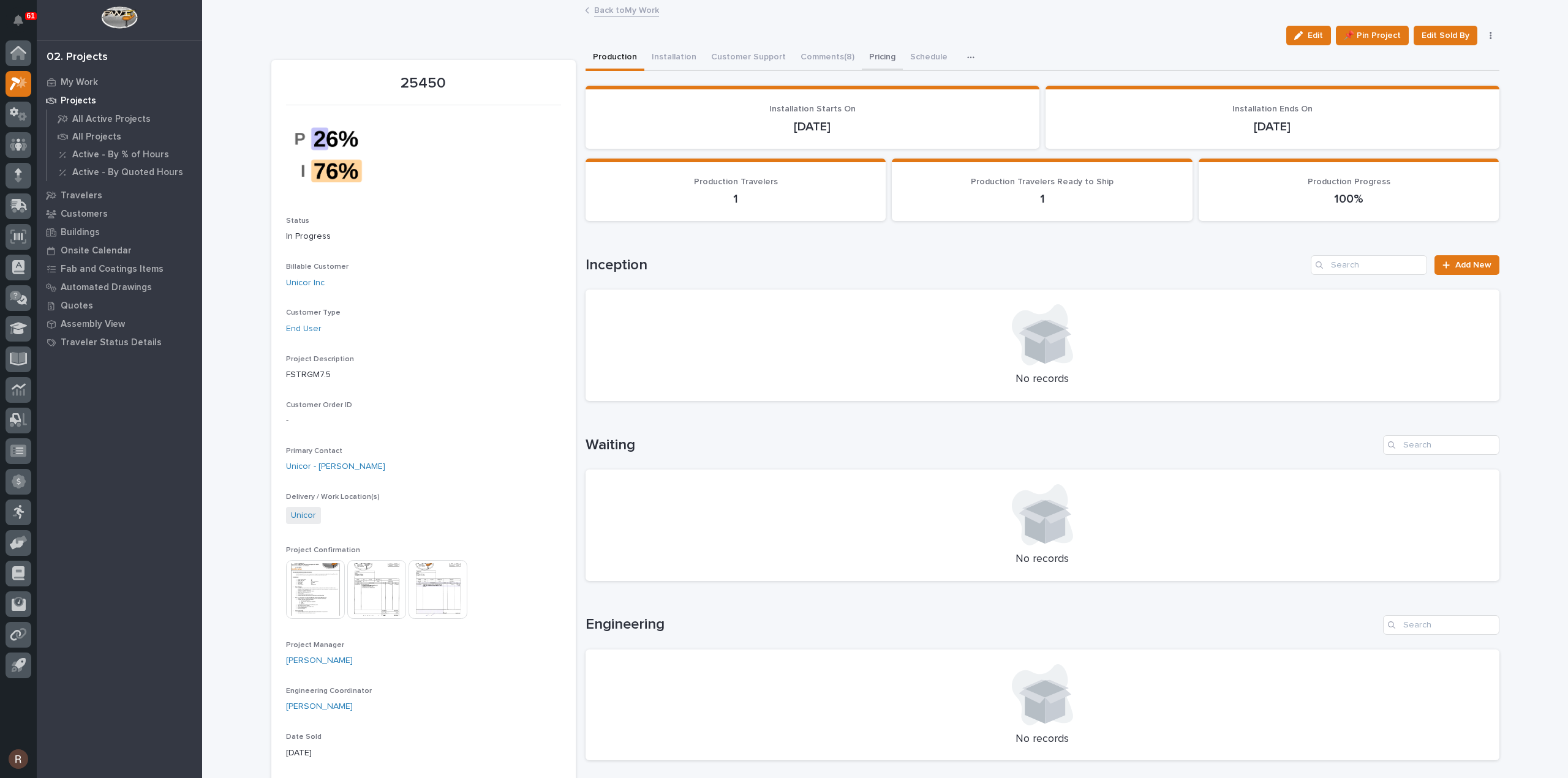
click at [862, 52] on button "Pricing" at bounding box center [882, 58] width 41 height 26
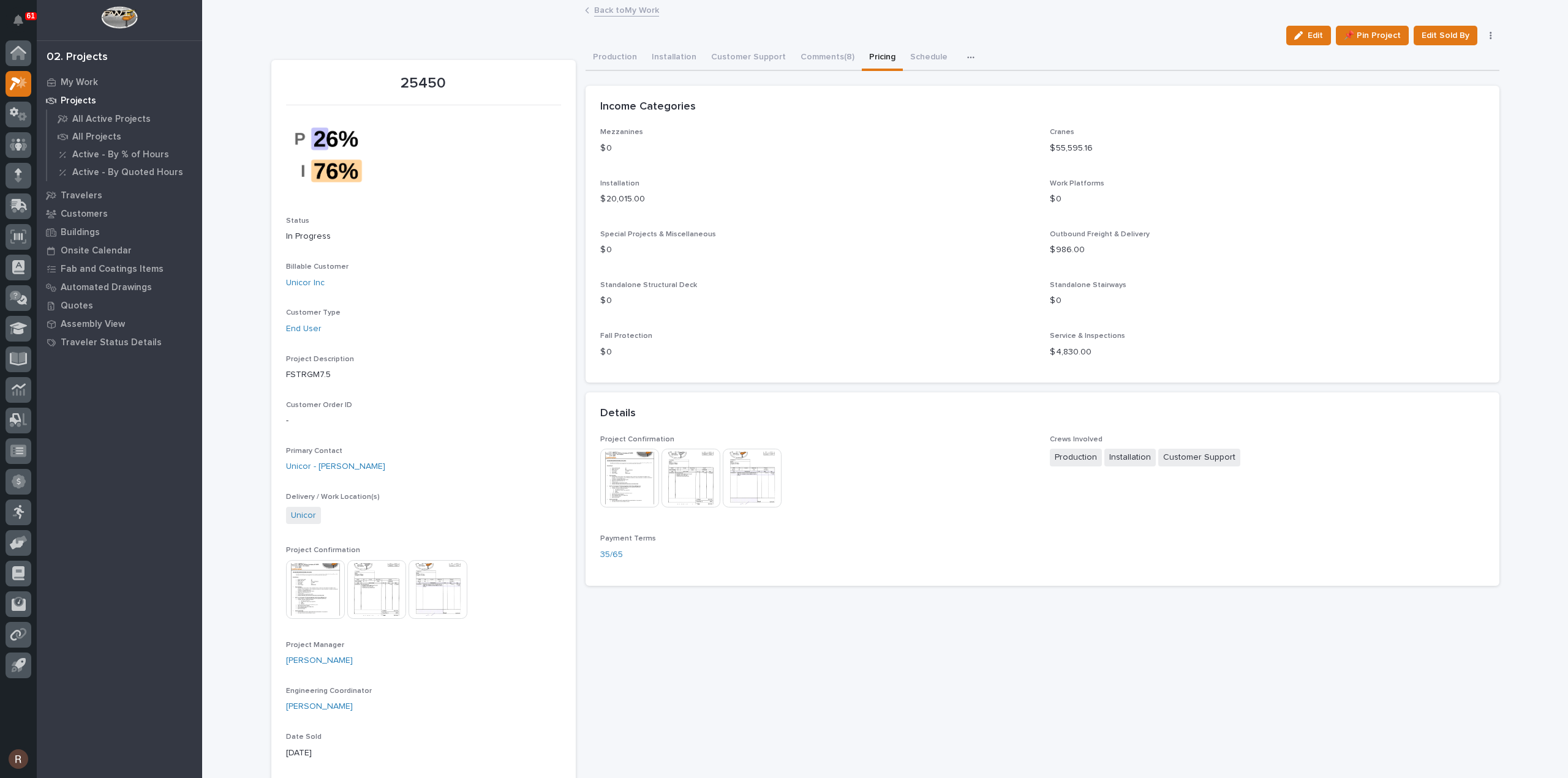
click at [363, 594] on img at bounding box center [377, 589] width 59 height 59
click at [372, 596] on img at bounding box center [377, 589] width 59 height 59
click at [1302, 33] on icon "button" at bounding box center [1298, 35] width 8 height 8
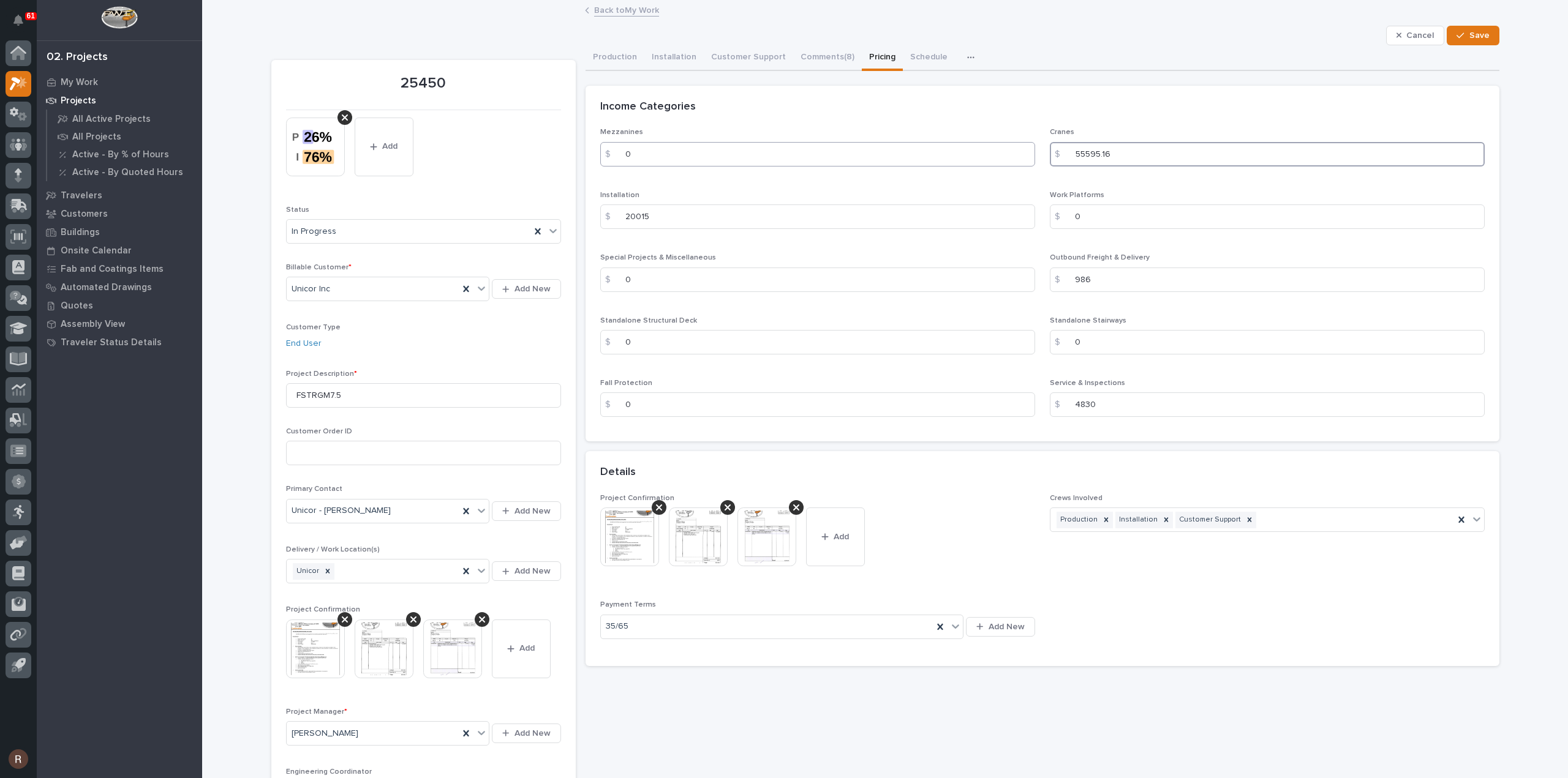
drag, startPoint x: 1121, startPoint y: 155, endPoint x: 935, endPoint y: 157, distance: 186.0
click at [946, 157] on div "Mezzanines $ 0 Cranes $ 55595.16 Installation $ 20015 Work Platforms $ 0 Specia…" at bounding box center [1042, 277] width 884 height 298
click at [1115, 153] on input "55595.16" at bounding box center [1267, 154] width 435 height 25
drag, startPoint x: 1117, startPoint y: 153, endPoint x: 852, endPoint y: 183, distance: 266.7
click at [853, 183] on div "Mezzanines $ 0 Cranes $ 55595.16 Installation $ 20015 Work Platforms $ 0 Specia…" at bounding box center [1042, 277] width 884 height 298
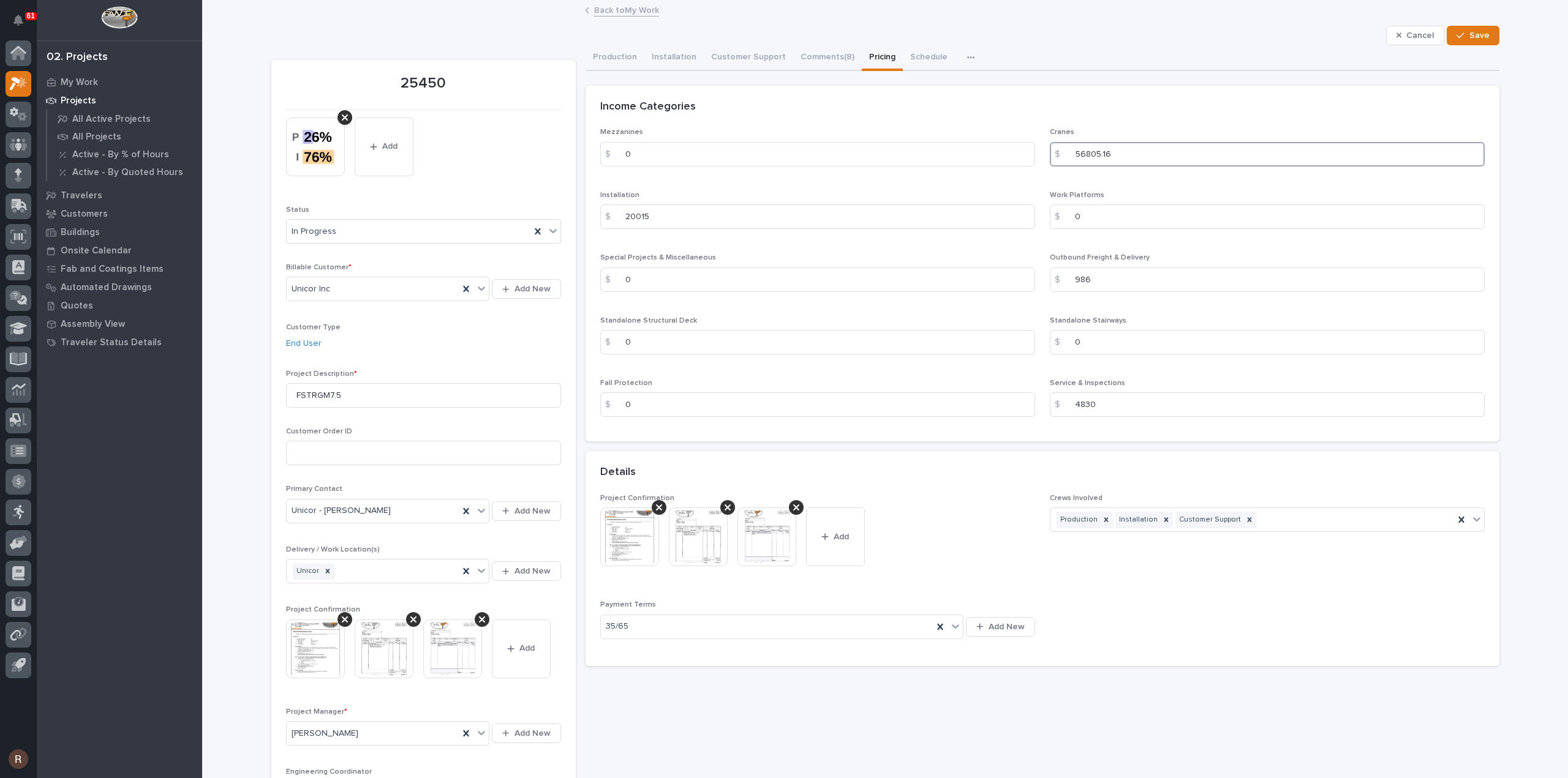
type input "56805.16"
drag, startPoint x: 665, startPoint y: 222, endPoint x: 488, endPoint y: 237, distance: 177.6
type input "23183"
click at [1474, 30] on span "Save" at bounding box center [1480, 35] width 20 height 11
